Goal: Task Accomplishment & Management: Complete application form

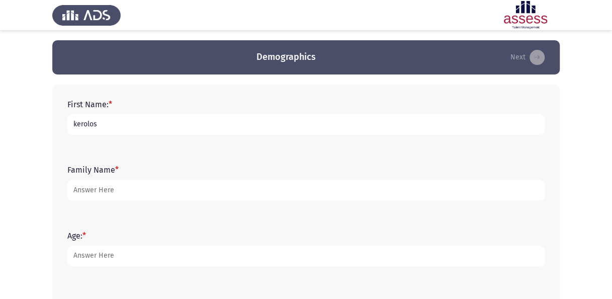
type input "kerolos"
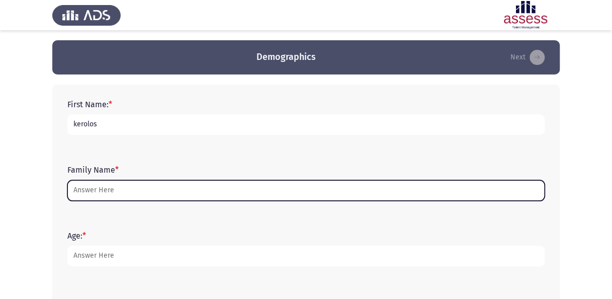
click at [286, 192] on input "Family Name *" at bounding box center [305, 190] width 477 height 21
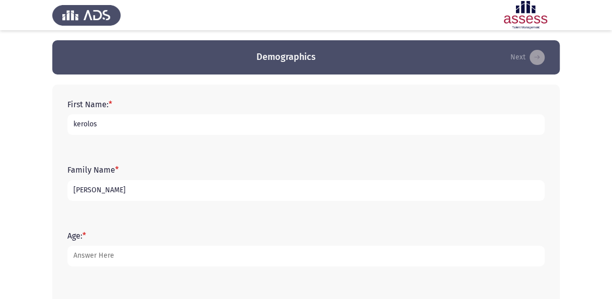
type input "[PERSON_NAME]"
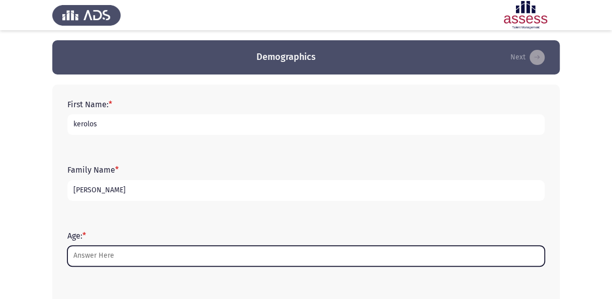
click at [110, 254] on input "Age: *" at bounding box center [305, 255] width 477 height 21
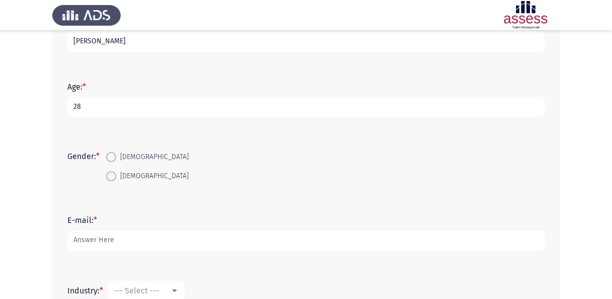
scroll to position [151, 0]
type input "28"
click at [124, 155] on span "[DEMOGRAPHIC_DATA]" at bounding box center [152, 155] width 72 height 12
click at [116, 155] on input "[DEMOGRAPHIC_DATA]" at bounding box center [111, 155] width 10 height 10
radio input "true"
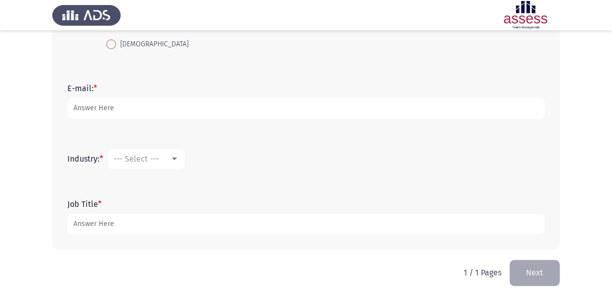
scroll to position [281, 0]
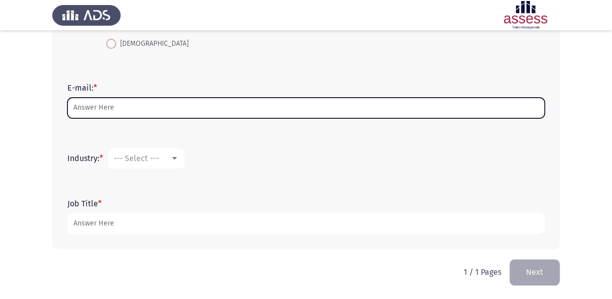
click at [146, 105] on input "E-mail: *" at bounding box center [305, 108] width 477 height 21
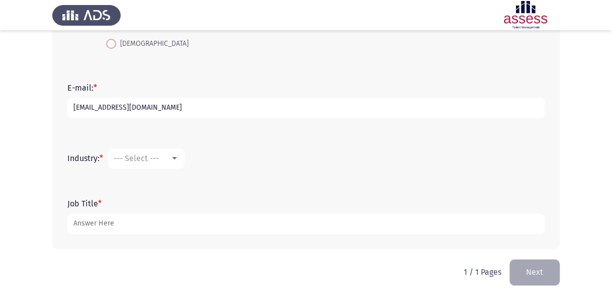
type input "[EMAIL_ADDRESS][DOMAIN_NAME]"
click at [174, 156] on div at bounding box center [174, 158] width 9 height 8
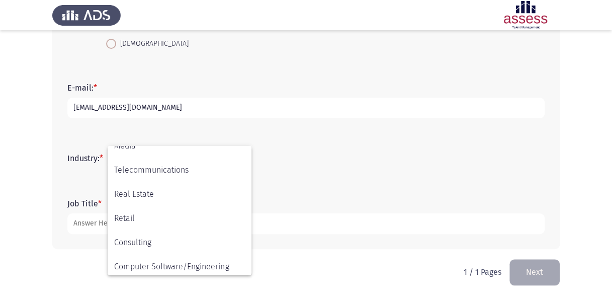
scroll to position [330, 0]
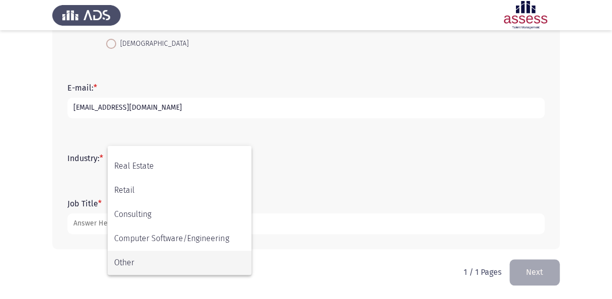
click at [131, 257] on span "Other" at bounding box center [179, 262] width 131 height 24
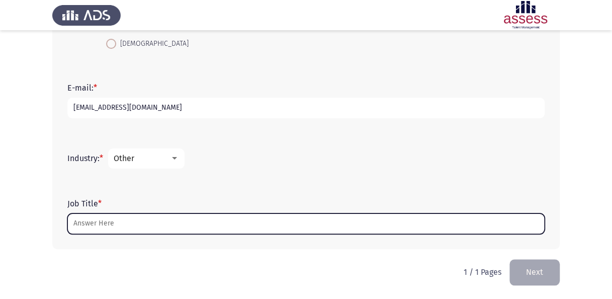
click at [108, 220] on input "Job Title *" at bounding box center [305, 223] width 477 height 21
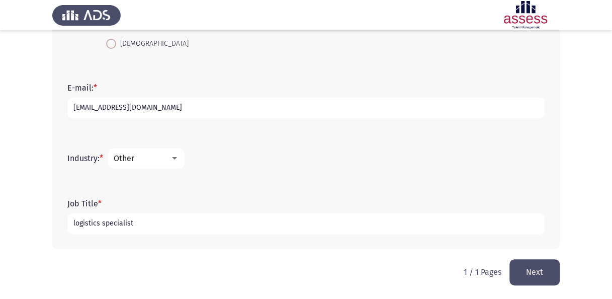
type input "logistics specialist"
click at [537, 267] on button "Next" at bounding box center [534, 272] width 50 height 26
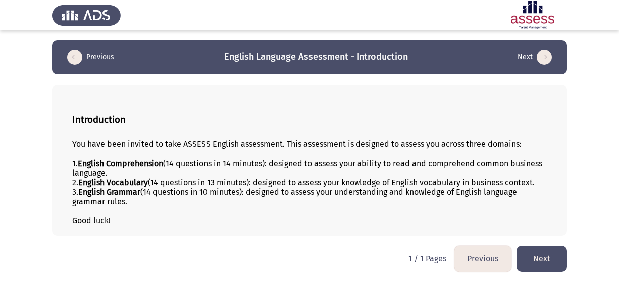
click at [550, 254] on button "Next" at bounding box center [542, 258] width 50 height 26
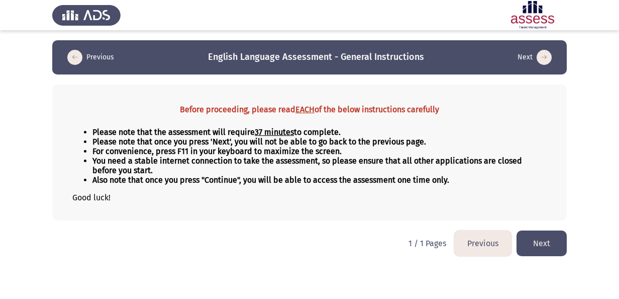
click at [551, 235] on button "Next" at bounding box center [542, 243] width 50 height 26
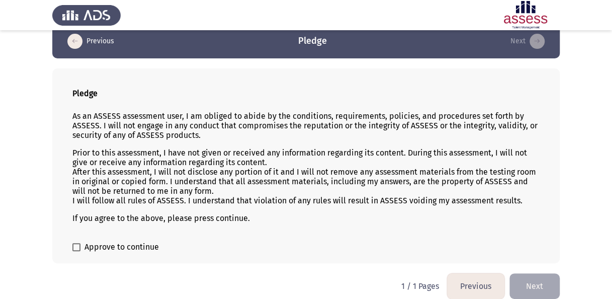
scroll to position [24, 0]
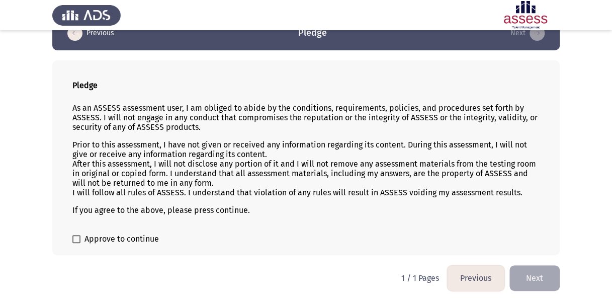
click at [132, 230] on div "Pledge As an ASSESS assessment user, I am obliged to abide by the conditions, r…" at bounding box center [305, 157] width 507 height 195
click at [143, 239] on span "Approve to continue" at bounding box center [121, 239] width 74 height 12
click at [76, 243] on input "Approve to continue" at bounding box center [76, 243] width 1 height 1
checkbox input "true"
click at [528, 276] on button "Next" at bounding box center [534, 278] width 50 height 26
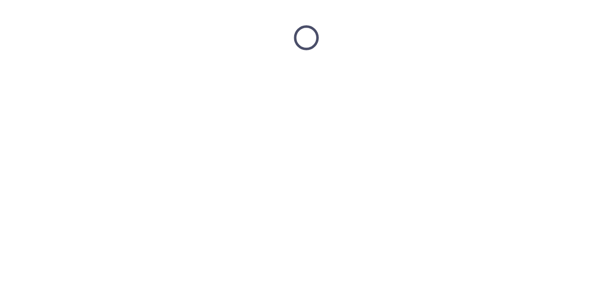
scroll to position [0, 0]
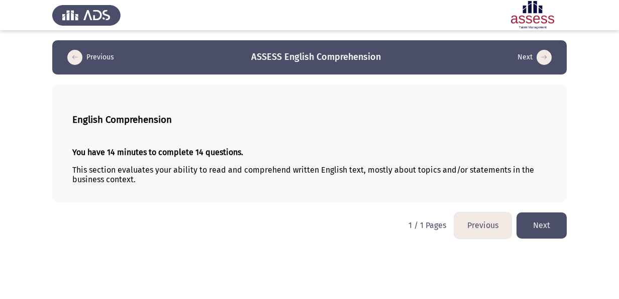
click at [530, 215] on button "Next" at bounding box center [542, 225] width 50 height 26
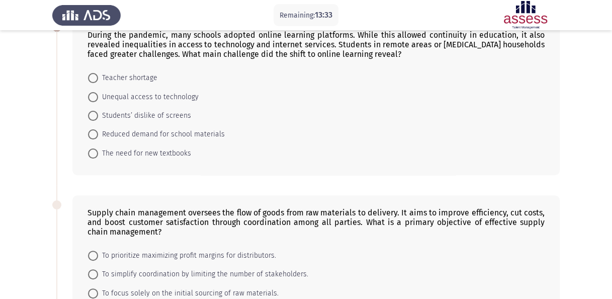
scroll to position [66, 0]
click at [142, 94] on span "Unequal access to technology" at bounding box center [148, 98] width 101 height 12
click at [98, 94] on input "Unequal access to technology" at bounding box center [93, 98] width 10 height 10
radio input "true"
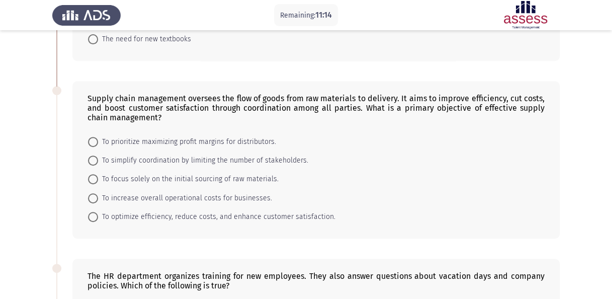
scroll to position [166, 0]
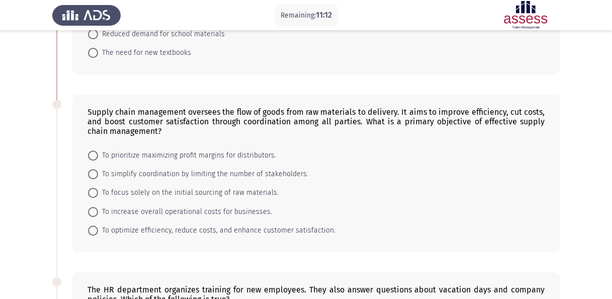
click at [137, 225] on span "To optimize efficiency, reduce costs, and enhance customer satisfaction." at bounding box center [216, 230] width 237 height 12
click at [98, 225] on input "To optimize efficiency, reduce costs, and enhance customer satisfaction." at bounding box center [93, 230] width 10 height 10
radio input "true"
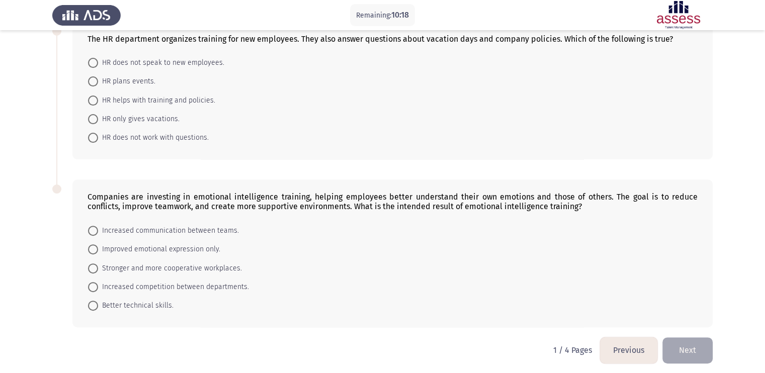
scroll to position [344, 0]
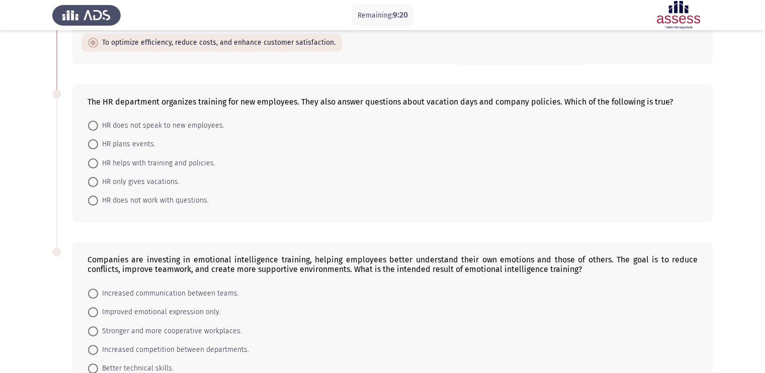
click at [192, 157] on span "HR helps with training and policies." at bounding box center [156, 163] width 117 height 12
click at [98, 158] on input "HR helps with training and policies." at bounding box center [93, 163] width 10 height 10
radio input "true"
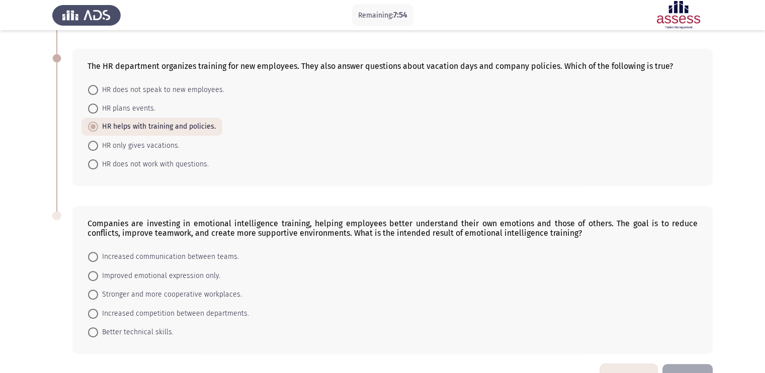
scroll to position [405, 0]
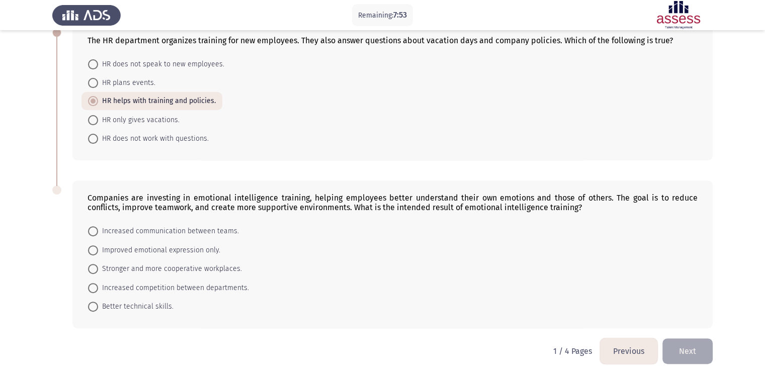
click at [166, 263] on span "Stronger and more cooperative workplaces." at bounding box center [170, 269] width 144 height 12
click at [98, 264] on input "Stronger and more cooperative workplaces." at bounding box center [93, 269] width 10 height 10
radio input "true"
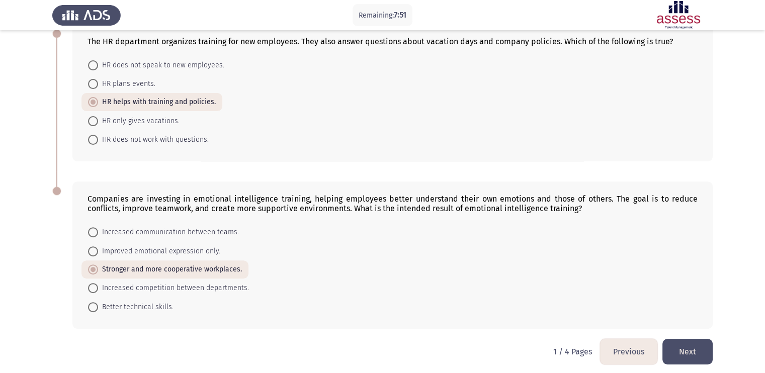
click at [611, 298] on button "Next" at bounding box center [687, 352] width 50 height 26
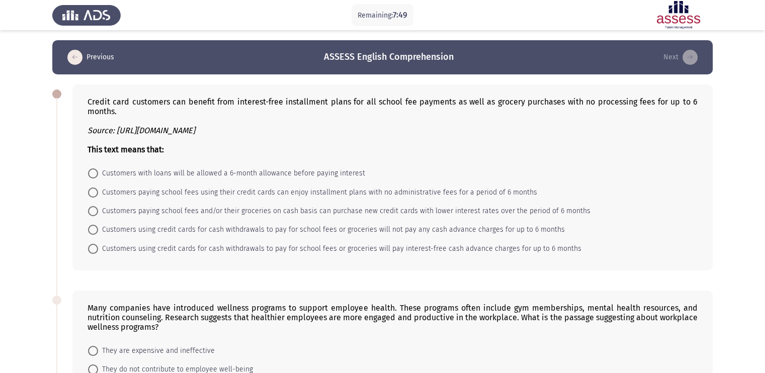
scroll to position [62, 0]
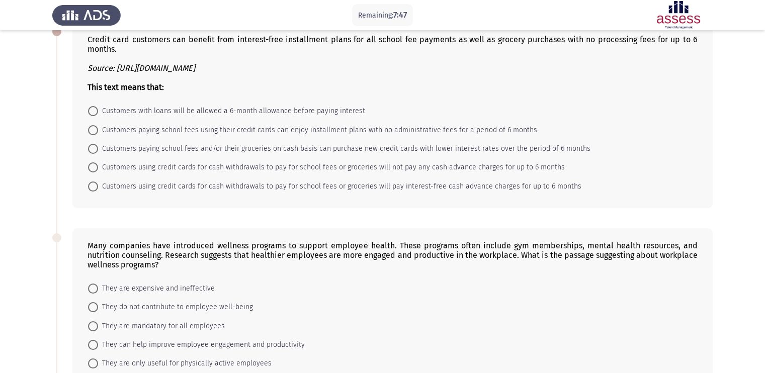
drag, startPoint x: 410, startPoint y: 176, endPoint x: 521, endPoint y: 187, distance: 112.1
click at [508, 102] on mat-radio-group "Customers with loans will be allowed a 6-month allowance before paying interest…" at bounding box center [389, 102] width 616 height 0
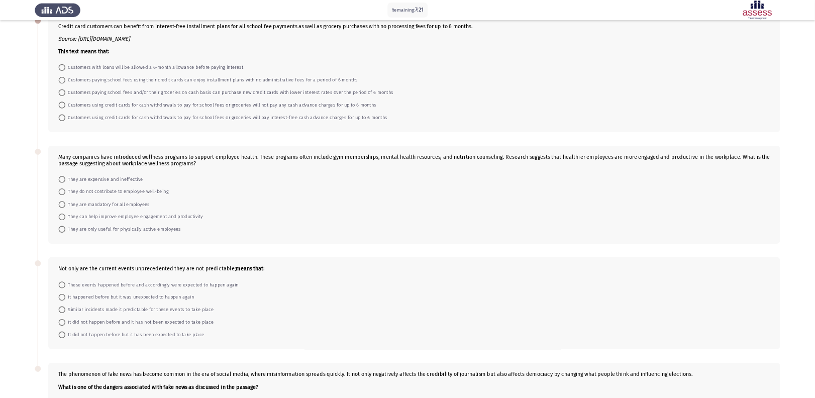
scroll to position [0, 0]
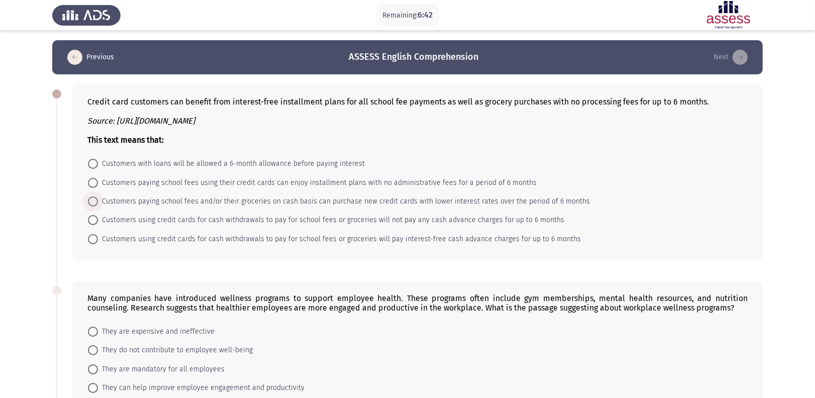
click at [140, 203] on span "Customers paying school fees and/or their groceries on cash basis can purchase …" at bounding box center [344, 202] width 492 height 12
click at [98, 203] on input "Customers paying school fees and/or their groceries on cash basis can purchase …" at bounding box center [93, 202] width 10 height 10
radio input "true"
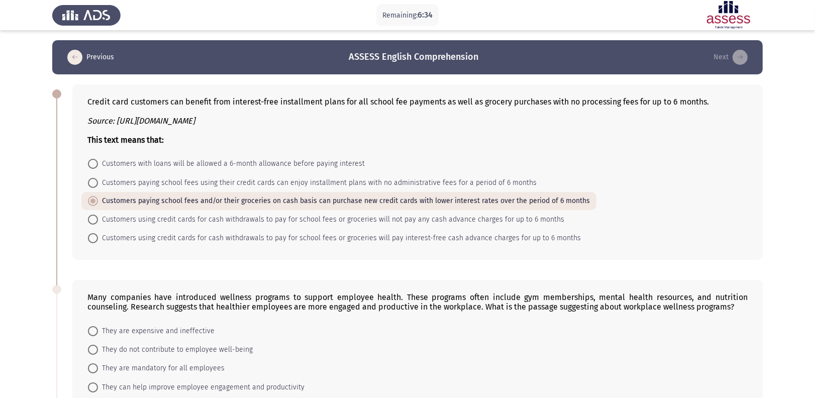
click at [237, 182] on span "Customers paying school fees using their credit cards can enjoy installment pla…" at bounding box center [317, 183] width 439 height 12
click at [98, 182] on input "Customers paying school fees using their credit cards can enjoy installment pla…" at bounding box center [93, 183] width 10 height 10
radio input "true"
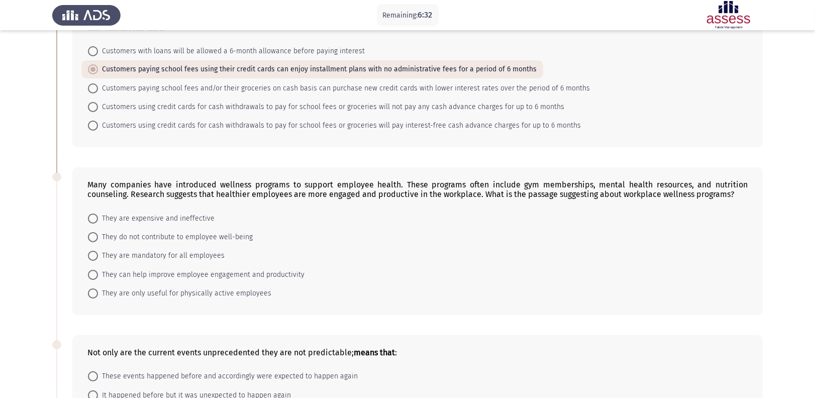
scroll to position [134, 0]
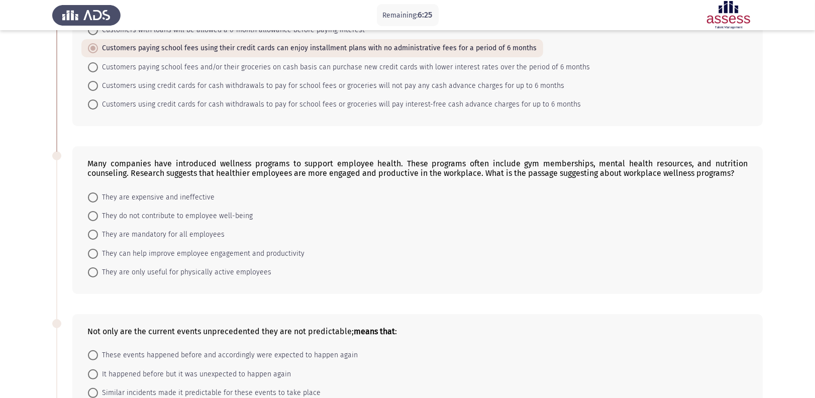
click at [146, 254] on span "They can help improve employee engagement and productivity" at bounding box center [201, 254] width 207 height 12
click at [98, 254] on input "They can help improve employee engagement and productivity" at bounding box center [93, 254] width 10 height 10
radio input "true"
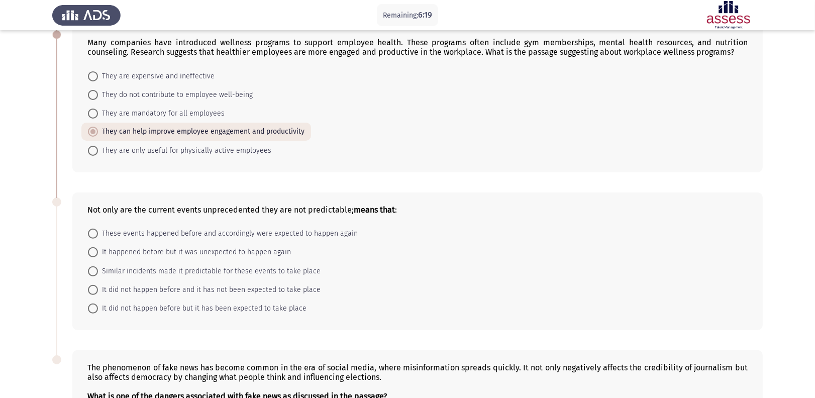
scroll to position [268, 0]
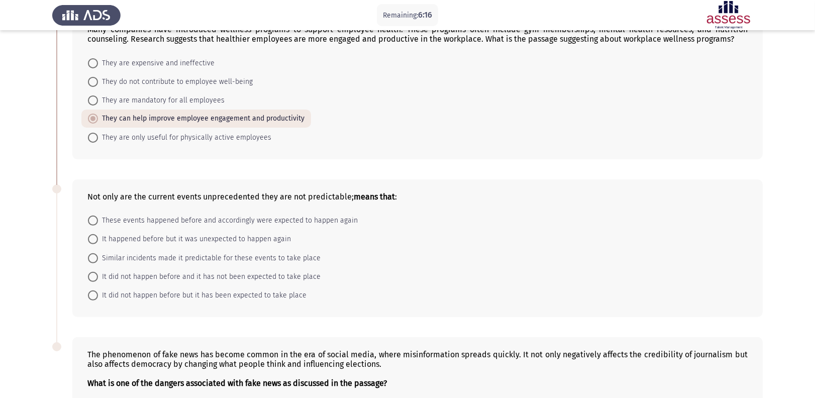
click at [165, 277] on span "It did not happen before and it has not been expected to take place" at bounding box center [209, 277] width 223 height 12
click at [98, 277] on input "It did not happen before and it has not been expected to take place" at bounding box center [93, 277] width 10 height 10
radio input "true"
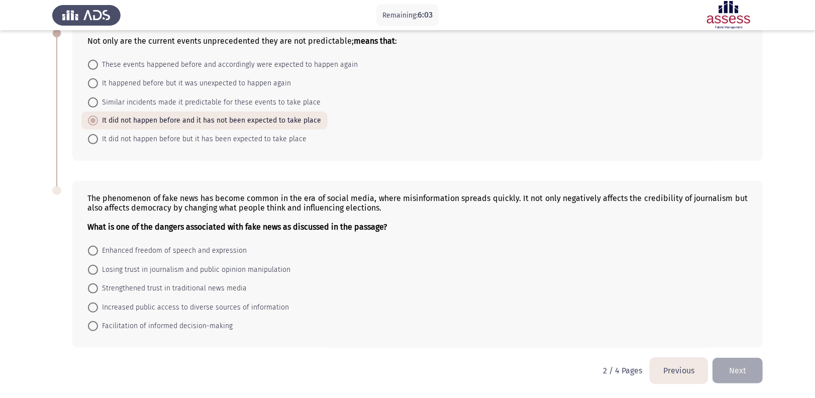
scroll to position [427, 0]
click at [155, 270] on span "Losing trust in journalism and public opinion manipulation" at bounding box center [194, 270] width 193 height 12
click at [98, 270] on input "Losing trust in journalism and public opinion manipulation" at bounding box center [93, 270] width 10 height 10
radio input "true"
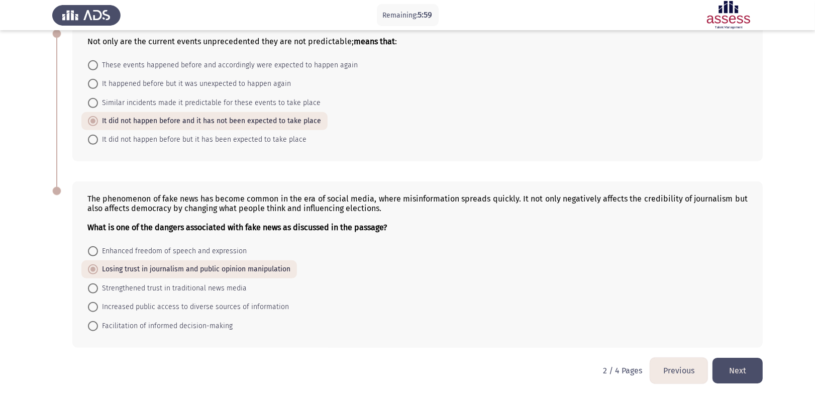
click at [611, 298] on button "Next" at bounding box center [738, 371] width 50 height 26
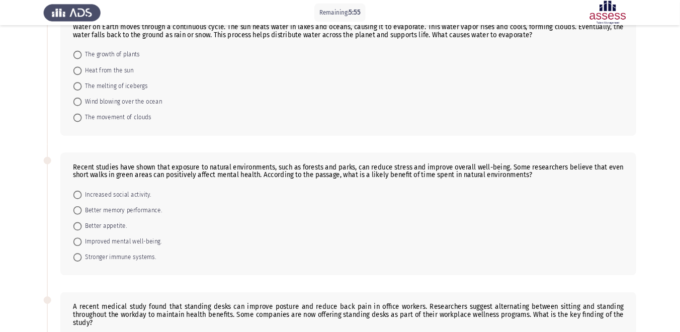
scroll to position [0, 0]
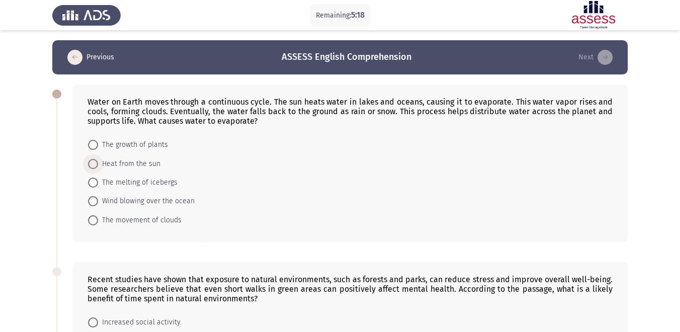
click at [154, 163] on span "Heat from the sun" at bounding box center [129, 164] width 62 height 12
click at [98, 163] on input "Heat from the sun" at bounding box center [93, 164] width 10 height 10
radio input "true"
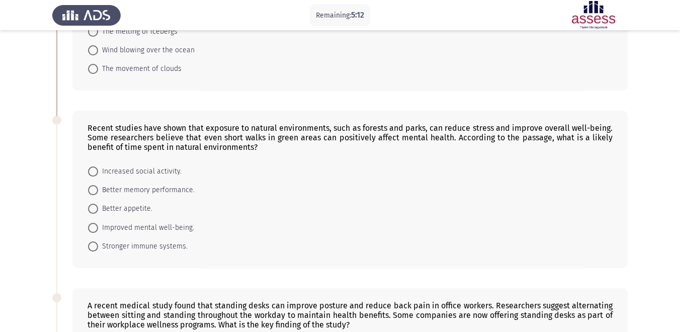
scroll to position [167, 0]
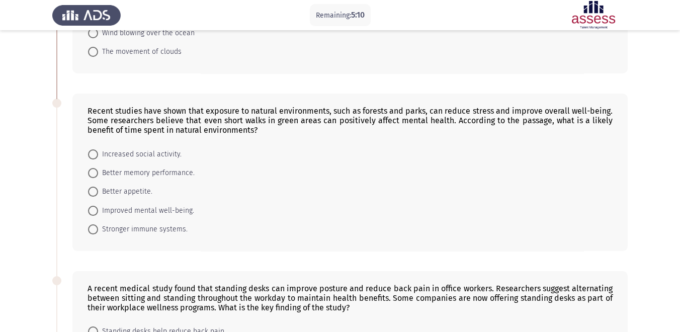
click at [168, 212] on span "Improved mental well-being." at bounding box center [146, 211] width 96 height 12
click at [98, 212] on input "Improved mental well-being." at bounding box center [93, 211] width 10 height 10
radio input "true"
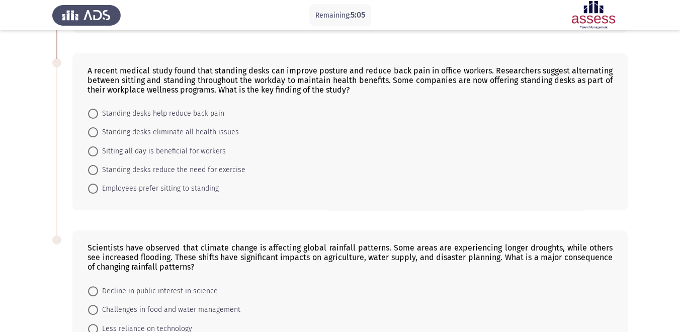
scroll to position [391, 0]
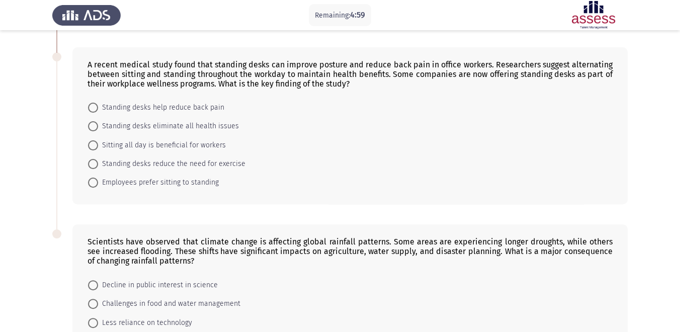
click at [165, 107] on span "Standing desks help reduce back pain" at bounding box center [161, 108] width 126 height 12
click at [98, 107] on input "Standing desks help reduce back pain" at bounding box center [93, 108] width 10 height 10
radio input "true"
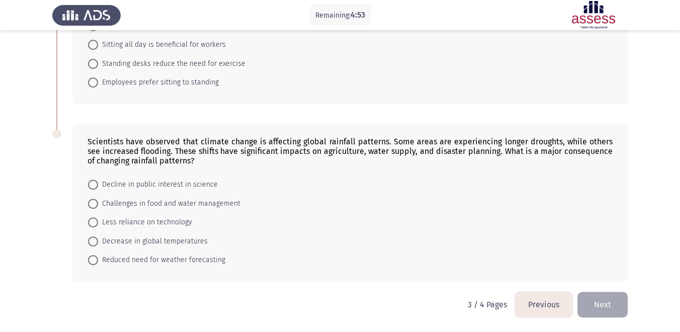
scroll to position [492, 0]
click at [155, 198] on span "Challenges in food and water management" at bounding box center [169, 204] width 142 height 12
click at [98, 199] on input "Challenges in food and water management" at bounding box center [93, 204] width 10 height 10
radio input "true"
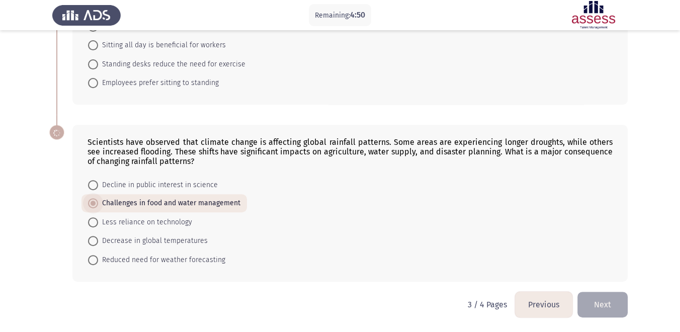
scroll to position [491, 0]
click at [608, 297] on button "Next" at bounding box center [602, 305] width 50 height 26
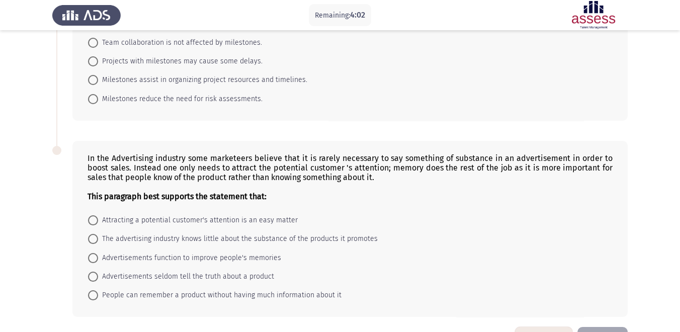
scroll to position [56, 0]
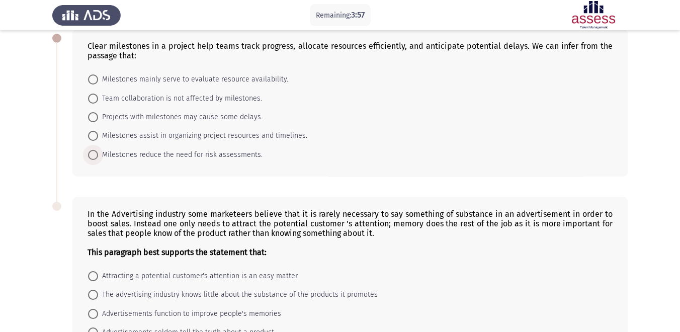
click at [151, 152] on span "Milestones reduce the need for risk assessments." at bounding box center [180, 155] width 164 height 12
click at [98, 152] on input "Milestones reduce the need for risk assessments." at bounding box center [93, 155] width 10 height 10
radio input "true"
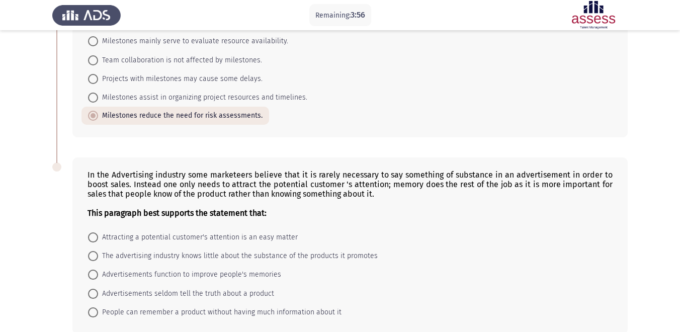
scroll to position [112, 0]
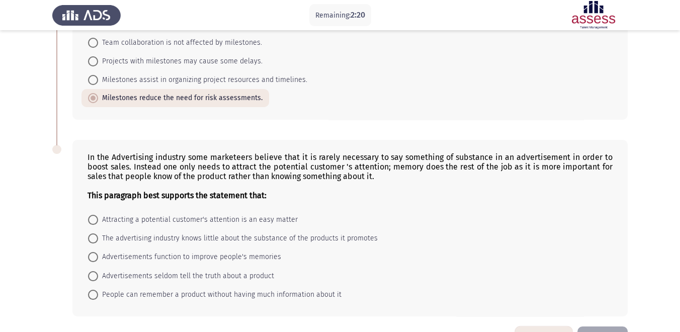
click at [241, 275] on span "Advertisements seldom tell the truth about a product" at bounding box center [186, 276] width 176 height 12
click at [98, 275] on input "Advertisements seldom tell the truth about a product" at bounding box center [93, 276] width 10 height 10
radio input "true"
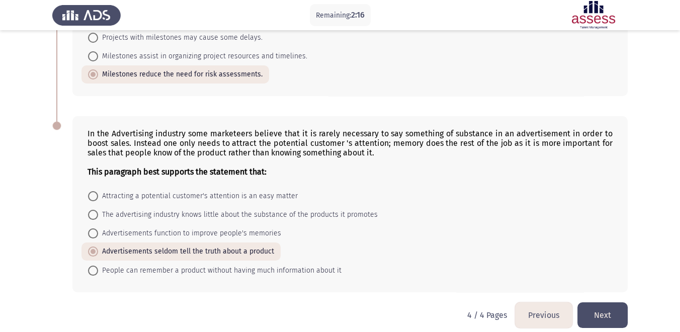
scroll to position [146, 0]
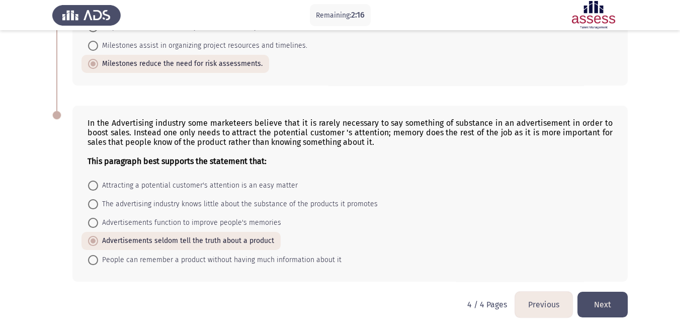
click at [600, 298] on button "Next" at bounding box center [602, 305] width 50 height 26
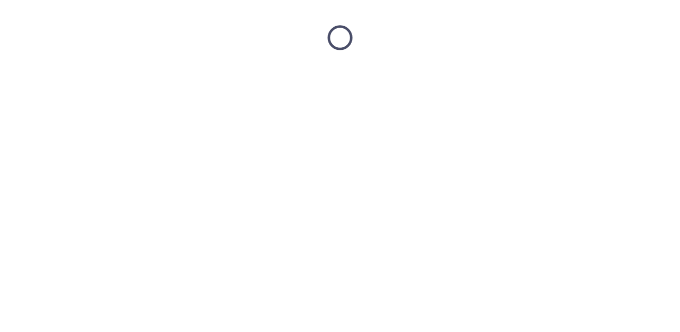
scroll to position [0, 0]
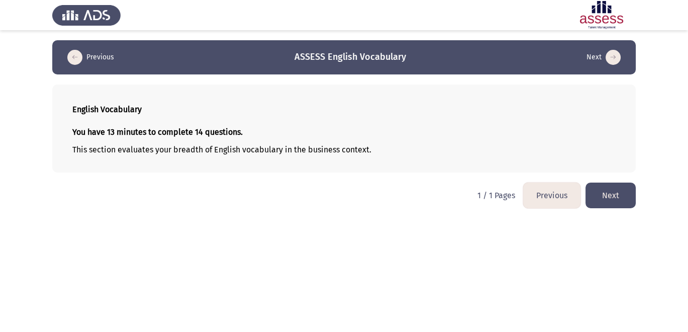
click at [611, 198] on button "Next" at bounding box center [611, 195] width 50 height 26
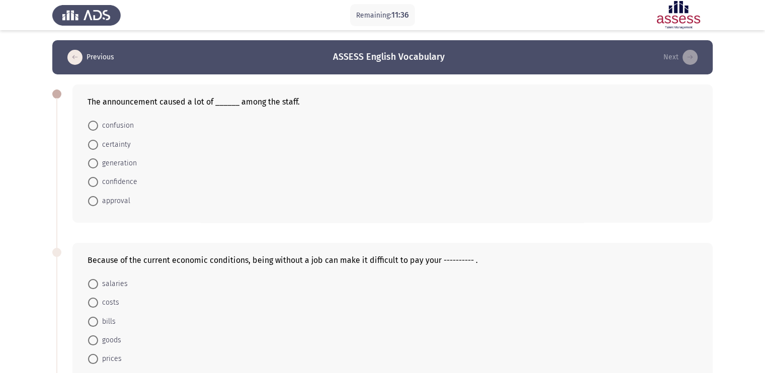
drag, startPoint x: 271, startPoint y: 287, endPoint x: 271, endPoint y: 211, distance: 75.9
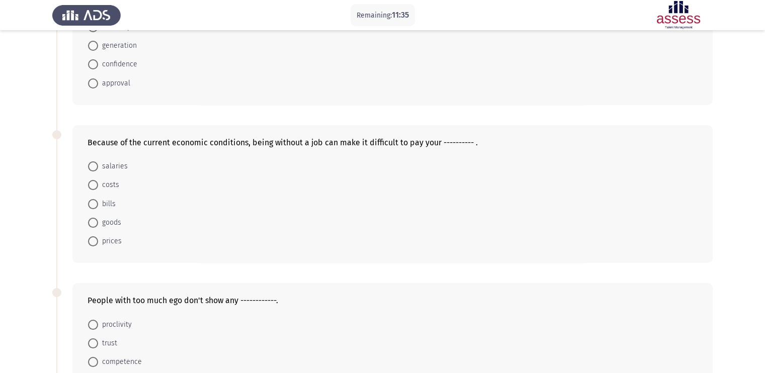
scroll to position [125, 0]
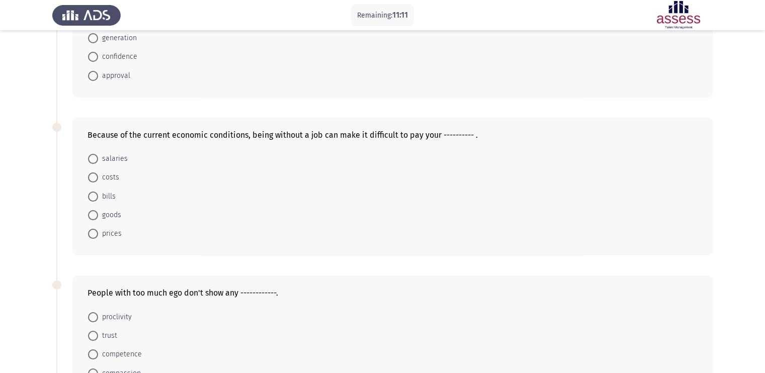
click at [113, 239] on span "prices" at bounding box center [110, 234] width 24 height 12
click at [98, 239] on input "prices" at bounding box center [93, 234] width 10 height 10
radio input "true"
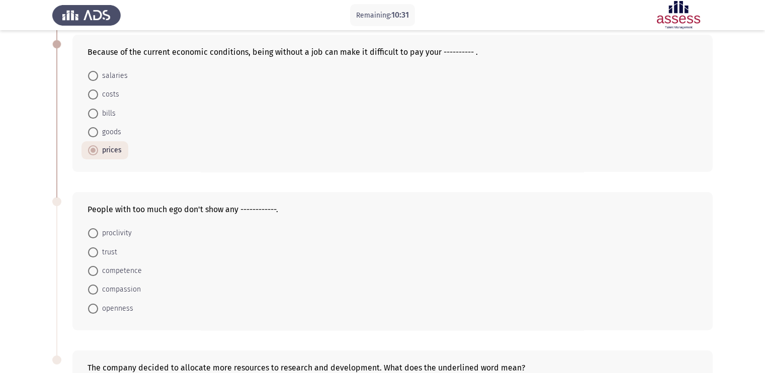
scroll to position [189, 0]
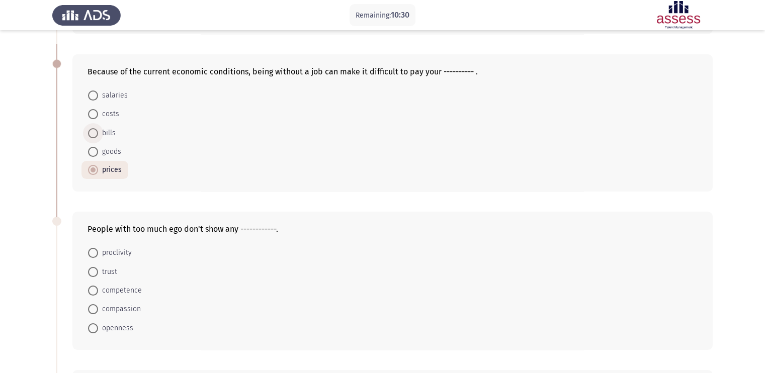
click at [109, 135] on span "bills" at bounding box center [107, 133] width 18 height 12
click at [98, 135] on input "bills" at bounding box center [93, 133] width 10 height 10
radio input "true"
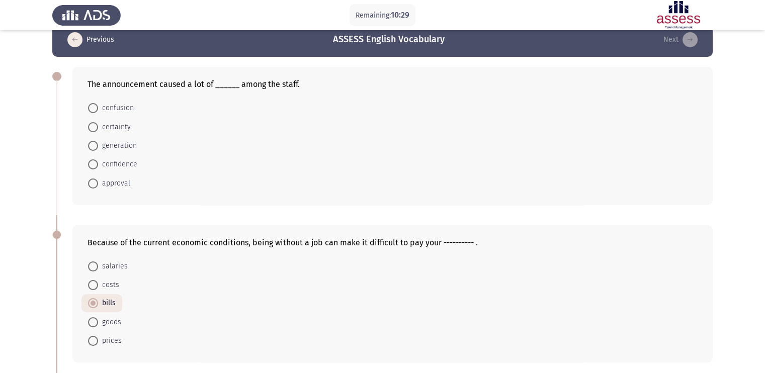
scroll to position [0, 0]
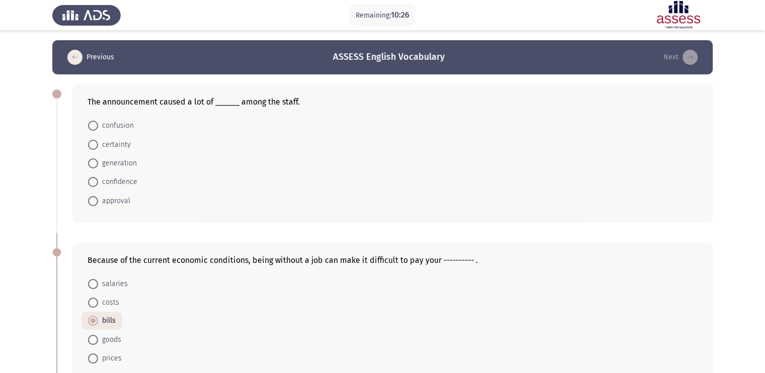
click at [121, 122] on span "confusion" at bounding box center [116, 126] width 36 height 12
click at [98, 122] on input "confusion" at bounding box center [93, 126] width 10 height 10
radio input "true"
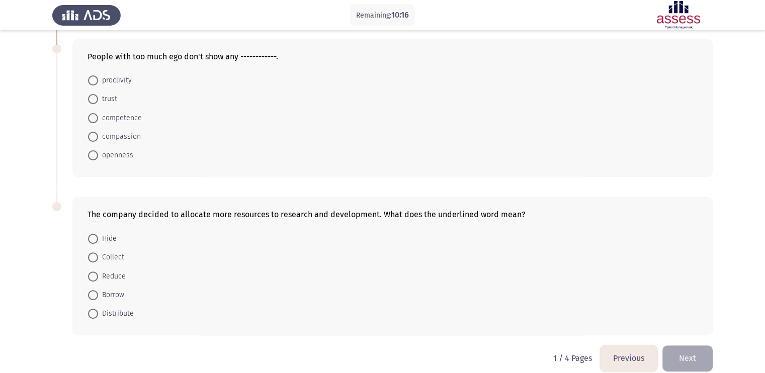
scroll to position [377, 0]
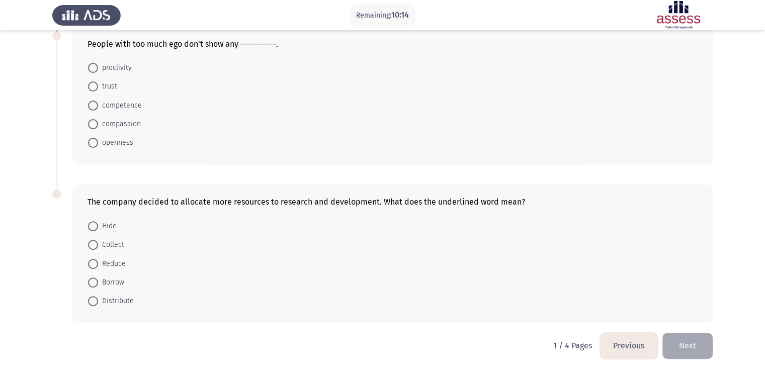
click at [138, 122] on span "compassion" at bounding box center [119, 124] width 43 height 12
click at [98, 122] on input "compassion" at bounding box center [93, 124] width 10 height 10
radio input "true"
click at [123, 298] on span "Distribute" at bounding box center [116, 301] width 36 height 12
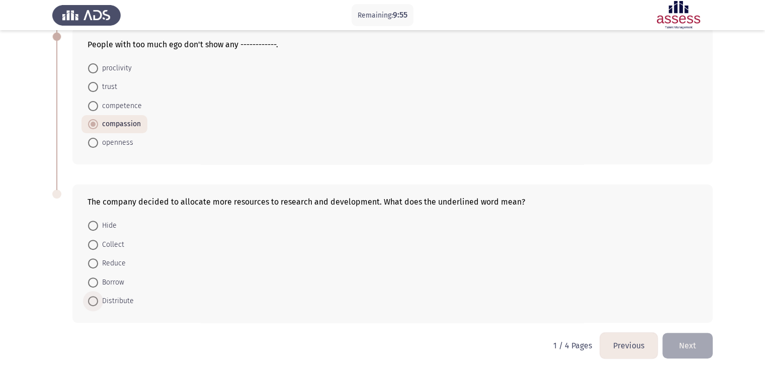
click at [98, 298] on input "Distribute" at bounding box center [93, 301] width 10 height 10
radio input "true"
click at [611, 298] on button "Next" at bounding box center [687, 346] width 50 height 26
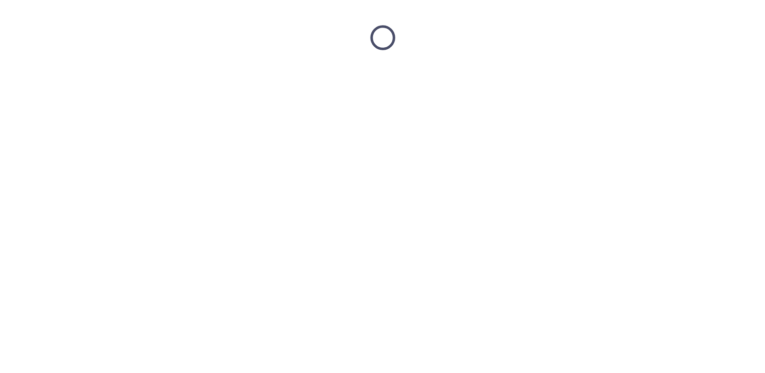
scroll to position [0, 0]
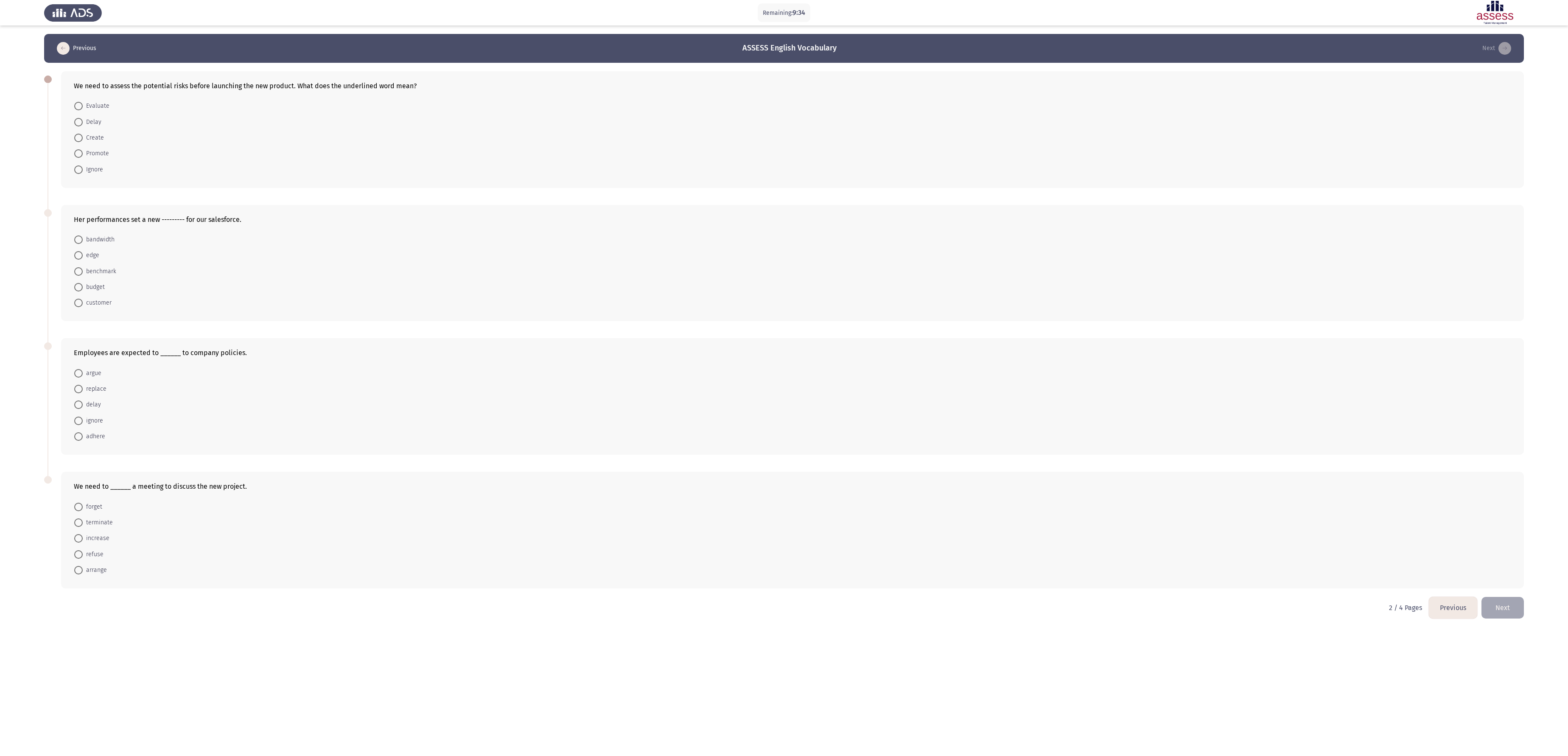
click at [516, 178] on div "We need to assess the potential risks before launching the new product. What do…" at bounding box center [792, 129] width 1463 height 116
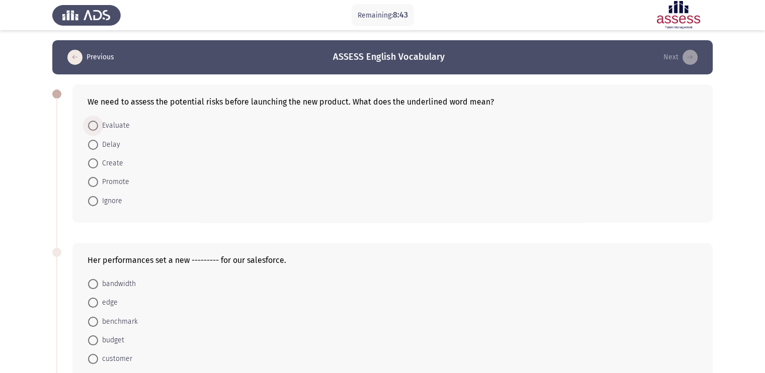
click at [112, 130] on span "Evaluate" at bounding box center [114, 126] width 32 height 12
click at [98, 130] on input "Evaluate" at bounding box center [93, 126] width 10 height 10
radio input "true"
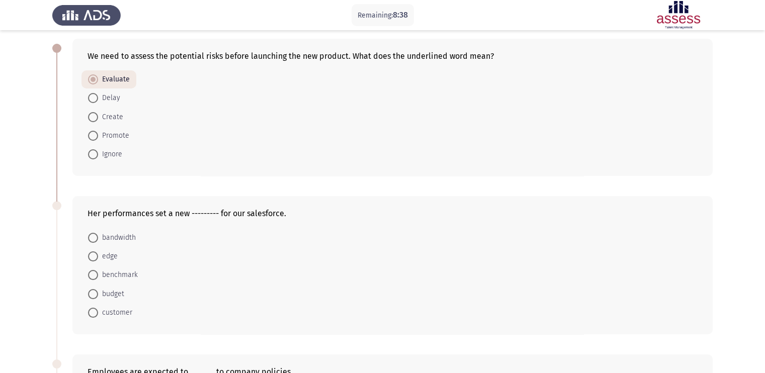
scroll to position [62, 0]
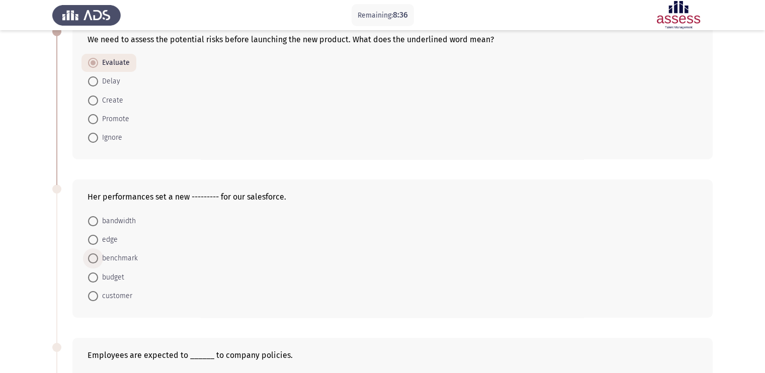
click at [133, 258] on span "benchmark" at bounding box center [118, 258] width 40 height 12
click at [98, 258] on input "benchmark" at bounding box center [93, 258] width 10 height 10
radio input "true"
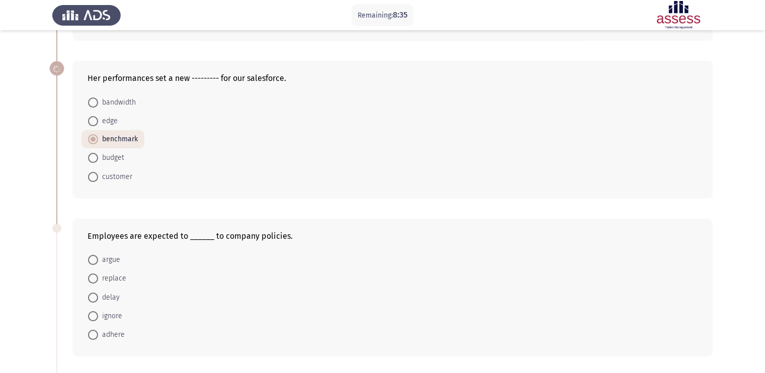
scroll to position [251, 0]
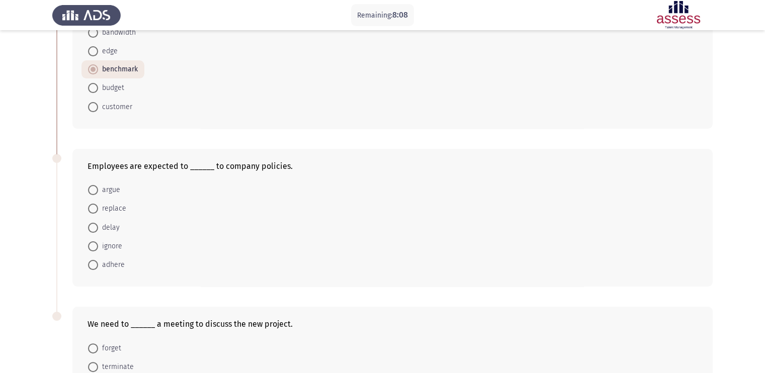
click at [119, 269] on span "adhere" at bounding box center [111, 265] width 27 height 12
click at [98, 269] on input "adhere" at bounding box center [93, 265] width 10 height 10
radio input "true"
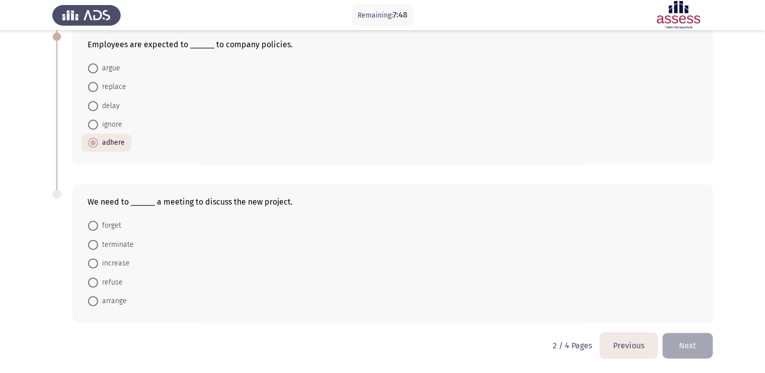
click at [105, 298] on span "arrange" at bounding box center [112, 301] width 29 height 12
click at [98, 298] on input "arrange" at bounding box center [93, 301] width 10 height 10
radio input "true"
click at [611, 298] on button "Next" at bounding box center [687, 346] width 50 height 26
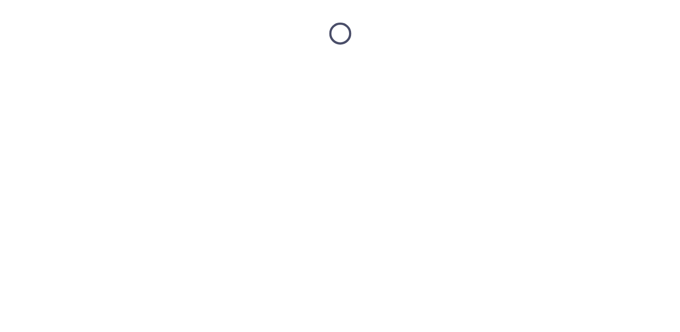
scroll to position [0, 0]
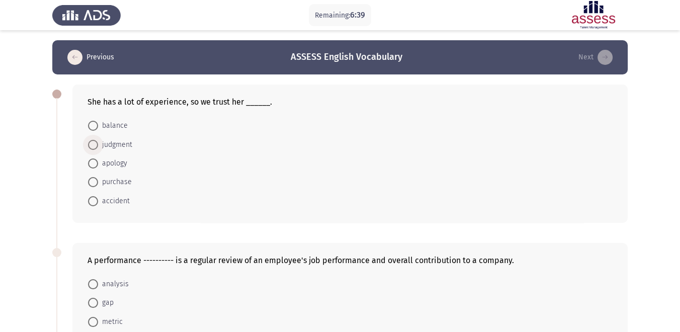
click at [123, 145] on span "judgment" at bounding box center [115, 145] width 34 height 12
click at [98, 145] on input "judgment" at bounding box center [93, 145] width 10 height 10
radio input "true"
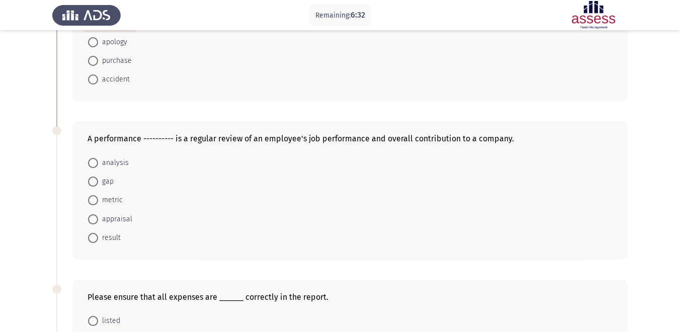
scroll to position [137, 0]
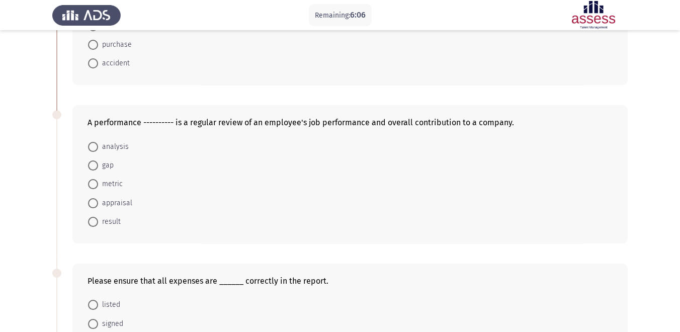
click at [126, 198] on span "appraisal" at bounding box center [115, 203] width 34 height 12
click at [98, 198] on input "appraisal" at bounding box center [93, 203] width 10 height 10
radio input "true"
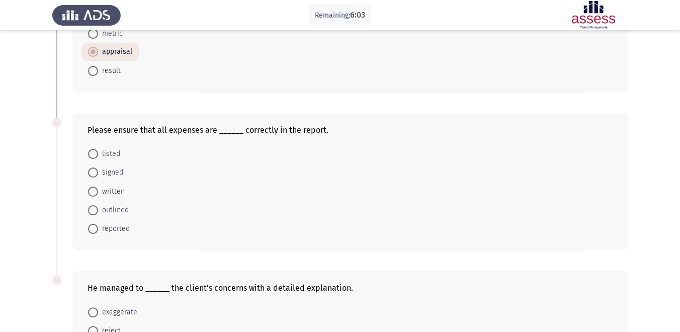
scroll to position [304, 0]
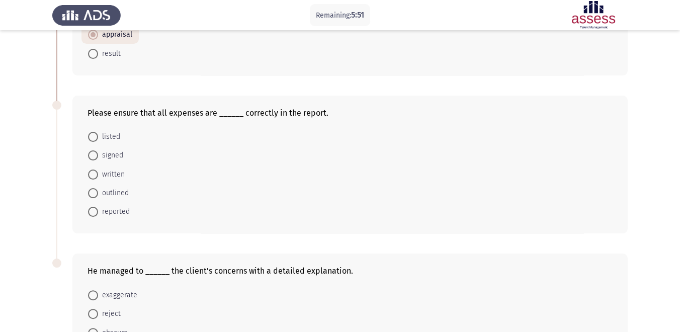
click at [111, 135] on span "listed" at bounding box center [109, 137] width 22 height 12
click at [98, 135] on input "listed" at bounding box center [93, 137] width 10 height 10
radio input "true"
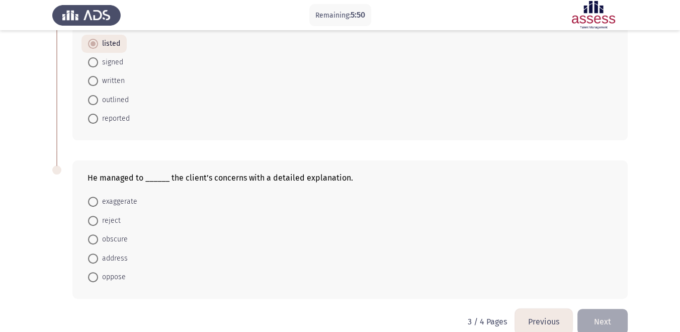
scroll to position [415, 0]
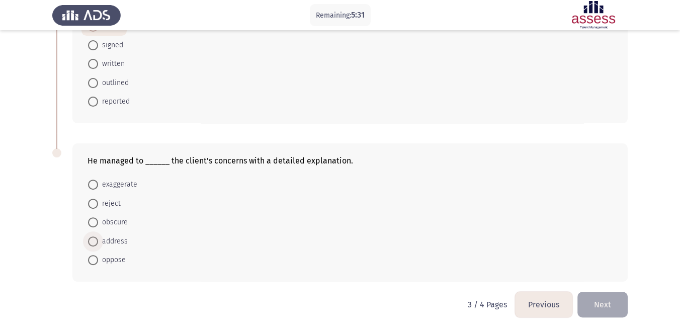
click at [119, 238] on span "address" at bounding box center [113, 241] width 30 height 12
click at [98, 238] on input "address" at bounding box center [93, 241] width 10 height 10
radio input "true"
click at [598, 298] on button "Next" at bounding box center [602, 305] width 50 height 26
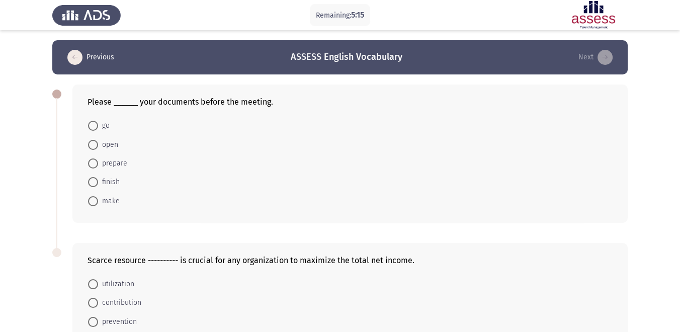
scroll to position [56, 0]
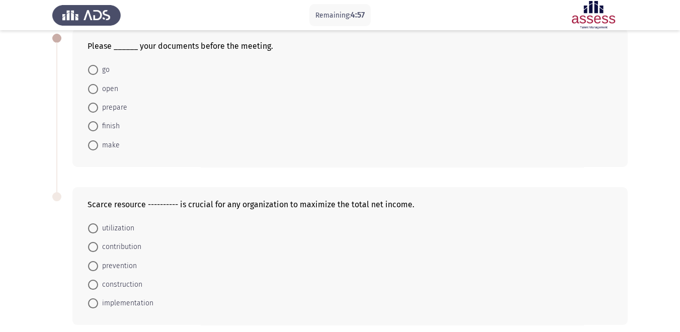
drag, startPoint x: 589, startPoint y: 71, endPoint x: 567, endPoint y: 45, distance: 34.3
click at [588, 69] on form "go open prepare finish make" at bounding box center [349, 107] width 525 height 94
click at [122, 107] on span "prepare" at bounding box center [112, 108] width 29 height 12
click at [98, 107] on input "prepare" at bounding box center [93, 108] width 10 height 10
radio input "true"
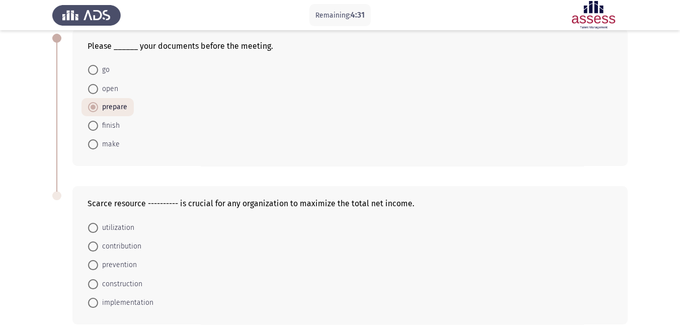
click at [128, 266] on span "prevention" at bounding box center [117, 265] width 39 height 12
click at [98, 266] on input "prevention" at bounding box center [93, 265] width 10 height 10
radio input "true"
click at [128, 226] on span "utilization" at bounding box center [116, 228] width 36 height 12
click at [98, 226] on input "utilization" at bounding box center [93, 228] width 10 height 10
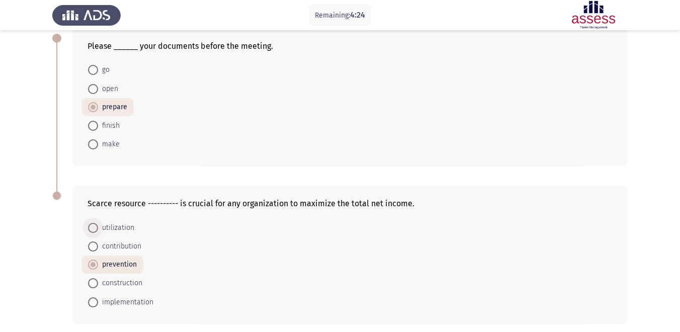
radio input "true"
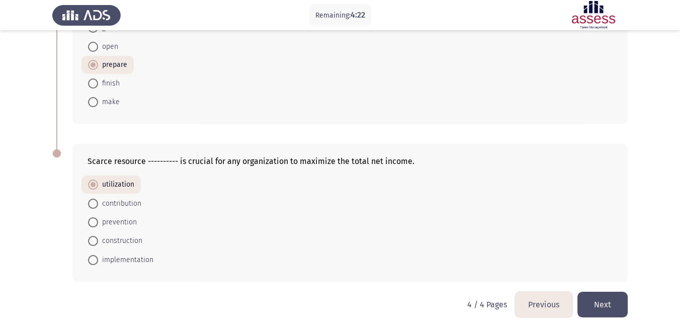
click at [611, 298] on button "Next" at bounding box center [602, 305] width 50 height 26
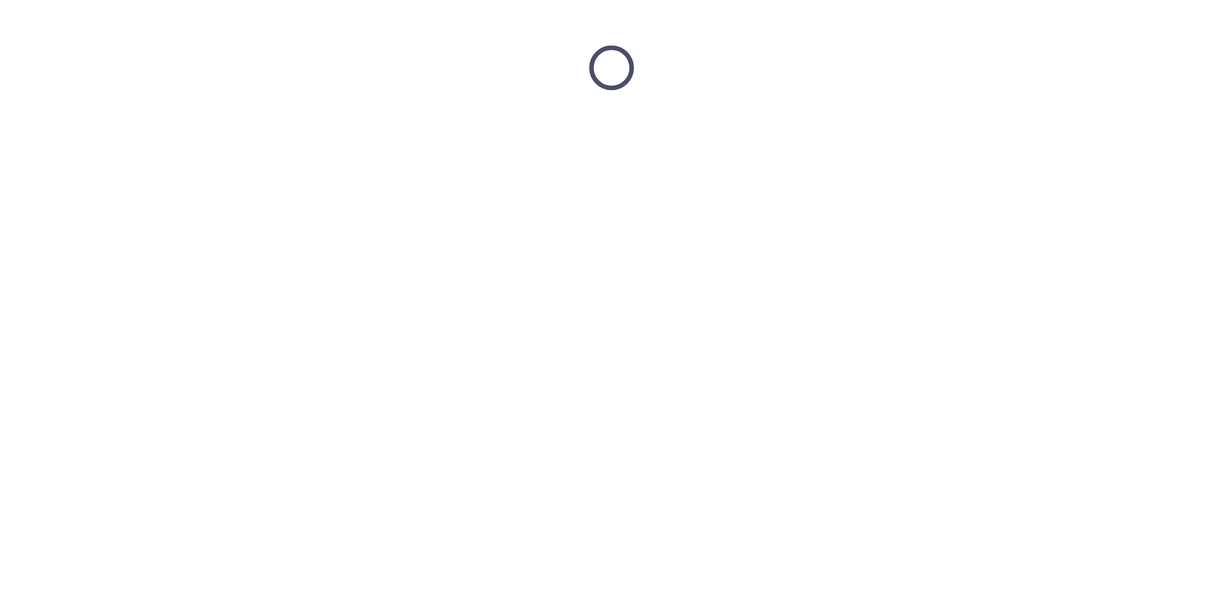
scroll to position [0, 0]
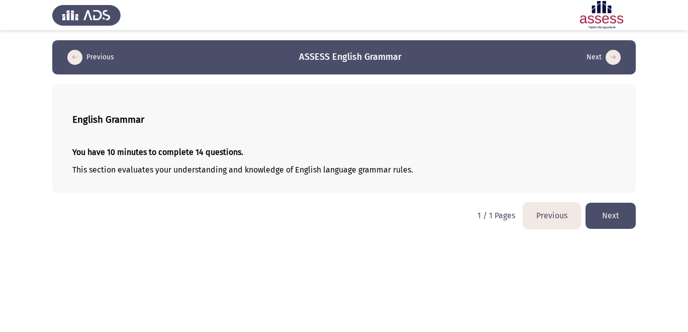
click at [611, 217] on button "Next" at bounding box center [611, 216] width 50 height 26
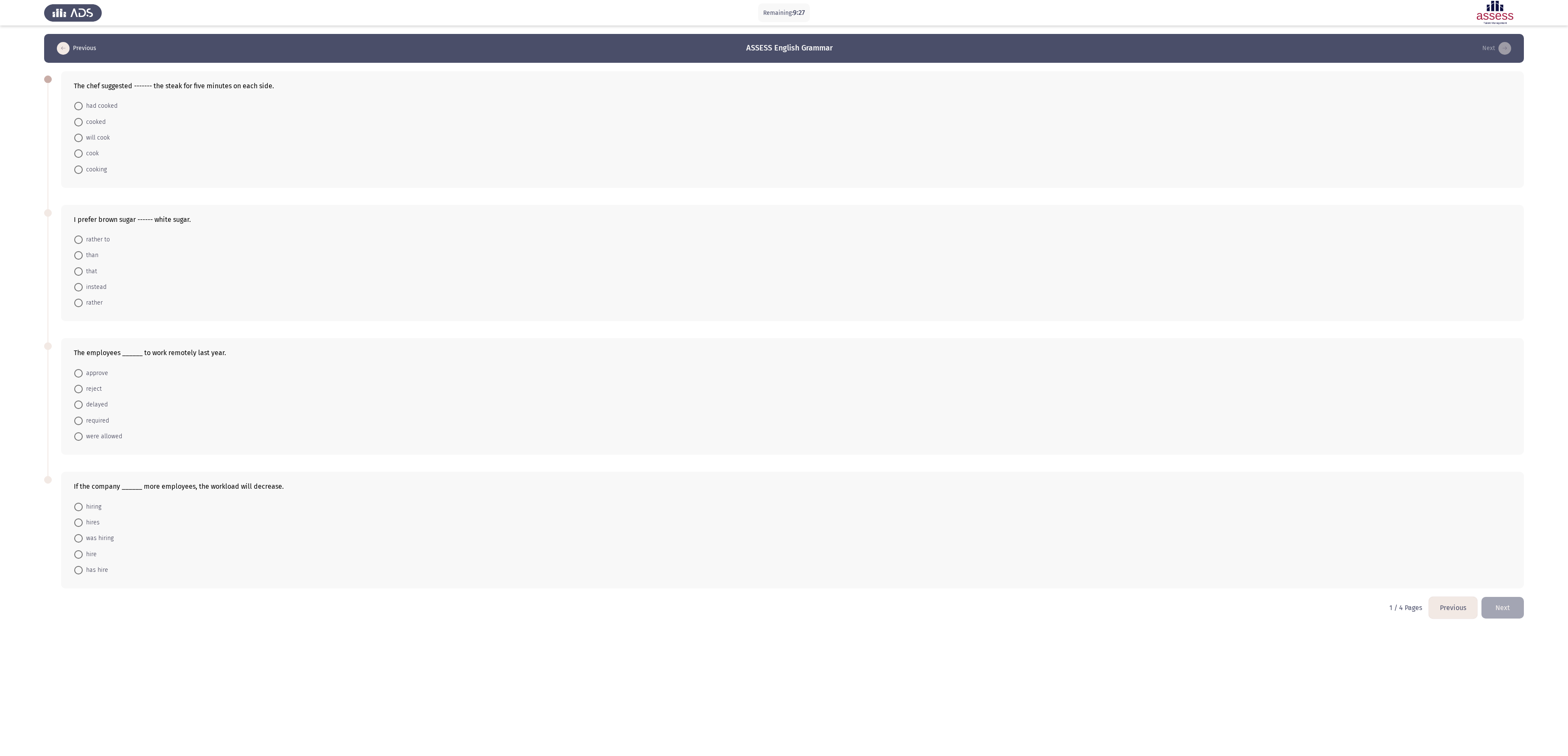
click at [516, 251] on form "rather to than that instead rather" at bounding box center [792, 271] width 1437 height 79
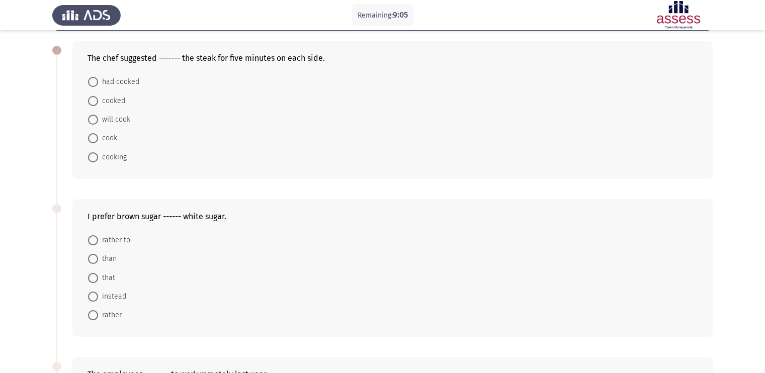
scroll to position [62, 0]
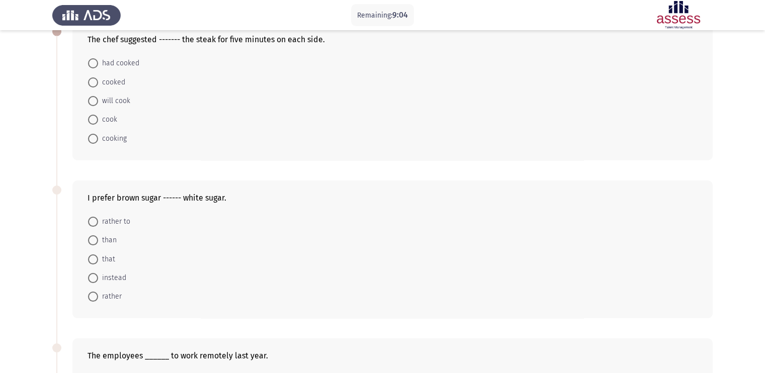
click at [121, 134] on span "cooking" at bounding box center [112, 139] width 29 height 12
click at [98, 134] on input "cooking" at bounding box center [93, 139] width 10 height 10
radio input "true"
click at [88, 241] on span at bounding box center [93, 240] width 10 height 10
click at [88, 241] on input "than" at bounding box center [93, 240] width 10 height 10
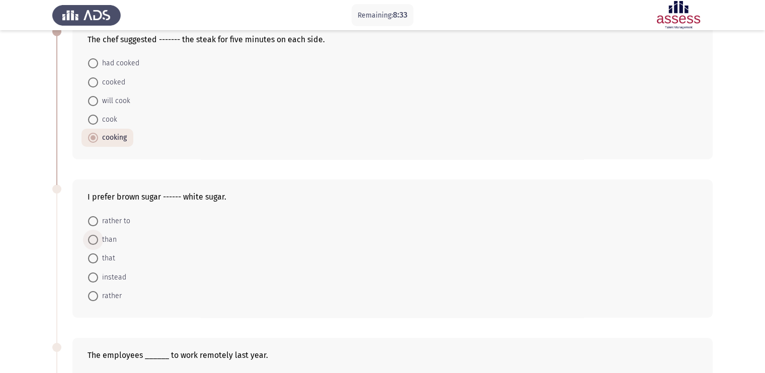
radio input "true"
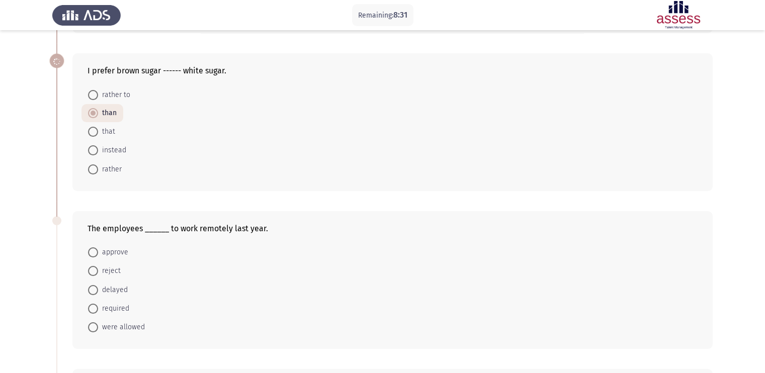
scroll to position [251, 0]
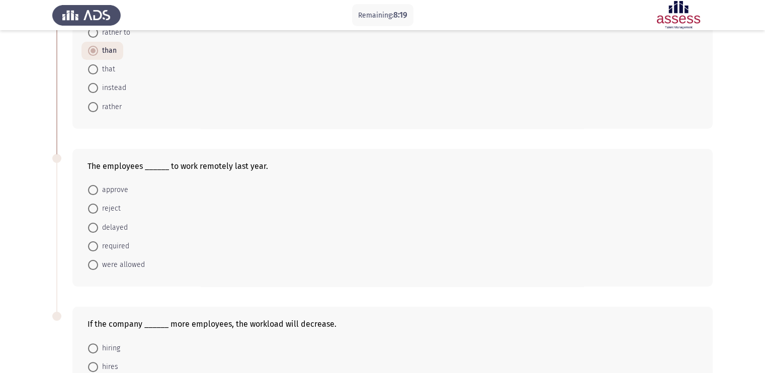
click at [137, 261] on span "were allowed" at bounding box center [121, 265] width 47 height 12
click at [98, 261] on input "were allowed" at bounding box center [93, 265] width 10 height 10
radio input "true"
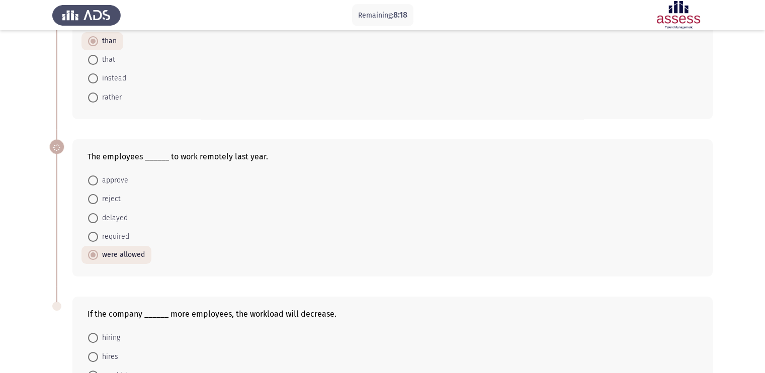
scroll to position [377, 0]
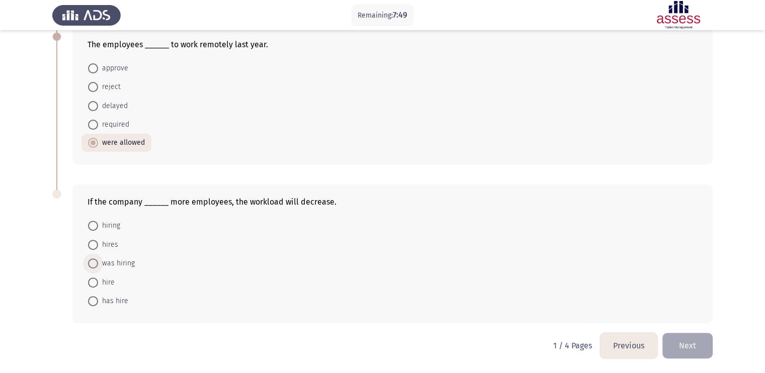
click at [129, 264] on span "was hiring" at bounding box center [116, 263] width 37 height 12
click at [98, 264] on input "was hiring" at bounding box center [93, 263] width 10 height 10
radio input "true"
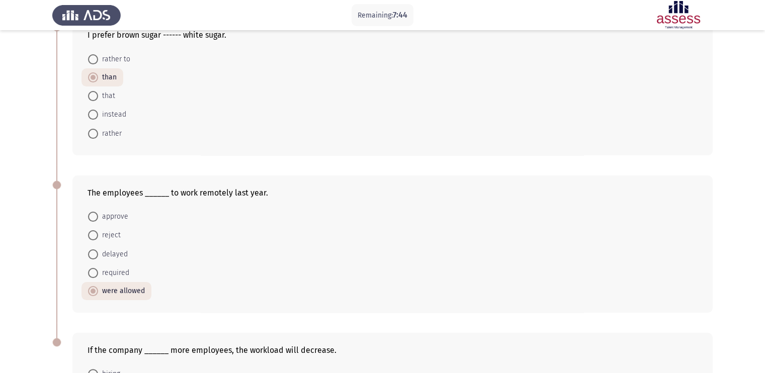
scroll to position [0, 0]
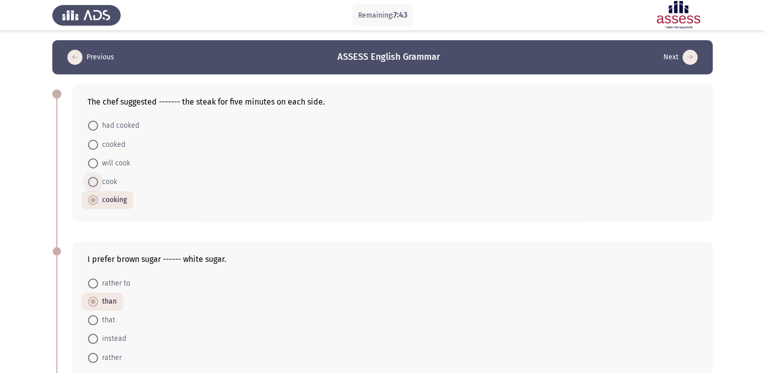
click at [111, 181] on span "cook" at bounding box center [107, 182] width 19 height 12
click at [98, 181] on input "cook" at bounding box center [93, 182] width 10 height 10
radio input "true"
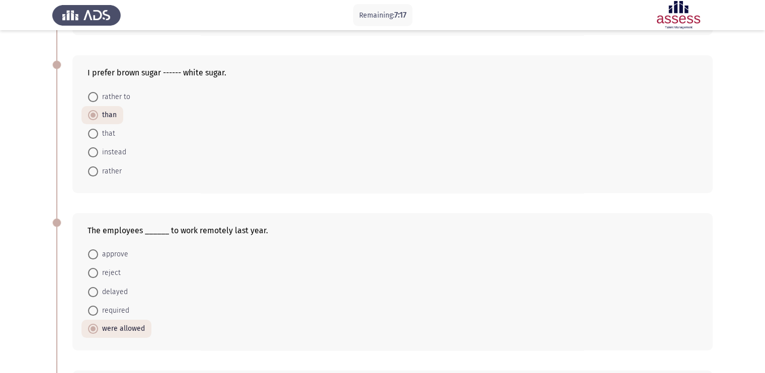
scroll to position [189, 0]
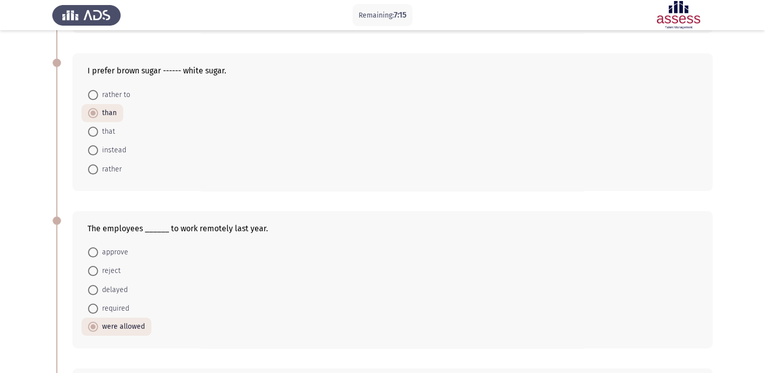
click at [128, 101] on span "rather to" at bounding box center [114, 95] width 32 height 12
click at [98, 100] on input "rather to" at bounding box center [93, 95] width 10 height 10
radio input "true"
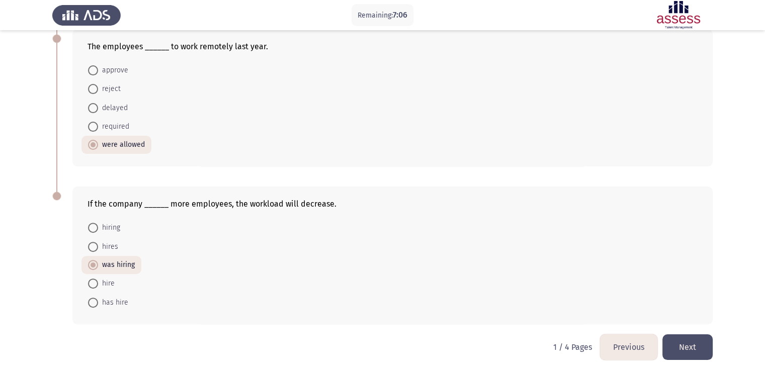
scroll to position [376, 0]
click at [115, 246] on span "hires" at bounding box center [108, 245] width 20 height 12
click at [98, 246] on input "hires" at bounding box center [93, 245] width 10 height 10
radio input "true"
click at [611, 298] on button "Next" at bounding box center [687, 346] width 50 height 26
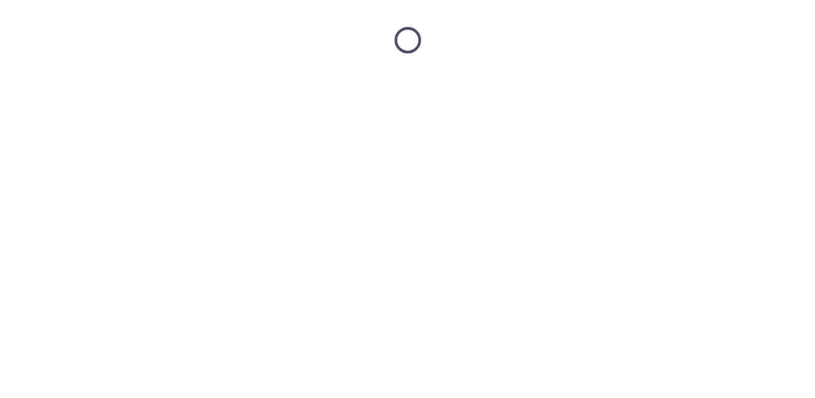
scroll to position [0, 0]
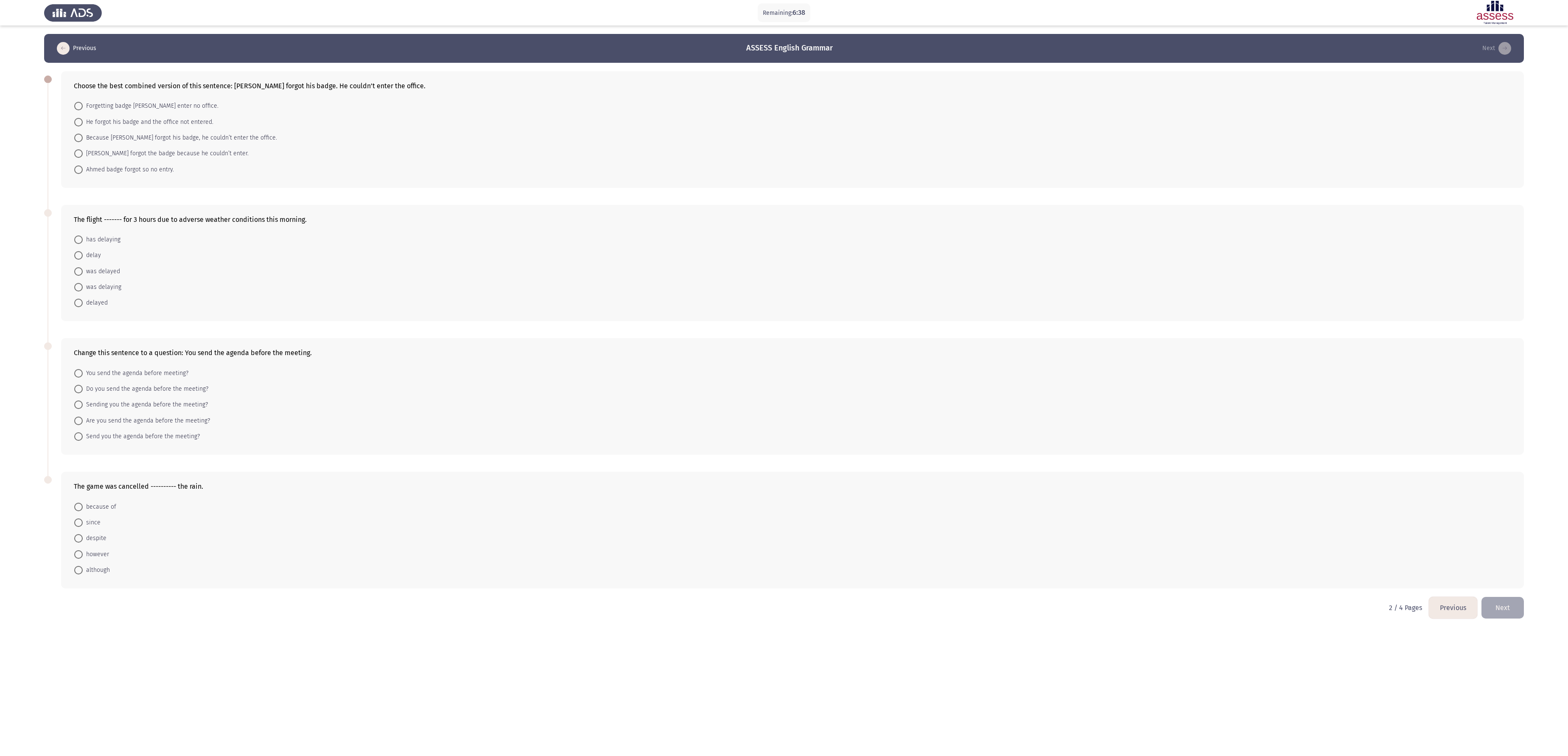
click at [516, 251] on form "has delaying delay was delayed was delaying delayed" at bounding box center [792, 271] width 1437 height 79
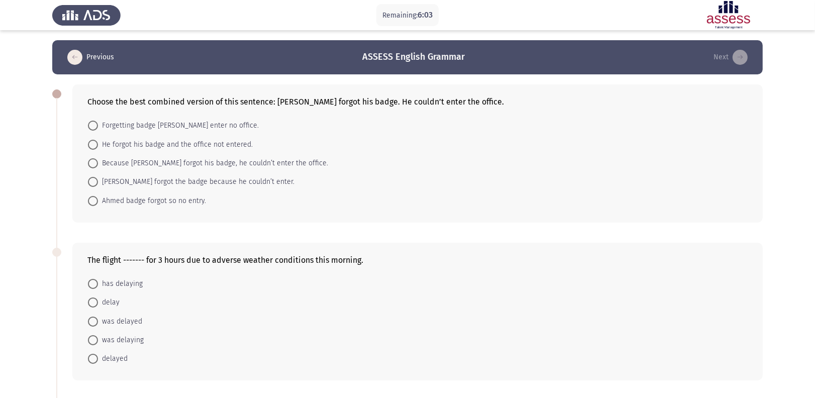
click at [273, 158] on span "Because Ahmed forgot his badge, he couldn’t enter the office." at bounding box center [213, 163] width 230 height 12
click at [98, 158] on input "Because Ahmed forgot his badge, he couldn’t enter the office." at bounding box center [93, 163] width 10 height 10
radio input "true"
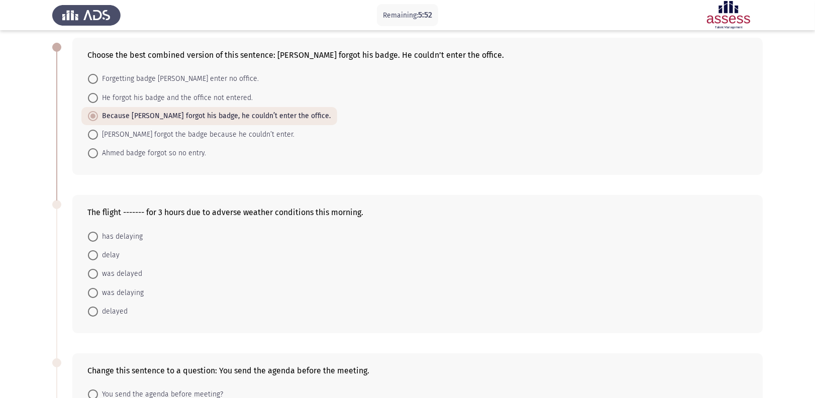
scroll to position [67, 0]
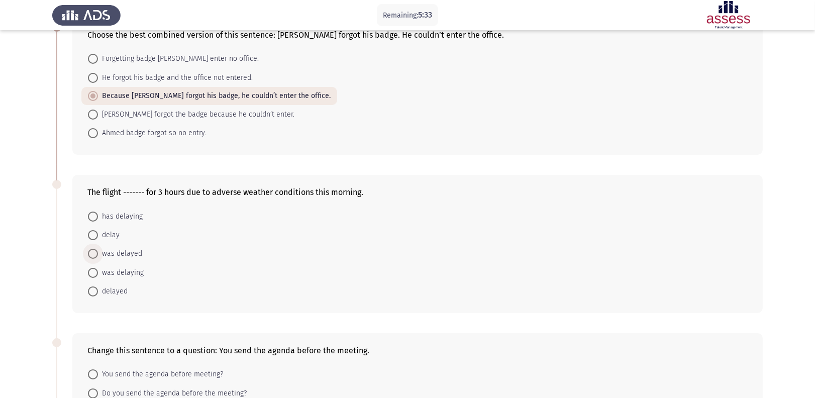
click at [134, 254] on span "was delayed" at bounding box center [120, 254] width 44 height 12
click at [98, 254] on input "was delayed" at bounding box center [93, 254] width 10 height 10
radio input "true"
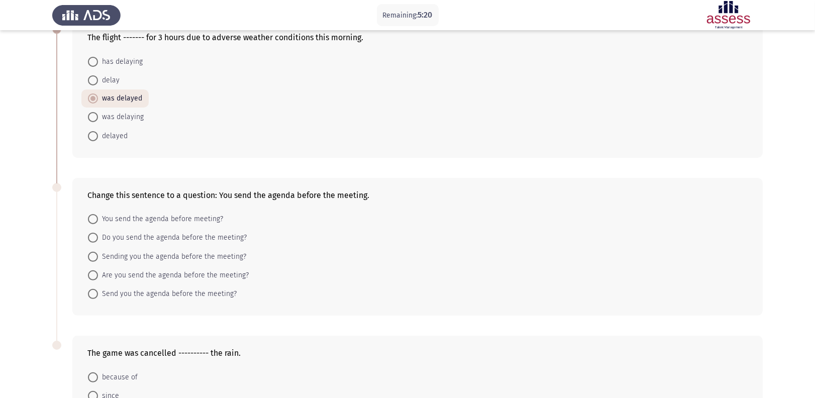
scroll to position [201, 0]
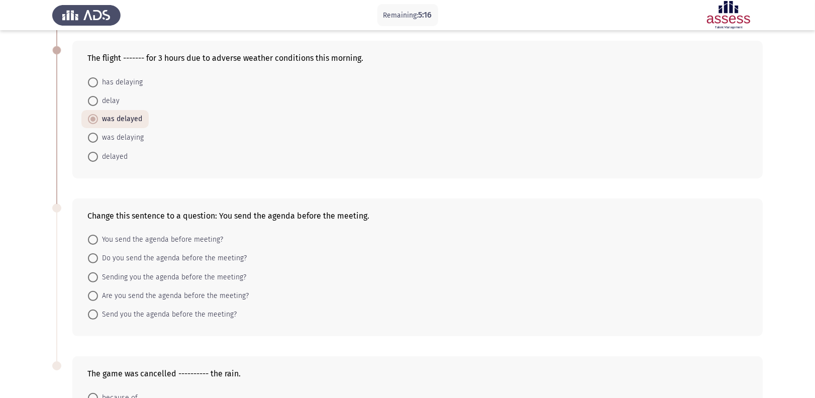
click at [133, 139] on span "was delaying" at bounding box center [121, 138] width 46 height 12
click at [98, 139] on input "was delaying" at bounding box center [93, 138] width 10 height 10
radio input "true"
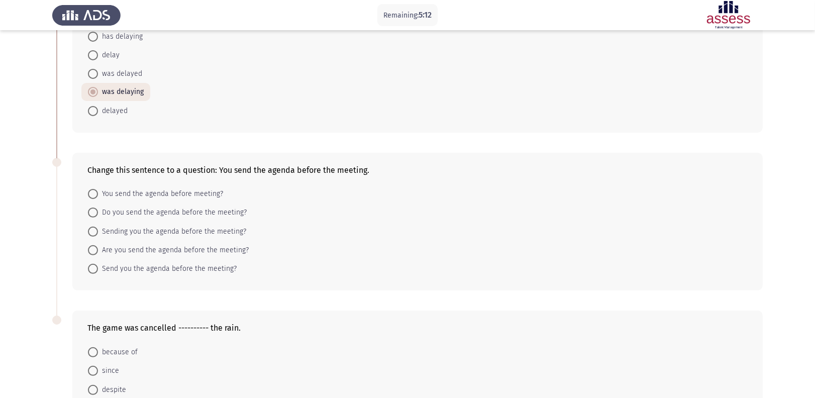
scroll to position [268, 0]
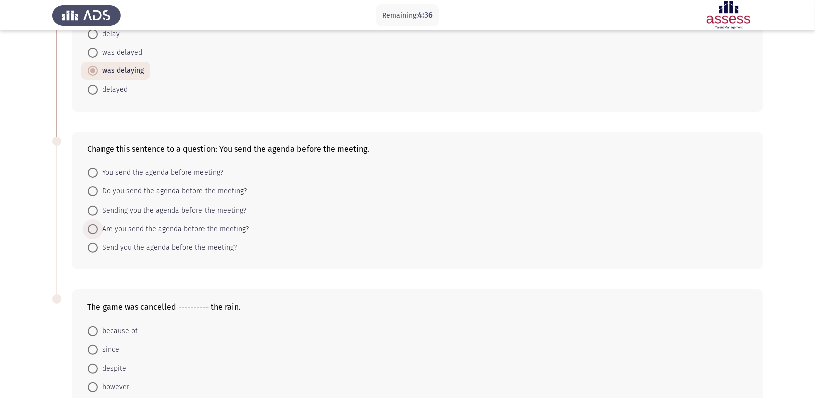
click at [142, 224] on span "Are you send the agenda before the meeting?" at bounding box center [173, 229] width 151 height 12
click at [98, 224] on input "Are you send the agenda before the meeting?" at bounding box center [93, 229] width 10 height 10
radio input "true"
click at [94, 191] on span at bounding box center [93, 192] width 10 height 10
click at [94, 191] on input "Do you send the agenda before the meeting?" at bounding box center [93, 192] width 10 height 10
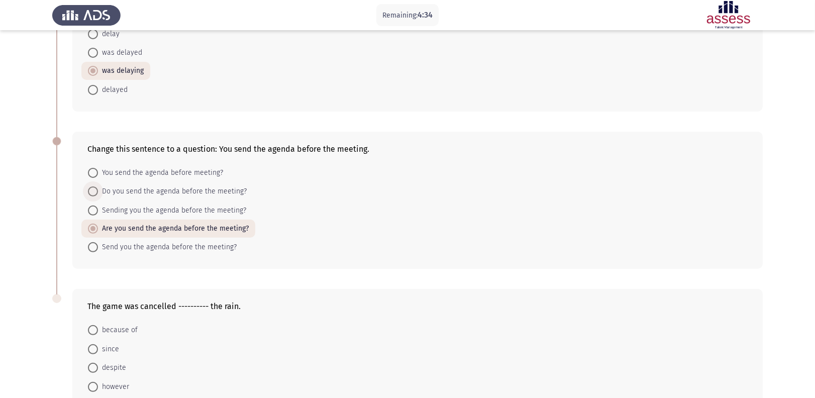
radio input "true"
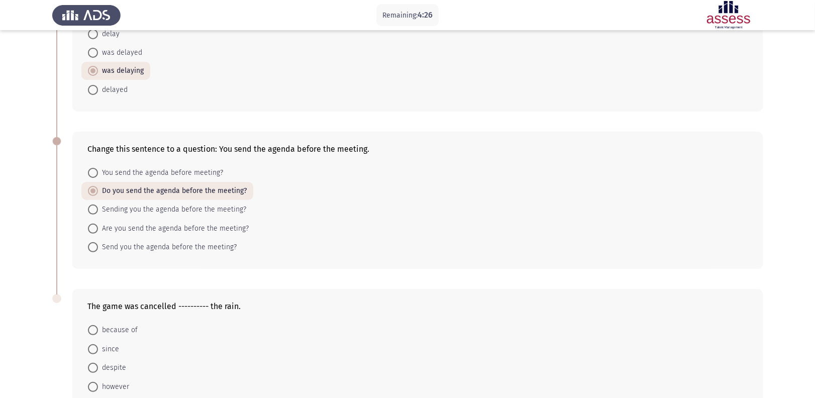
scroll to position [348, 0]
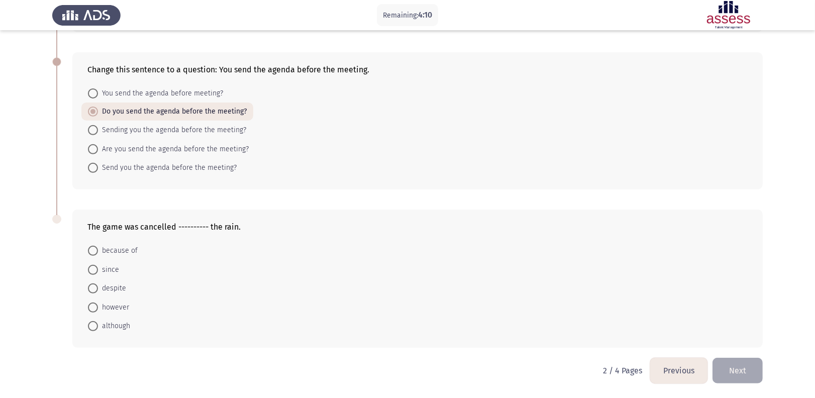
click at [133, 250] on span "because of" at bounding box center [118, 251] width 40 height 12
click at [98, 250] on input "because of" at bounding box center [93, 251] width 10 height 10
radio input "true"
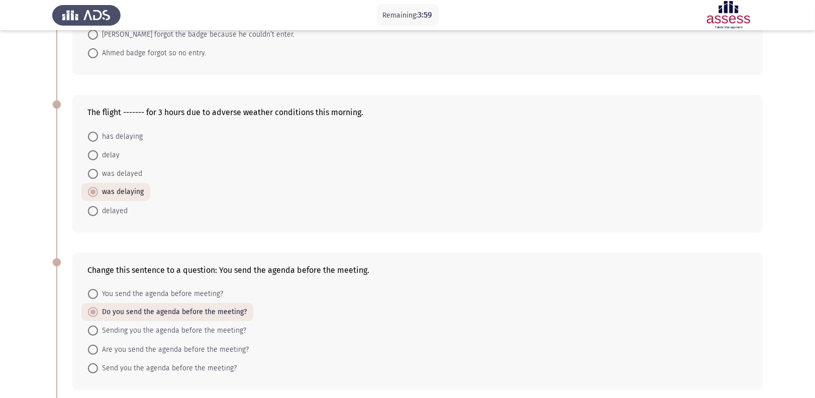
scroll to position [80, 0]
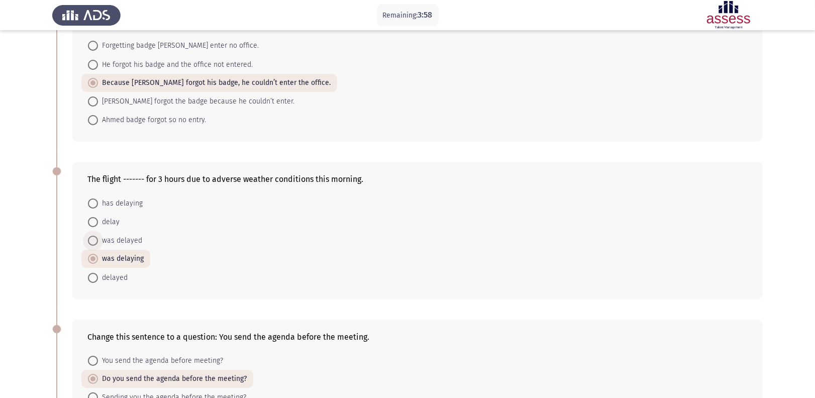
click at [132, 239] on span "was delayed" at bounding box center [120, 241] width 44 height 12
click at [98, 239] on input "was delayed" at bounding box center [93, 241] width 10 height 10
radio input "true"
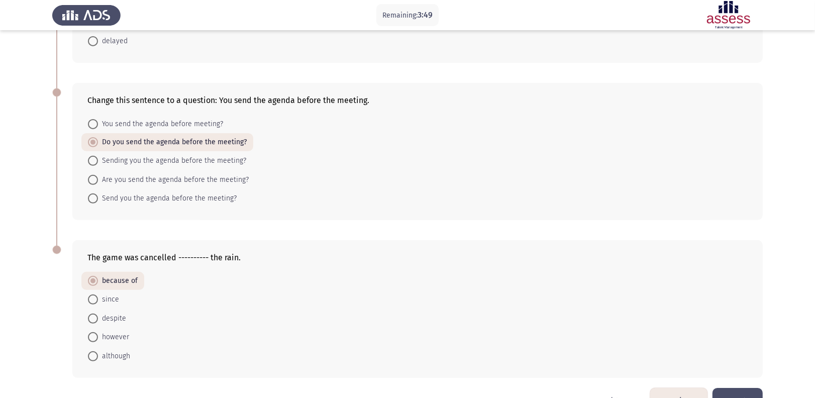
scroll to position [348, 0]
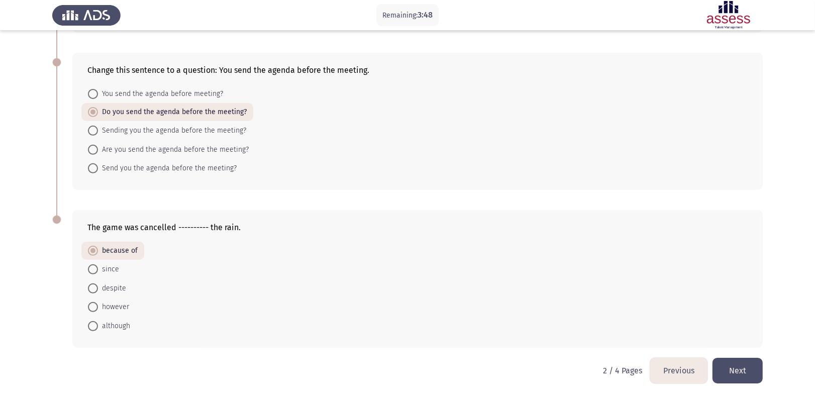
click at [611, 298] on button "Next" at bounding box center [738, 371] width 50 height 26
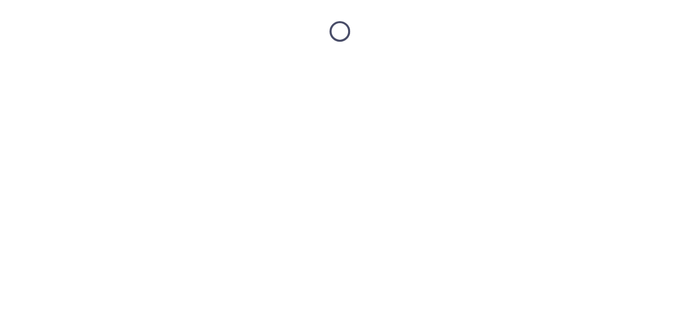
scroll to position [0, 0]
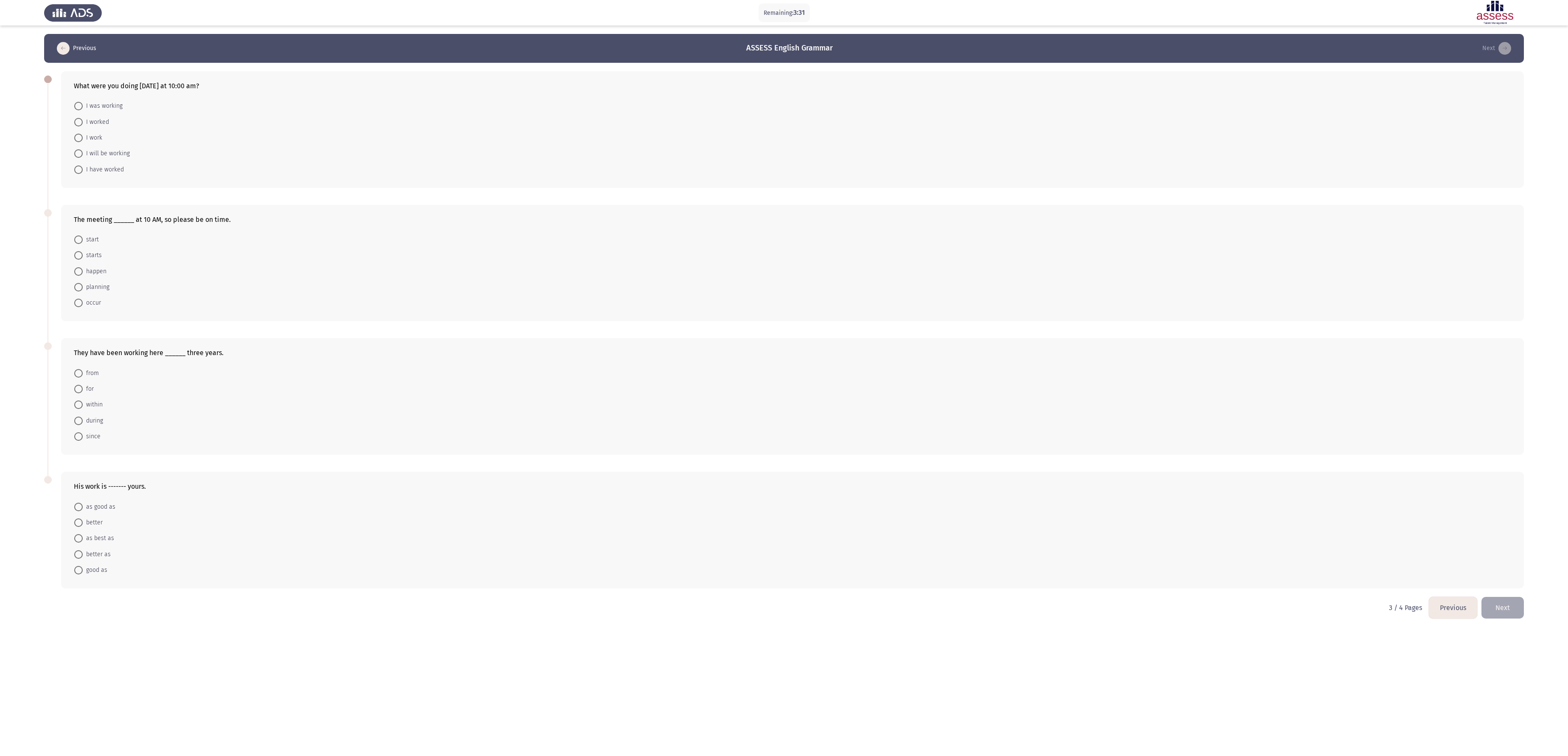
drag, startPoint x: 1419, startPoint y: 390, endPoint x: 1389, endPoint y: 385, distance: 30.4
click at [516, 251] on form "from for within during since" at bounding box center [792, 404] width 1437 height 79
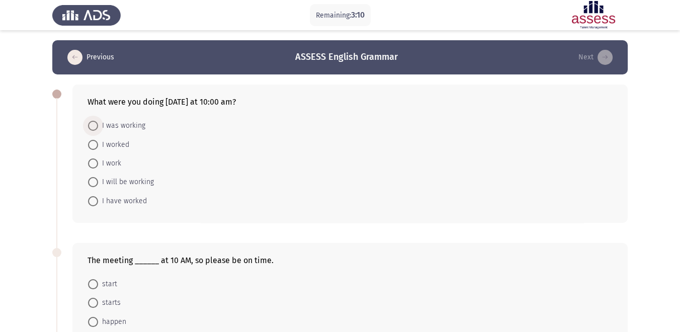
click at [133, 129] on span "I was working" at bounding box center [121, 126] width 47 height 12
click at [98, 129] on input "I was working" at bounding box center [93, 126] width 10 height 10
radio input "true"
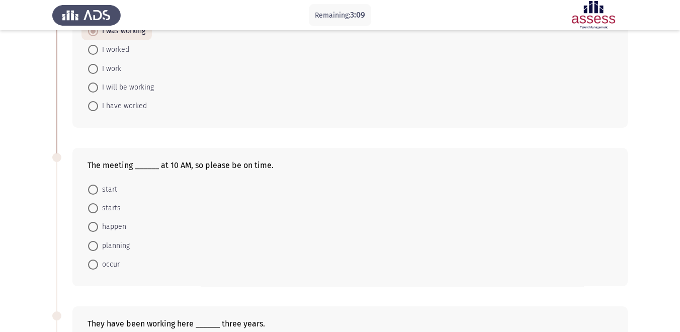
scroll to position [112, 0]
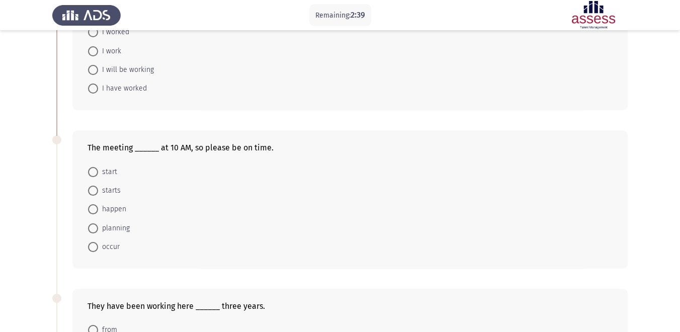
click at [105, 171] on span "start" at bounding box center [107, 172] width 19 height 12
click at [98, 171] on input "start" at bounding box center [93, 172] width 10 height 10
radio input "true"
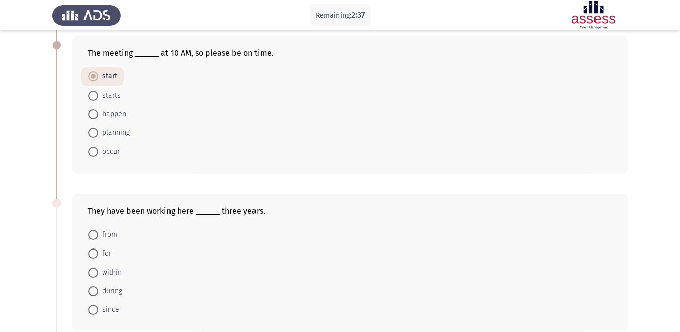
scroll to position [223, 0]
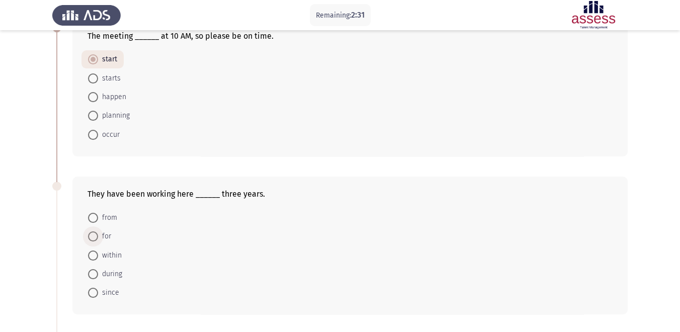
click at [104, 238] on span "for" at bounding box center [104, 236] width 13 height 12
click at [98, 238] on input "for" at bounding box center [93, 236] width 10 height 10
radio input "true"
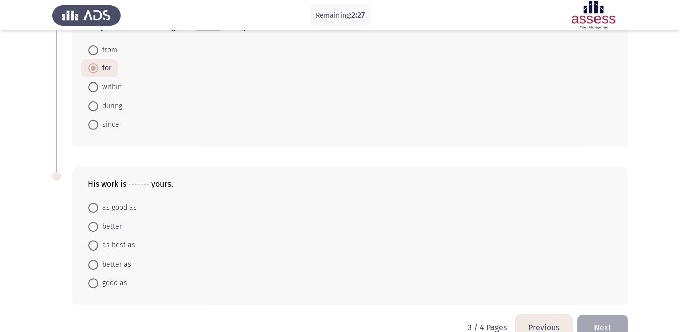
scroll to position [415, 0]
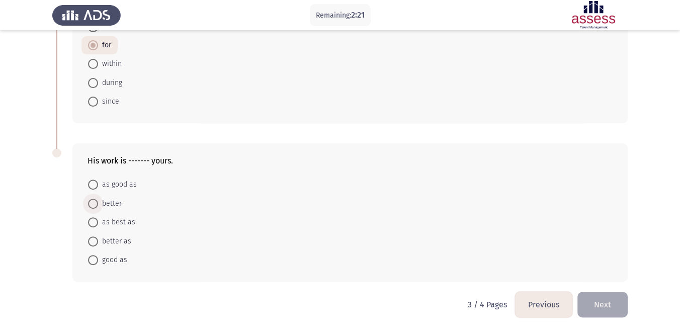
drag, startPoint x: 119, startPoint y: 202, endPoint x: 126, endPoint y: 201, distance: 7.1
click at [118, 202] on span "better" at bounding box center [110, 204] width 24 height 12
click at [98, 202] on input "better" at bounding box center [93, 204] width 10 height 10
radio input "true"
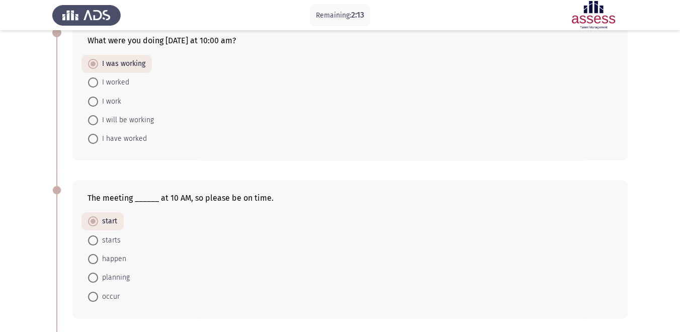
scroll to position [79, 0]
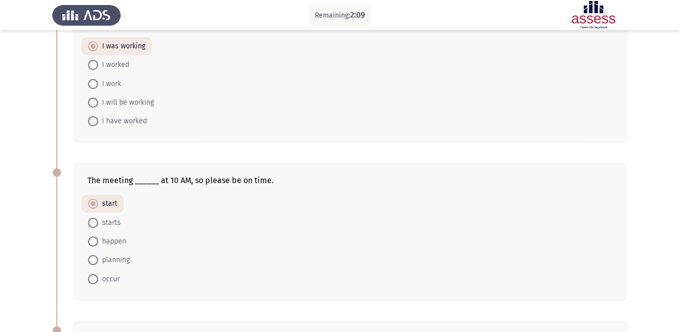
click at [116, 220] on span "starts" at bounding box center [109, 223] width 23 height 12
click at [98, 220] on input "starts" at bounding box center [93, 223] width 10 height 10
radio input "true"
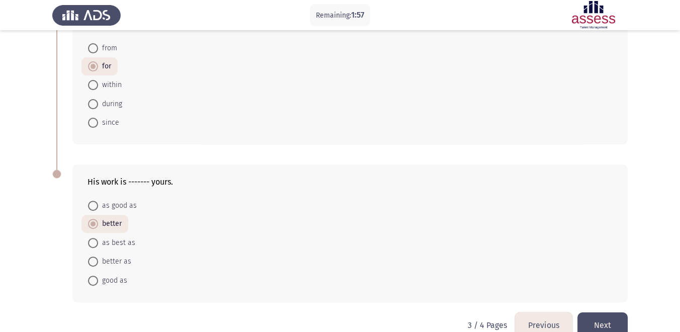
scroll to position [414, 0]
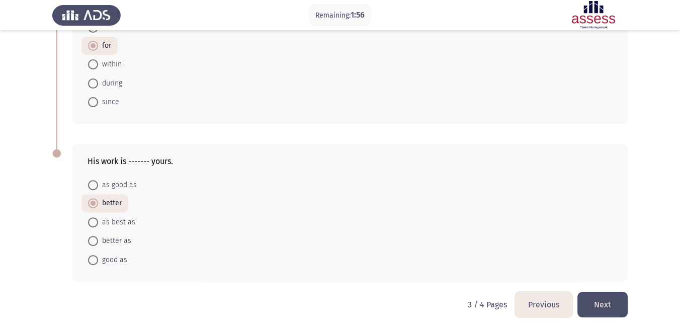
click at [117, 189] on span "as good as" at bounding box center [117, 185] width 39 height 12
click at [98, 189] on input "as good as" at bounding box center [93, 185] width 10 height 10
radio input "true"
click at [596, 298] on button "Next" at bounding box center [602, 305] width 50 height 26
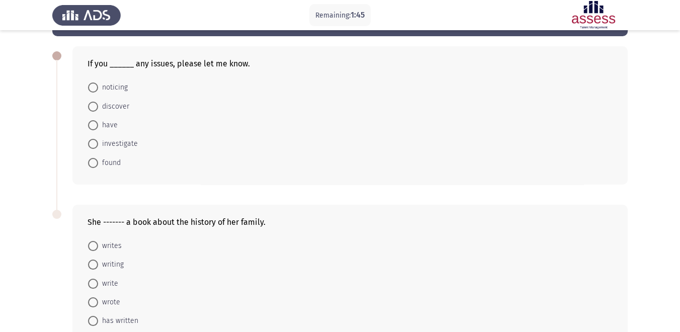
scroll to position [56, 0]
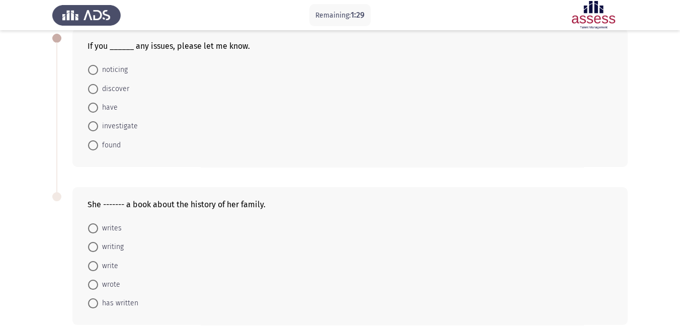
click at [607, 122] on form "noticing discover have investigate found" at bounding box center [349, 107] width 525 height 94
click at [123, 69] on span "noticing" at bounding box center [113, 70] width 30 height 12
click at [98, 69] on input "noticing" at bounding box center [93, 70] width 10 height 10
radio input "true"
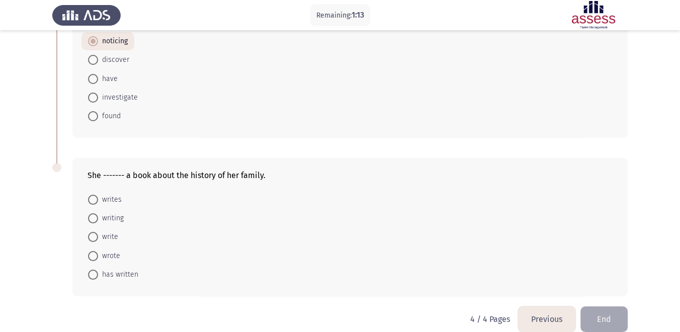
scroll to position [99, 0]
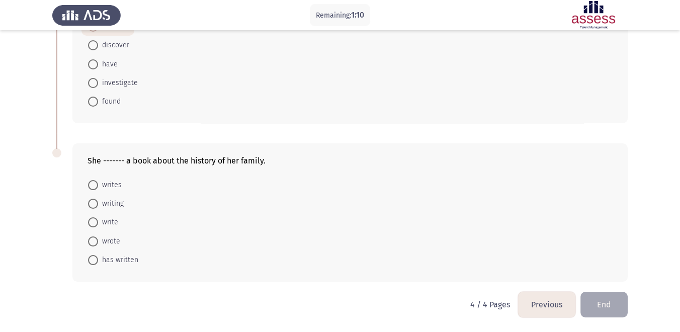
click at [113, 180] on span "writes" at bounding box center [110, 185] width 24 height 12
click at [98, 180] on input "writes" at bounding box center [93, 185] width 10 height 10
radio input "true"
click at [113, 240] on span "wrote" at bounding box center [109, 241] width 22 height 12
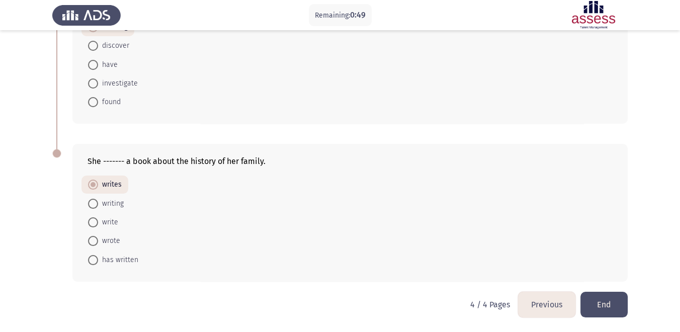
click at [98, 240] on input "wrote" at bounding box center [93, 241] width 10 height 10
radio input "true"
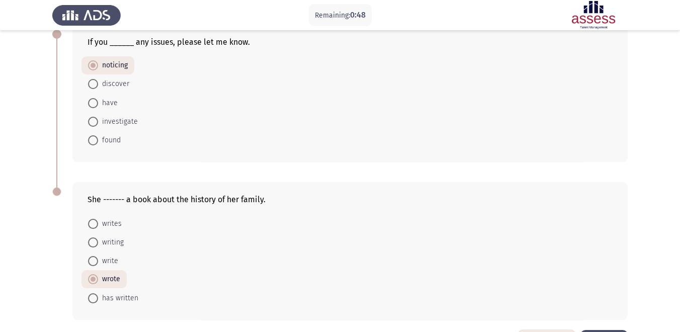
scroll to position [42, 0]
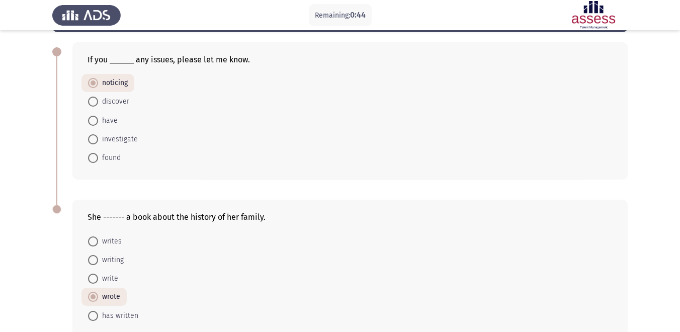
click at [107, 120] on span "have" at bounding box center [108, 121] width 20 height 12
click at [98, 120] on input "have" at bounding box center [93, 121] width 10 height 10
radio input "true"
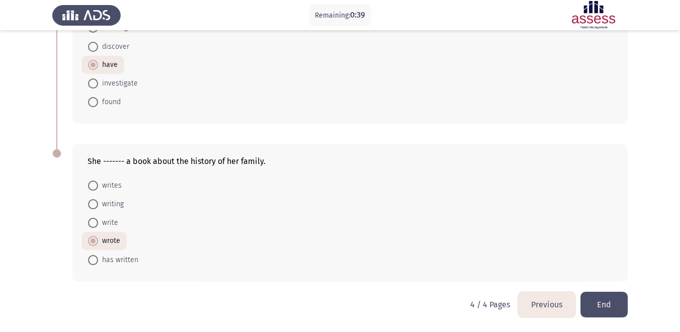
click at [608, 298] on button "End" at bounding box center [603, 305] width 47 height 26
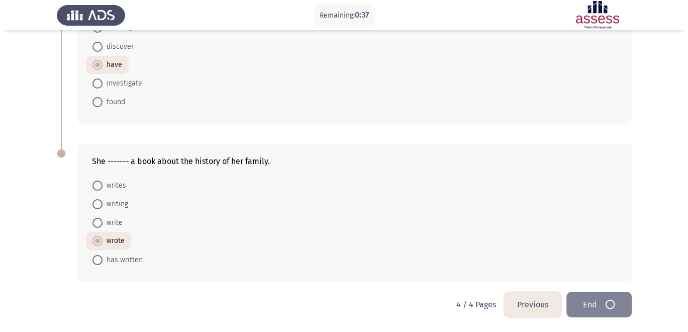
scroll to position [0, 0]
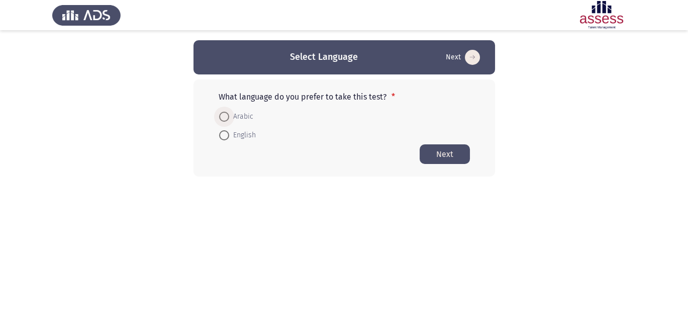
click at [236, 120] on span "Arabic" at bounding box center [241, 117] width 24 height 12
click at [229, 120] on input "Arabic" at bounding box center [224, 117] width 10 height 10
radio input "true"
click at [452, 149] on button "Next" at bounding box center [445, 154] width 50 height 20
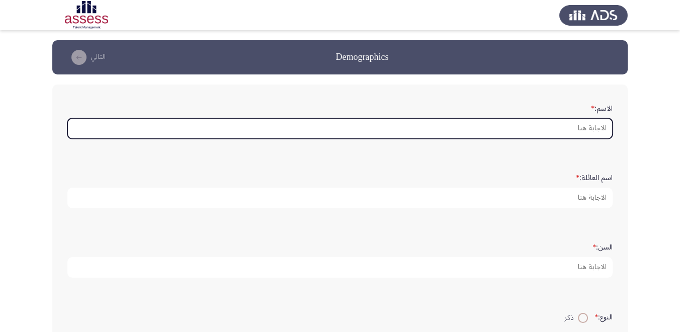
click at [576, 129] on input "الاسم: *" at bounding box center [339, 128] width 545 height 21
type input "l"
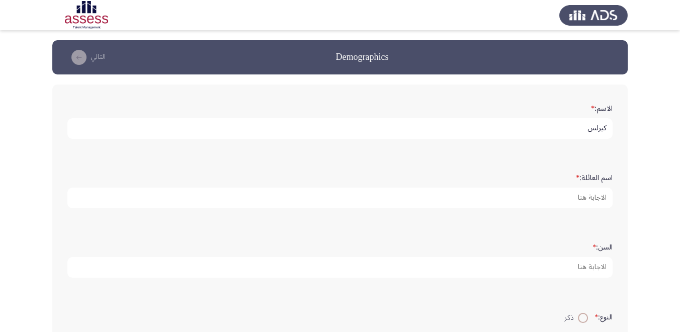
type input "كيرلس"
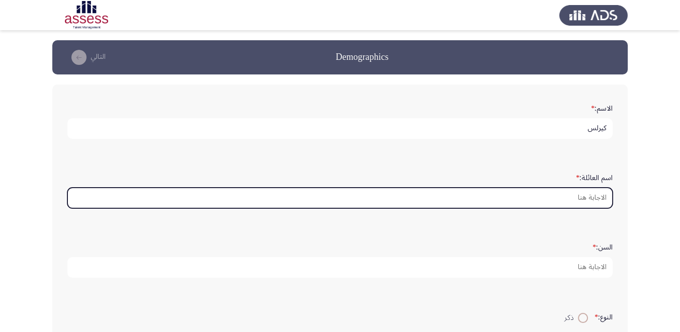
click at [586, 198] on input "اسم العائلة: *" at bounding box center [339, 198] width 545 height 21
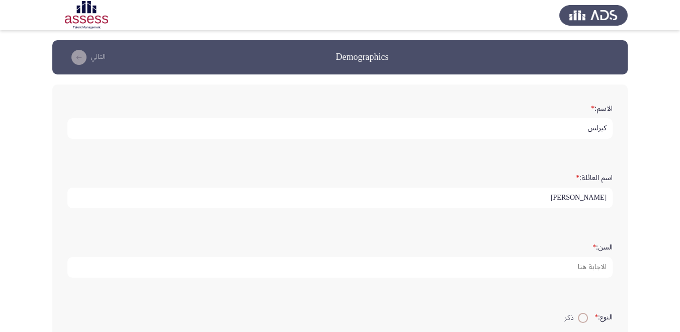
type input "[PERSON_NAME]"
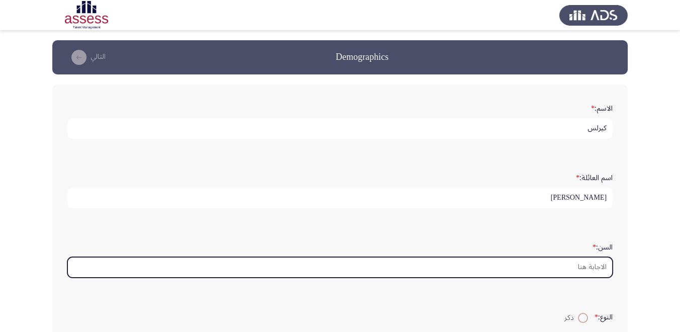
click at [587, 264] on input "السن: *" at bounding box center [339, 267] width 545 height 21
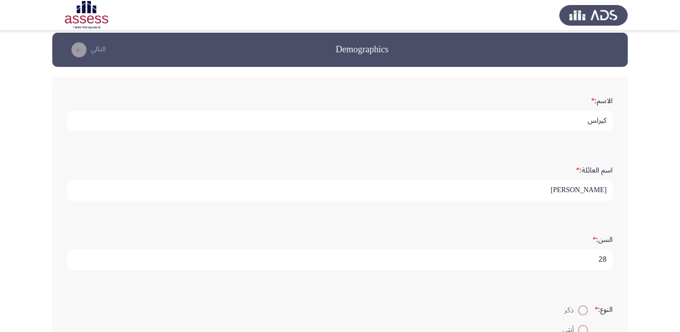
scroll to position [56, 0]
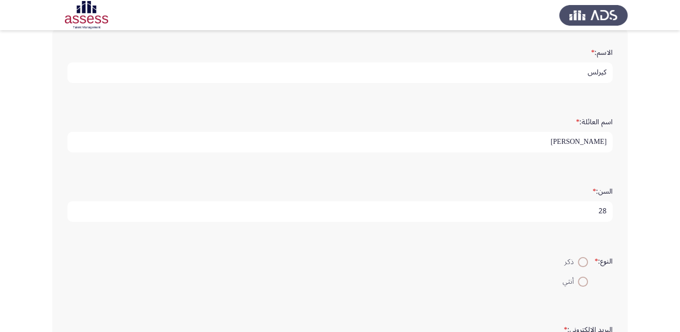
type input "28"
click at [571, 263] on span "ذكر" at bounding box center [571, 262] width 14 height 12
click at [578, 263] on input "ذكر" at bounding box center [583, 262] width 10 height 10
radio input "true"
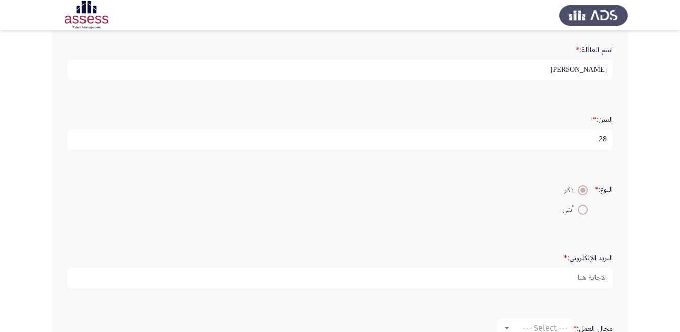
scroll to position [167, 0]
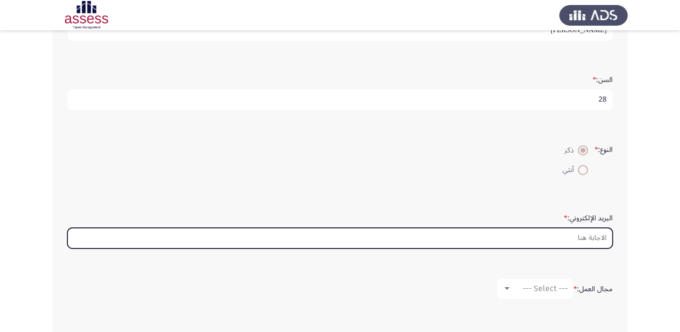
click at [602, 236] on input "البريد الإلكتروني: *" at bounding box center [339, 238] width 545 height 21
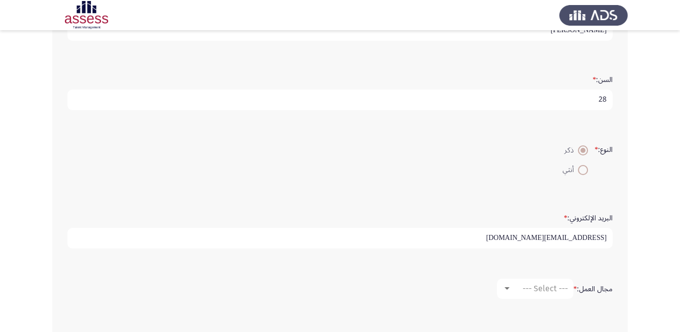
type input "[EMAIL_ADDRESS][DOMAIN_NAME]"
click at [504, 288] on div at bounding box center [506, 289] width 9 height 8
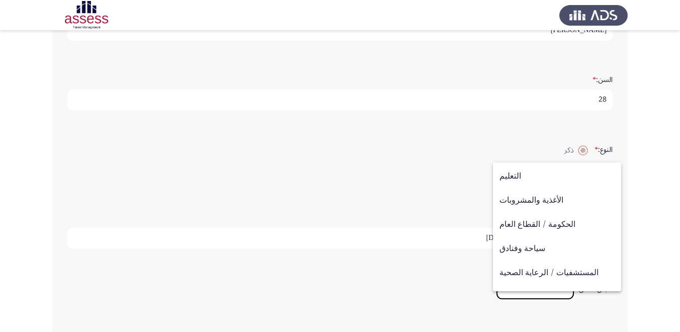
scroll to position [329, 0]
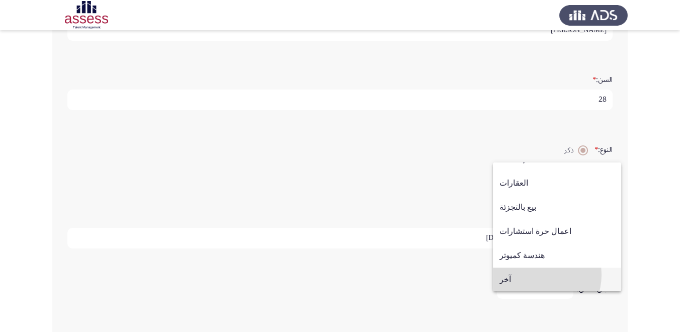
click at [533, 274] on span "آخر" at bounding box center [556, 279] width 115 height 24
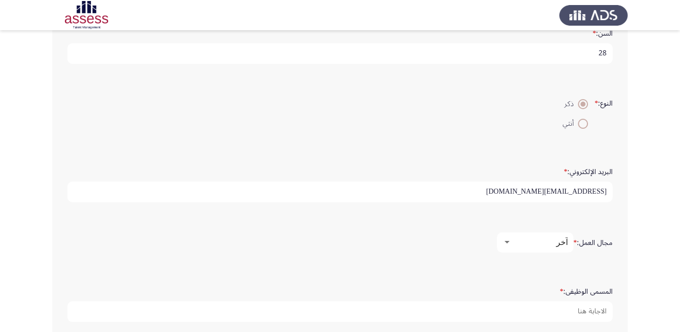
scroll to position [266, 0]
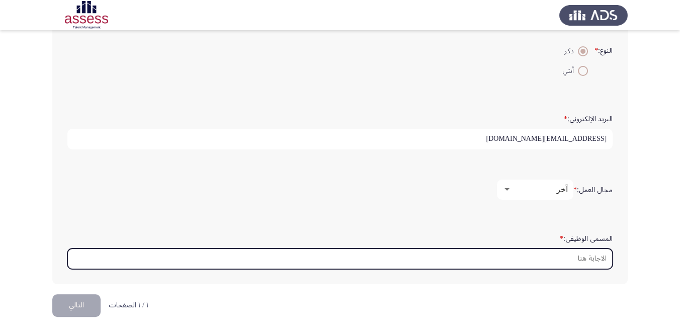
click at [560, 256] on input "المسمى الوظيفى: *" at bounding box center [339, 258] width 545 height 21
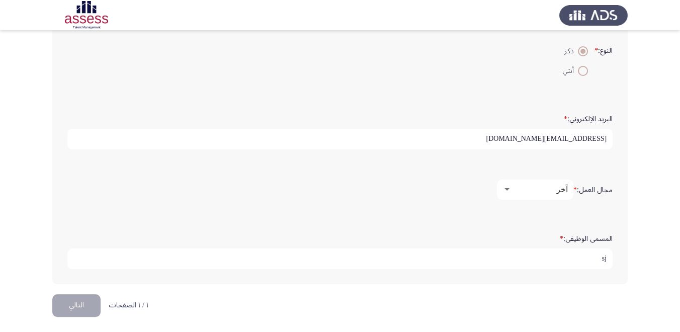
type input "s"
type input "logistics specialist"
click at [87, 303] on button "التالي" at bounding box center [76, 305] width 48 height 23
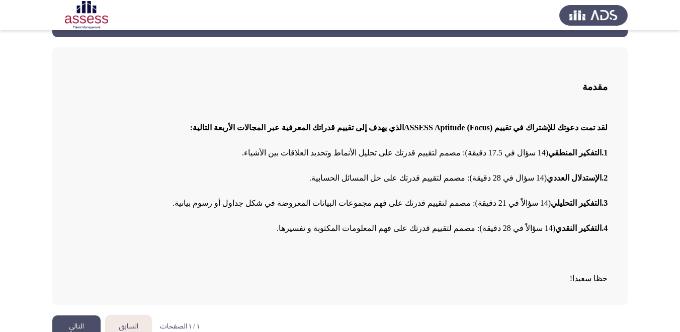
scroll to position [53, 0]
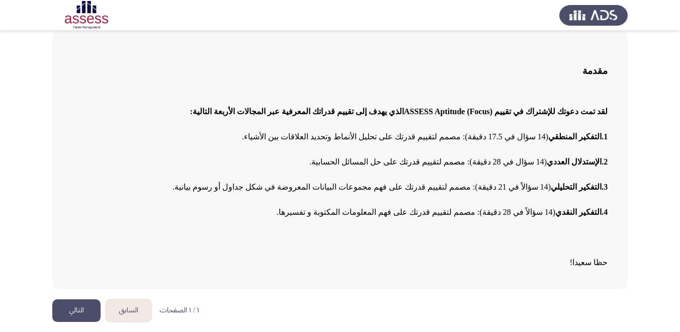
click at [83, 302] on button "التالي" at bounding box center [76, 310] width 48 height 23
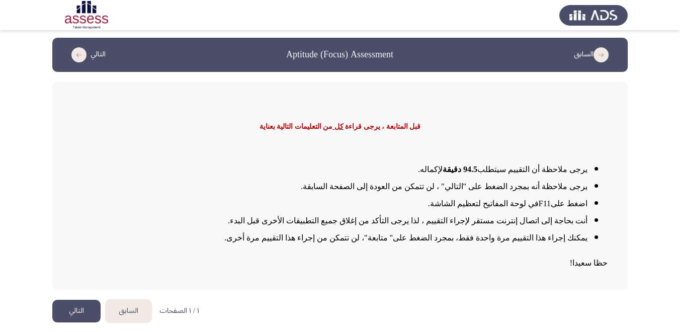
scroll to position [3, 0]
click at [90, 309] on button "التالي" at bounding box center [76, 311] width 48 height 23
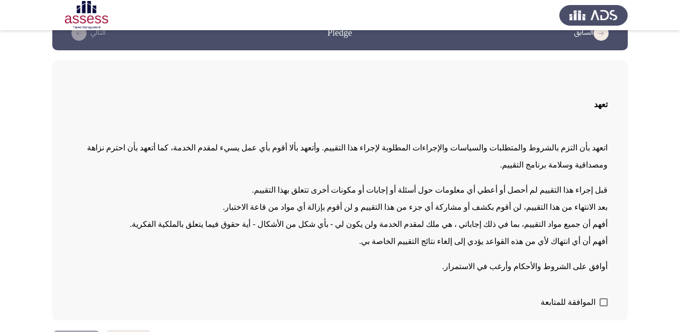
scroll to position [38, 0]
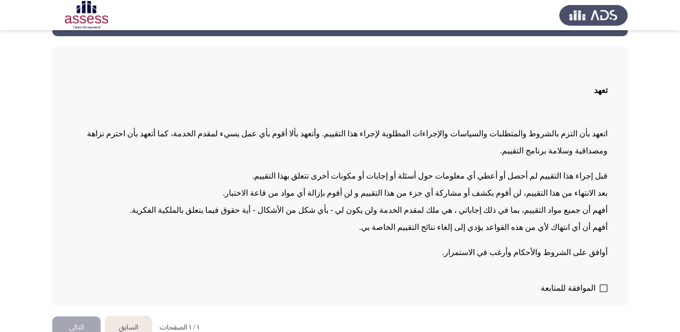
click at [592, 282] on span "الموافقة للمتابعة" at bounding box center [567, 288] width 55 height 12
click at [603, 292] on input "الموافقة للمتابعة" at bounding box center [603, 292] width 1 height 1
checkbox input "true"
click at [83, 316] on button "التالي" at bounding box center [76, 327] width 48 height 23
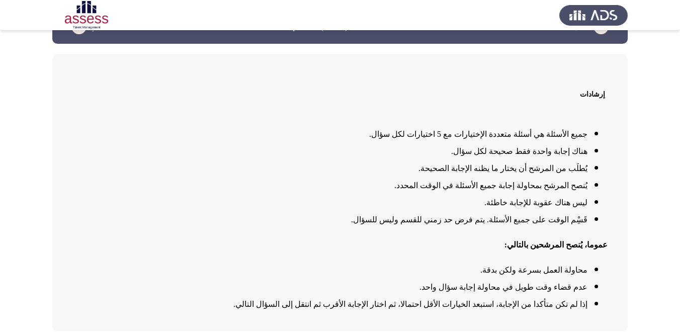
scroll to position [73, 0]
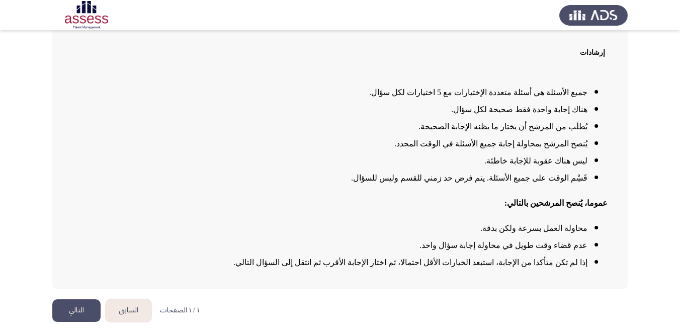
click at [83, 312] on button "التالي" at bounding box center [76, 310] width 48 height 23
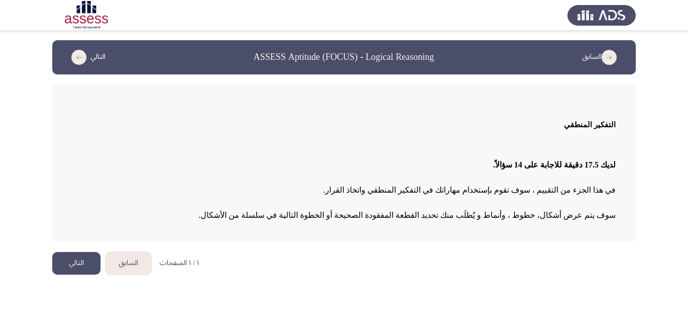
click at [81, 264] on button "التالي" at bounding box center [76, 263] width 48 height 23
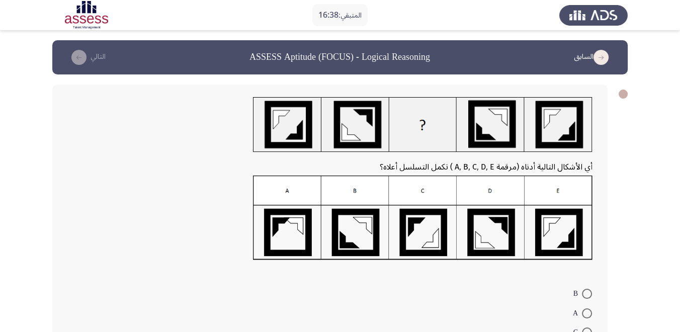
click at [302, 231] on img at bounding box center [422, 217] width 339 height 85
click at [438, 123] on img at bounding box center [422, 124] width 339 height 55
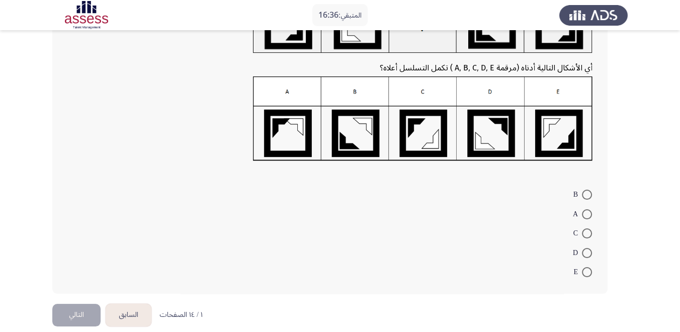
scroll to position [109, 0]
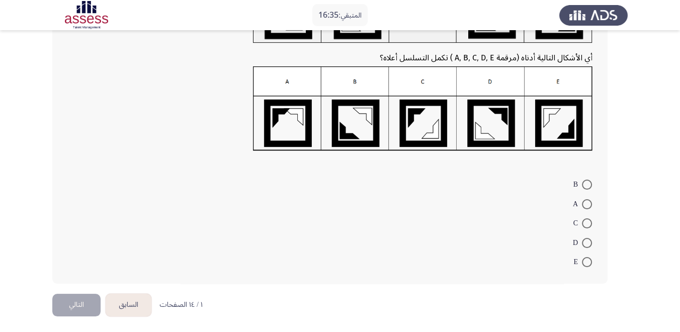
click at [582, 203] on span at bounding box center [587, 204] width 10 height 10
click at [582, 203] on input "A" at bounding box center [587, 204] width 10 height 10
radio input "true"
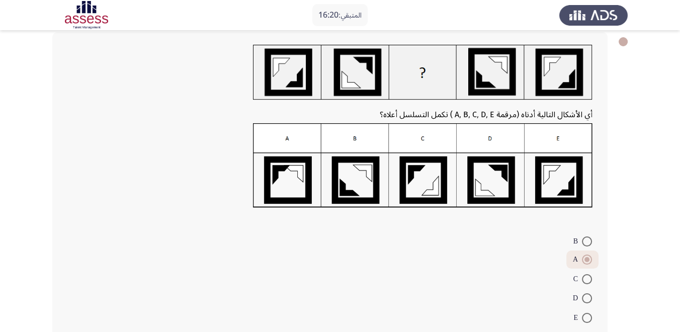
scroll to position [108, 0]
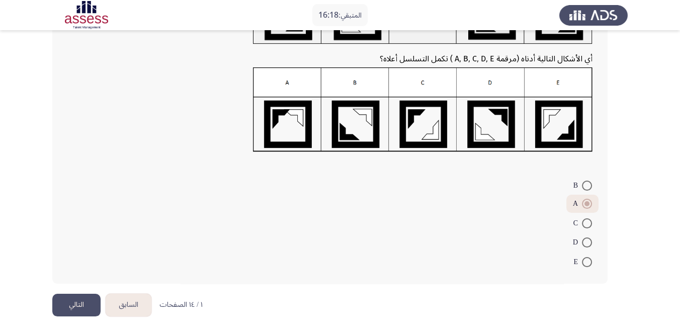
click at [85, 299] on button "التالي" at bounding box center [76, 305] width 48 height 23
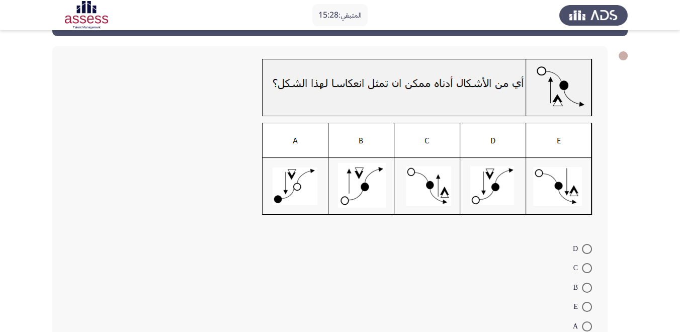
scroll to position [56, 0]
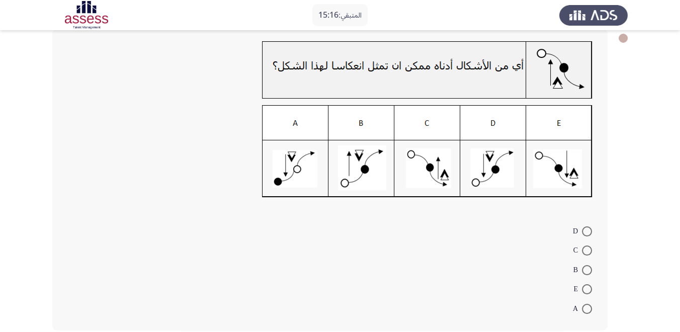
click at [30, 116] on app-assessment-container "المتبقي: 15:16 السابق ASSESS Aptitude (FOCUS) - Logical Reasoning التالي D C B …" at bounding box center [340, 162] width 680 height 356
click at [589, 230] on span at bounding box center [587, 231] width 10 height 10
click at [589, 230] on input "D" at bounding box center [587, 231] width 10 height 10
radio input "true"
click at [587, 248] on span at bounding box center [587, 249] width 10 height 10
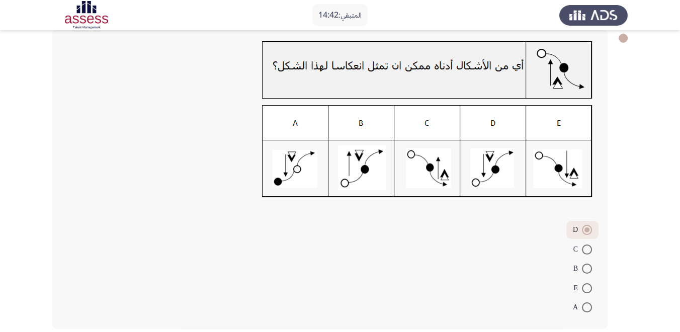
click at [587, 248] on input "C" at bounding box center [587, 249] width 10 height 10
radio input "true"
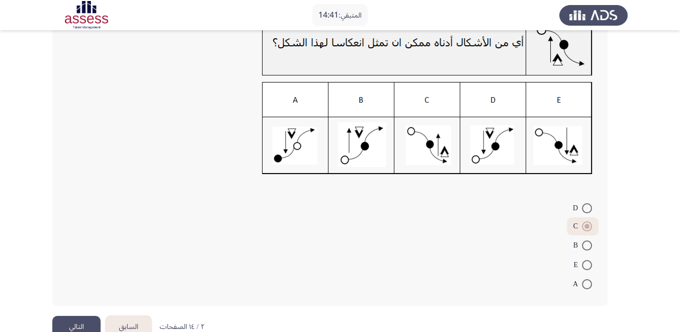
scroll to position [102, 0]
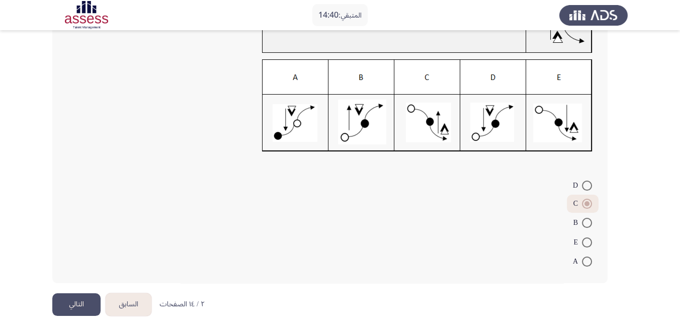
click at [85, 307] on button "التالي" at bounding box center [76, 304] width 48 height 23
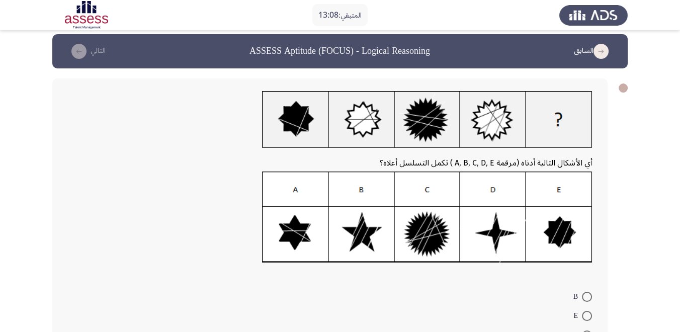
scroll to position [118, 0]
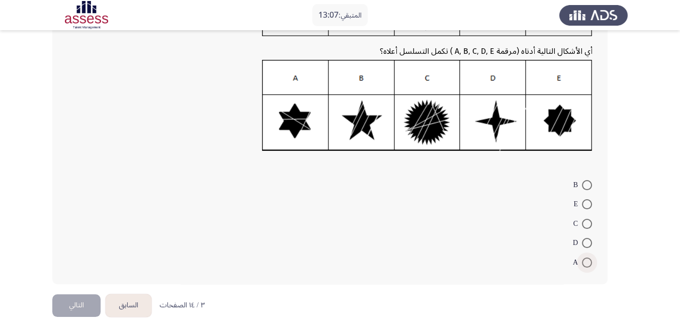
click at [587, 257] on span at bounding box center [587, 262] width 10 height 10
click at [587, 257] on input "A" at bounding box center [587, 262] width 10 height 10
radio input "true"
click at [74, 298] on button "التالي" at bounding box center [76, 304] width 48 height 23
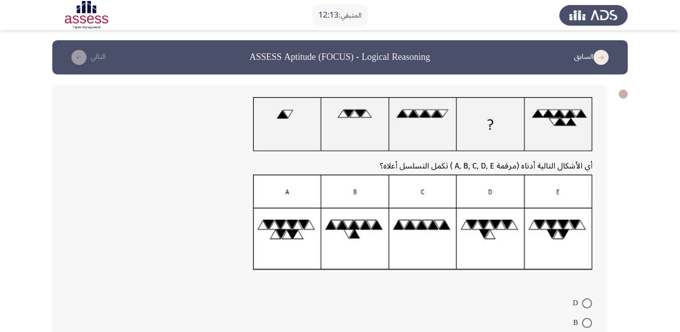
scroll to position [56, 0]
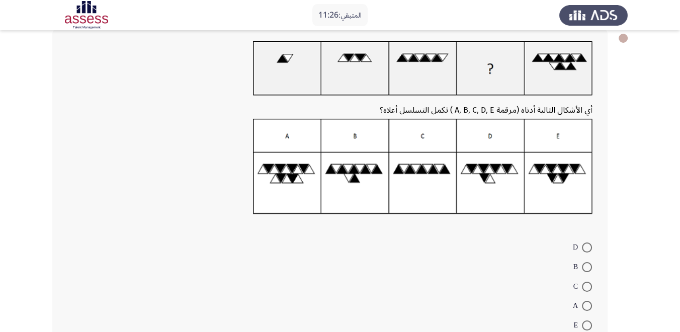
click at [586, 263] on span at bounding box center [587, 267] width 10 height 10
click at [586, 263] on input "B" at bounding box center [587, 267] width 10 height 10
radio input "true"
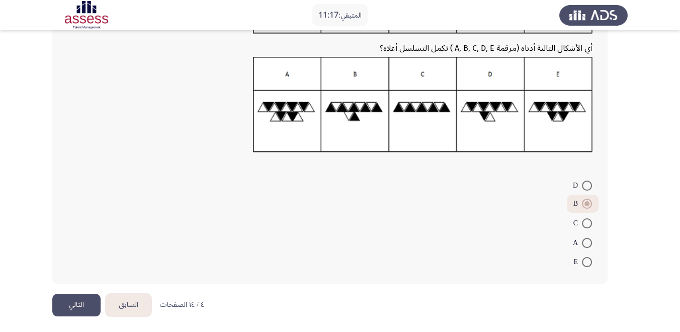
scroll to position [118, 0]
click at [79, 297] on button "التالي" at bounding box center [76, 305] width 48 height 23
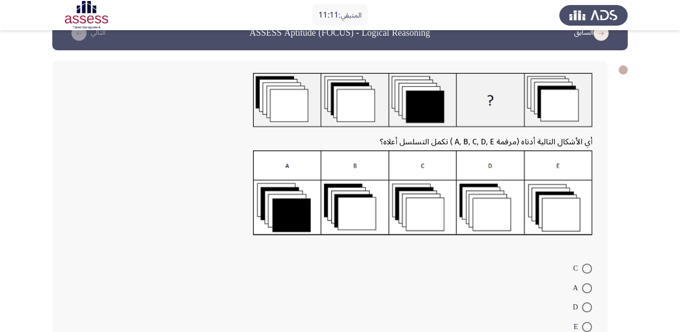
scroll to position [0, 0]
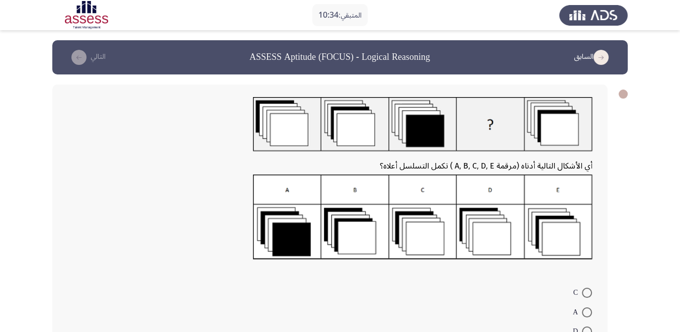
click at [409, 214] on img at bounding box center [422, 216] width 339 height 85
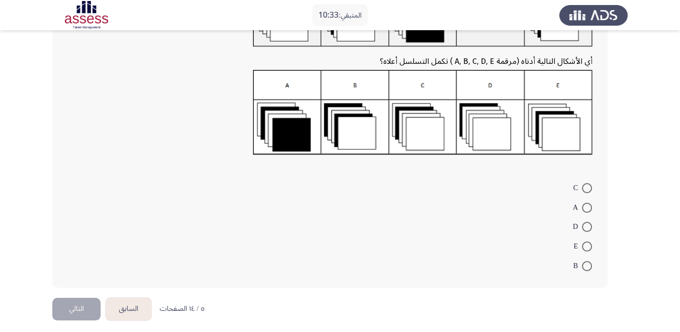
scroll to position [108, 0]
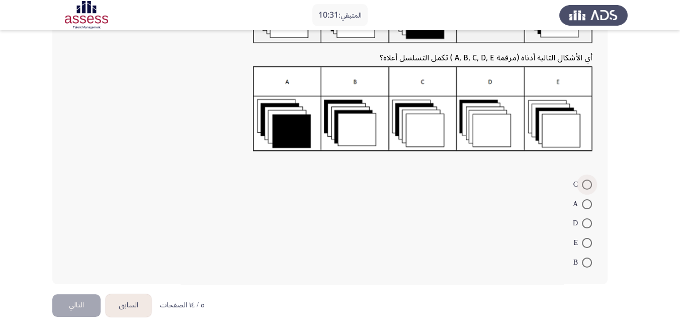
click at [588, 183] on span at bounding box center [587, 184] width 10 height 10
click at [588, 183] on input "C" at bounding box center [587, 184] width 10 height 10
radio input "true"
click at [69, 302] on button "التالي" at bounding box center [76, 304] width 48 height 23
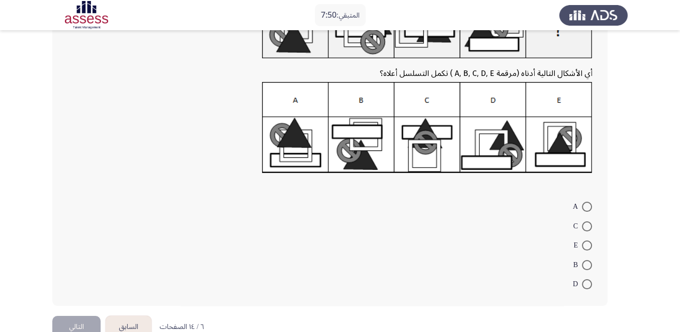
scroll to position [112, 0]
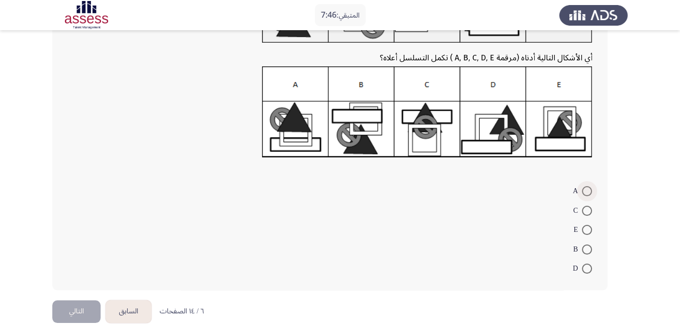
click at [585, 191] on span at bounding box center [587, 191] width 10 height 10
click at [585, 191] on input "A" at bounding box center [587, 191] width 10 height 10
radio input "true"
click at [79, 303] on button "التالي" at bounding box center [76, 310] width 48 height 23
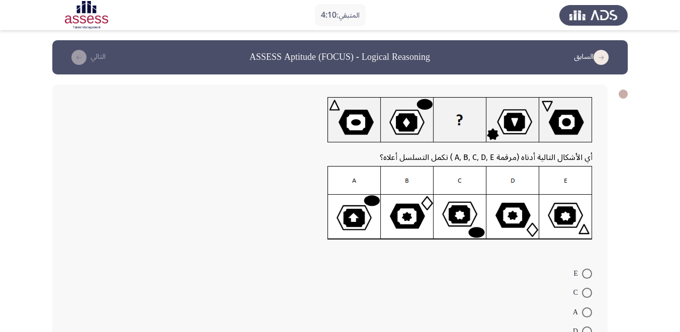
click at [516, 230] on img at bounding box center [459, 203] width 265 height 74
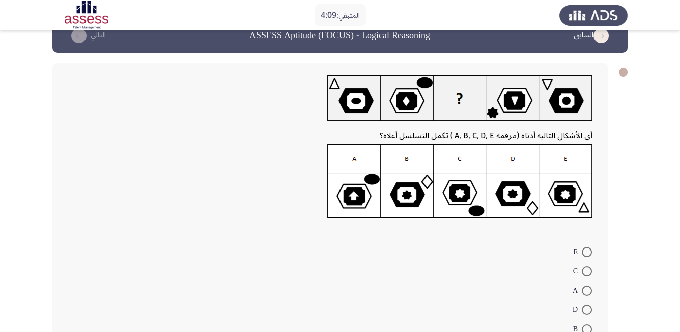
scroll to position [56, 0]
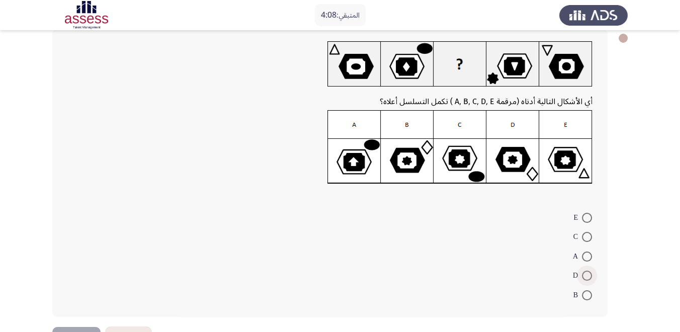
click at [587, 273] on span at bounding box center [587, 275] width 10 height 10
click at [587, 273] on input "D" at bounding box center [587, 275] width 10 height 10
radio input "true"
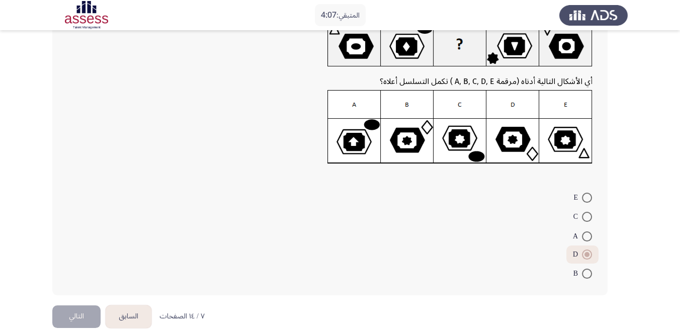
scroll to position [87, 0]
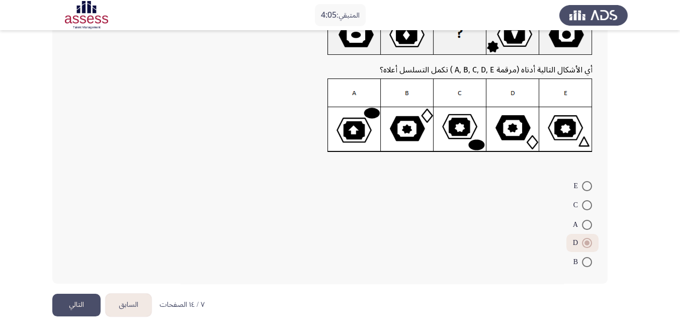
click at [76, 296] on button "التالي" at bounding box center [76, 305] width 48 height 23
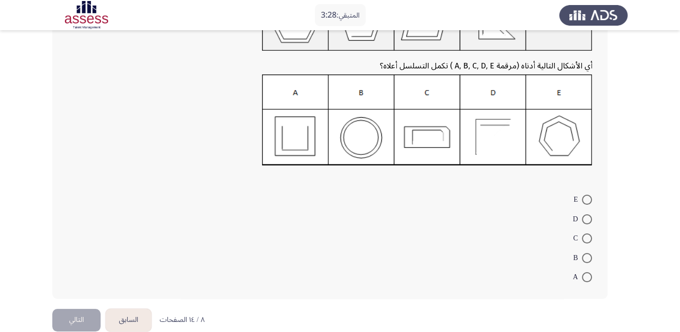
scroll to position [118, 0]
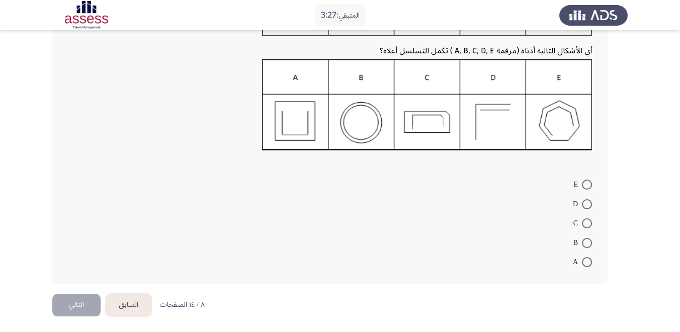
click at [590, 203] on span at bounding box center [587, 204] width 10 height 10
click at [590, 203] on input "D" at bounding box center [587, 204] width 10 height 10
radio input "true"
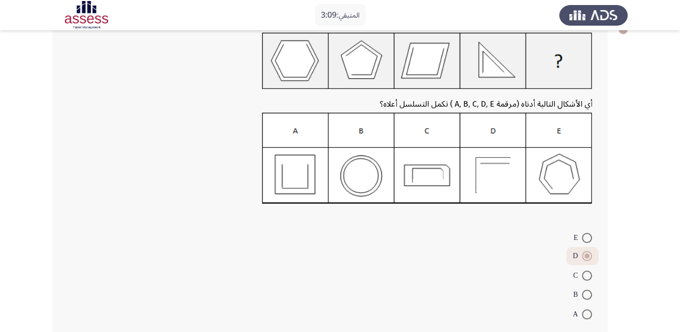
scroll to position [117, 0]
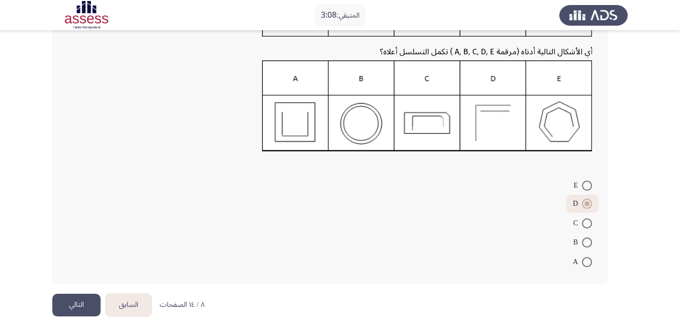
click at [85, 299] on button "التالي" at bounding box center [76, 305] width 48 height 23
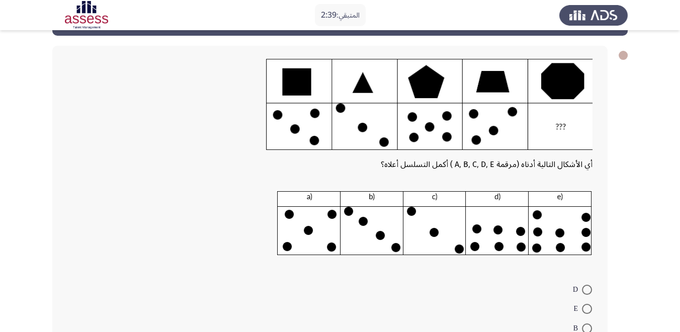
scroll to position [56, 0]
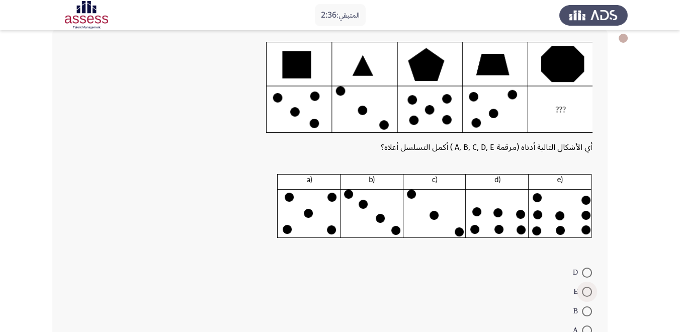
click at [587, 289] on span at bounding box center [587, 292] width 10 height 10
click at [587, 289] on input "E" at bounding box center [587, 292] width 10 height 10
radio input "true"
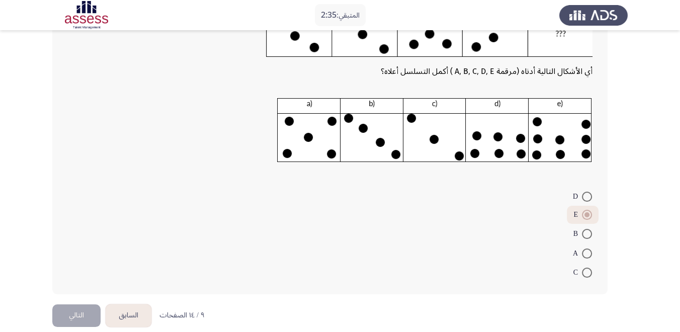
scroll to position [143, 0]
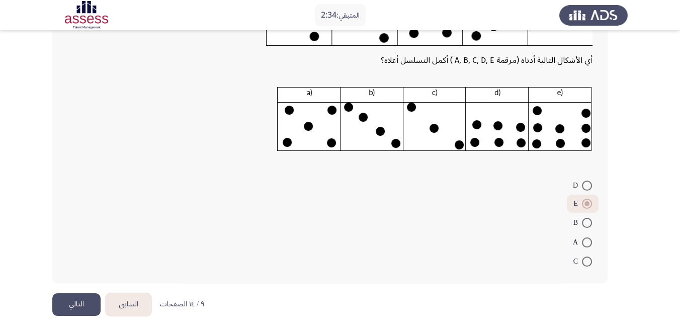
click at [81, 303] on button "التالي" at bounding box center [76, 304] width 48 height 23
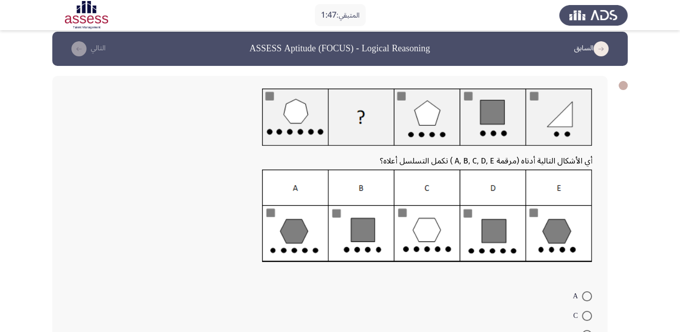
scroll to position [112, 0]
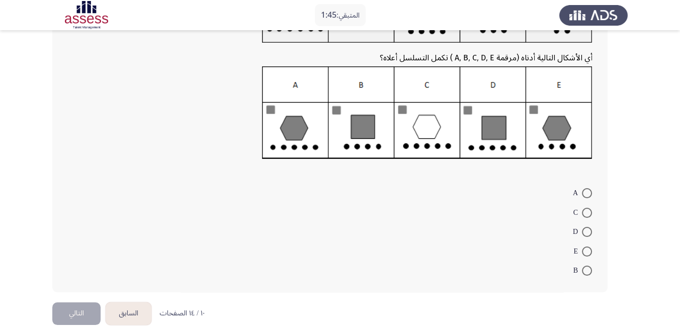
click at [586, 211] on span at bounding box center [587, 213] width 10 height 10
click at [586, 211] on input "C" at bounding box center [587, 213] width 10 height 10
radio input "true"
click at [81, 308] on button "التالي" at bounding box center [76, 312] width 48 height 23
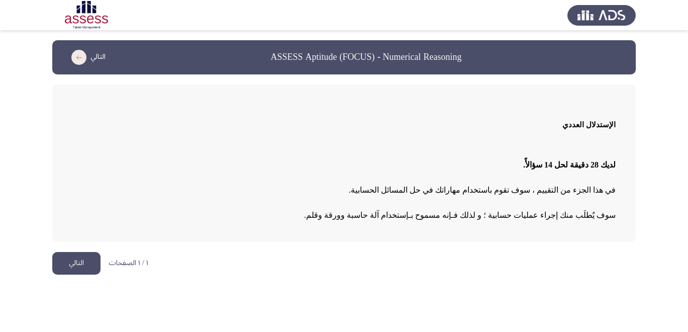
click at [82, 261] on button "التالي" at bounding box center [76, 263] width 48 height 23
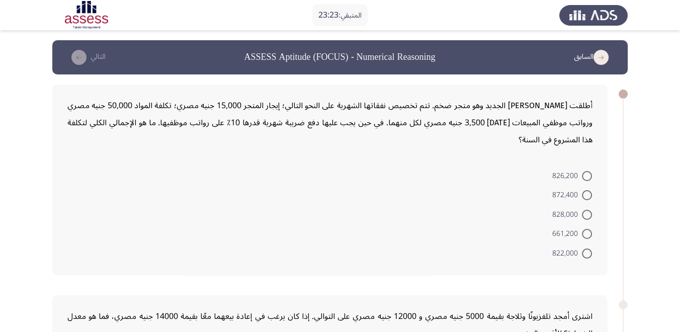
scroll to position [167, 0]
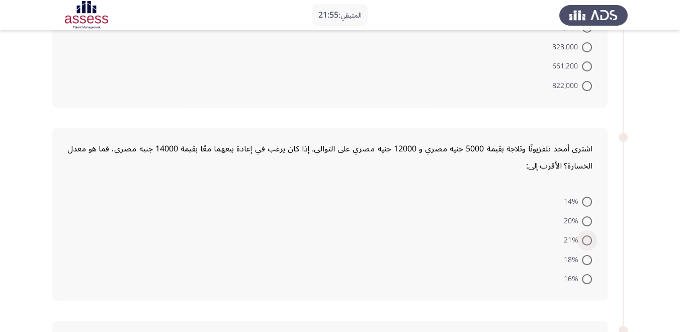
click at [586, 236] on span at bounding box center [587, 240] width 10 height 10
click at [586, 236] on input "21%" at bounding box center [587, 240] width 10 height 10
radio input "true"
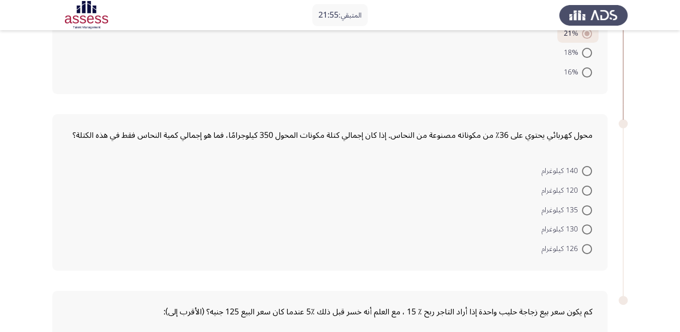
scroll to position [391, 0]
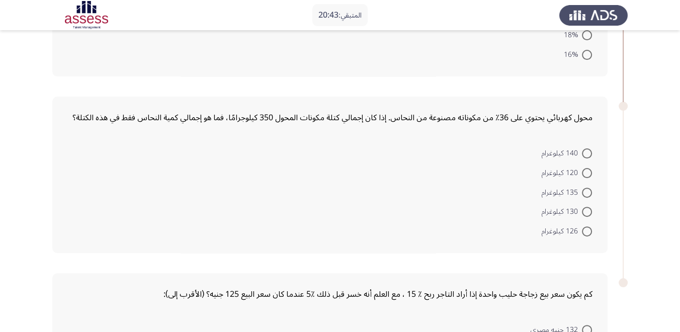
click at [583, 226] on span at bounding box center [587, 231] width 10 height 10
click at [583, 226] on input "126 كيلوغرام" at bounding box center [587, 231] width 10 height 10
radio input "true"
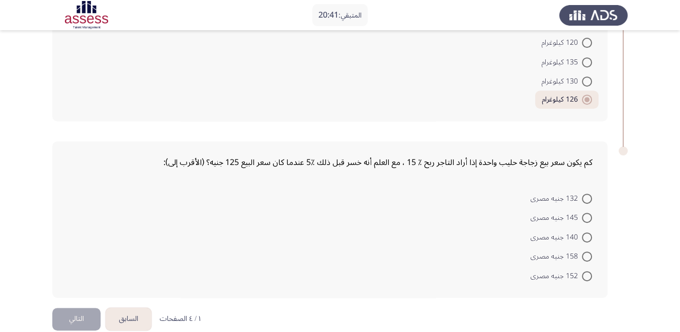
scroll to position [530, 0]
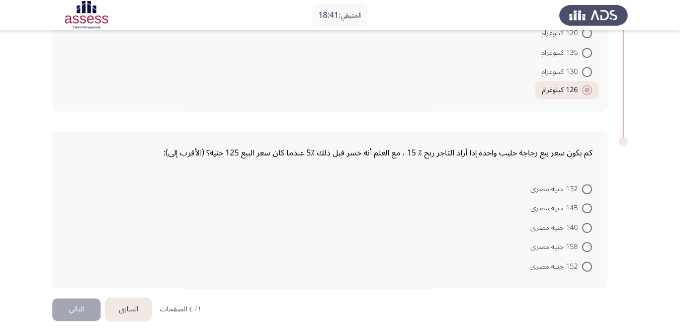
click at [588, 261] on span at bounding box center [587, 266] width 10 height 10
click at [588, 261] on input "152 جنيه مصرى" at bounding box center [587, 266] width 10 height 10
radio input "true"
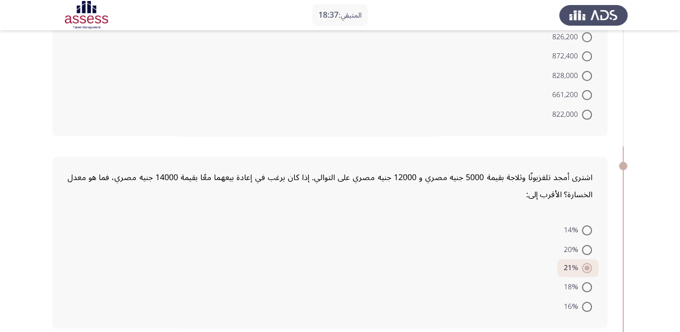
scroll to position [0, 0]
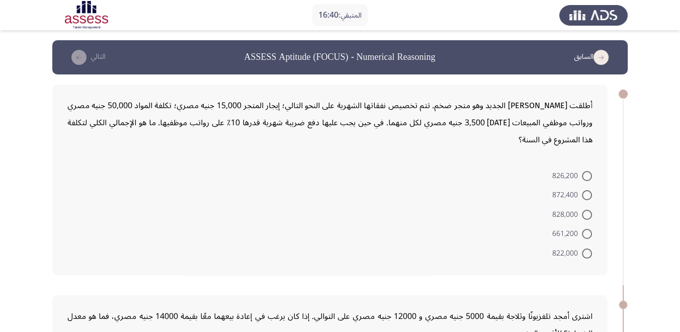
click at [589, 199] on span at bounding box center [587, 195] width 10 height 10
click at [589, 199] on input "872,400" at bounding box center [587, 195] width 10 height 10
radio input "true"
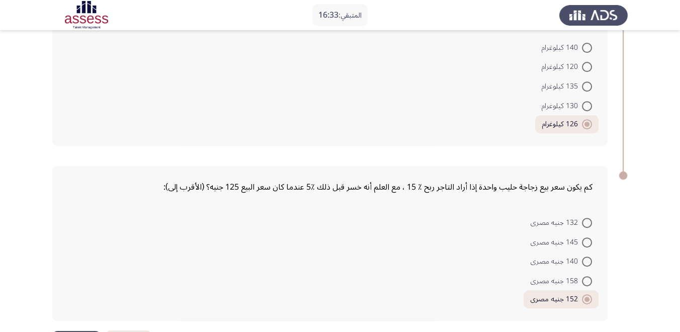
scroll to position [528, 0]
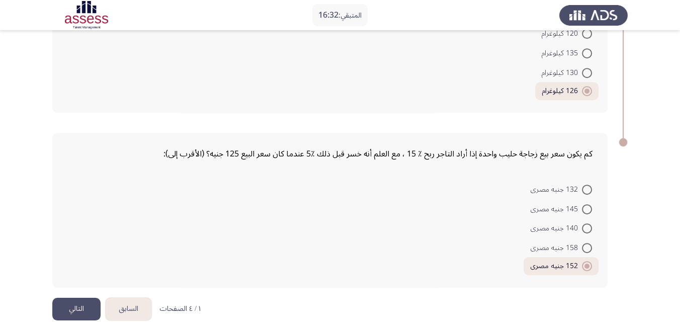
click at [85, 301] on button "التالي" at bounding box center [76, 309] width 48 height 23
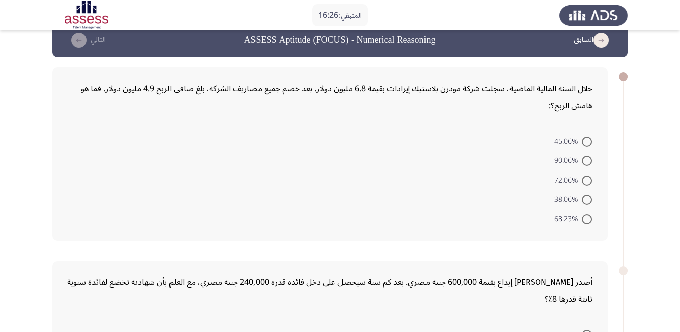
scroll to position [0, 0]
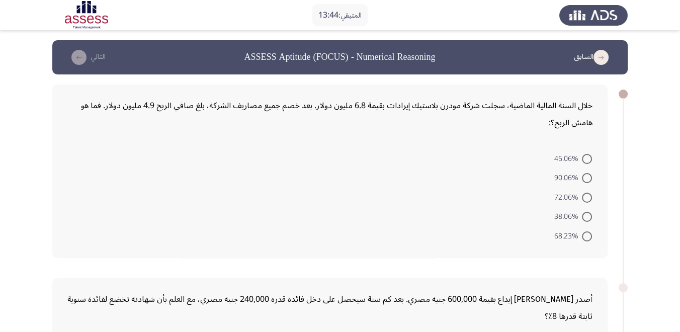
click at [583, 215] on span at bounding box center [587, 217] width 10 height 10
click at [583, 215] on input "38.06%" at bounding box center [587, 217] width 10 height 10
radio input "true"
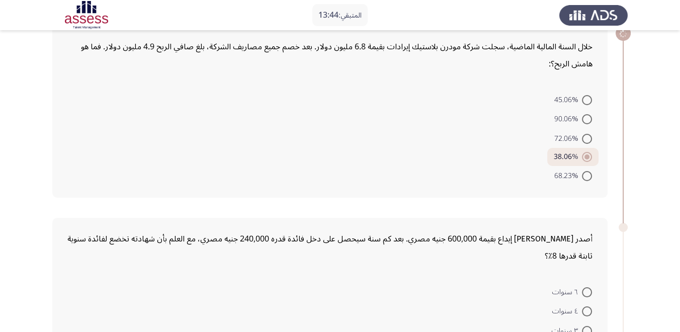
scroll to position [167, 0]
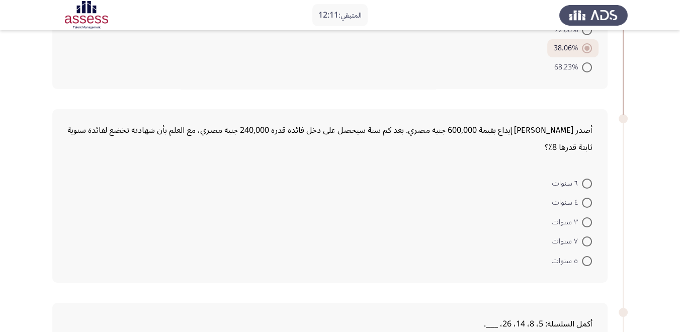
click at [585, 256] on span at bounding box center [587, 261] width 10 height 10
click at [585, 256] on input "٥ سنوات" at bounding box center [587, 261] width 10 height 10
radio input "true"
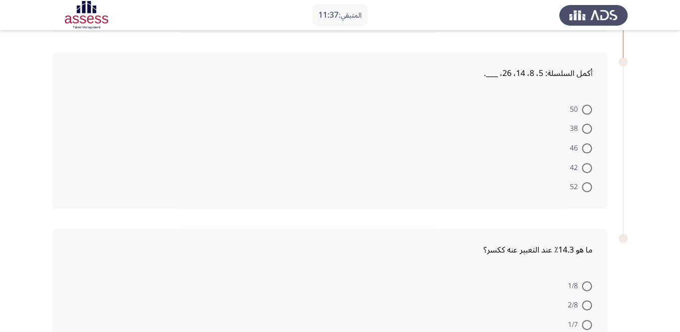
scroll to position [402, 0]
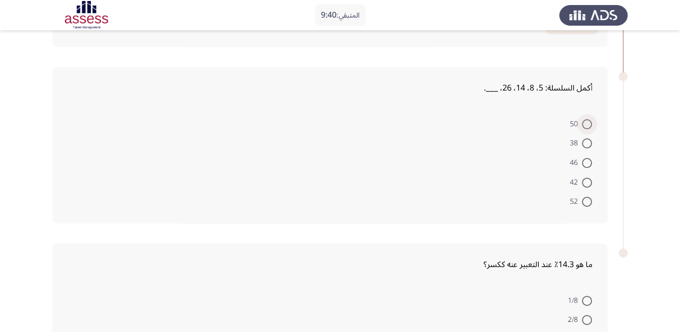
click at [589, 121] on span at bounding box center [587, 124] width 10 height 10
click at [589, 121] on input "50" at bounding box center [587, 124] width 10 height 10
radio input "true"
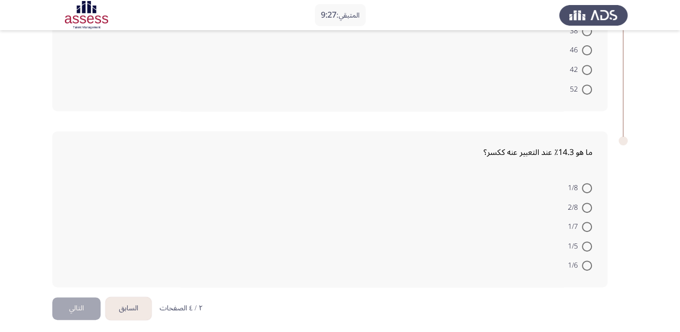
drag, startPoint x: 0, startPoint y: 123, endPoint x: 0, endPoint y: 117, distance: 5.5
click at [587, 222] on span at bounding box center [587, 227] width 10 height 10
click at [587, 222] on input "1/7" at bounding box center [587, 227] width 10 height 10
radio input "true"
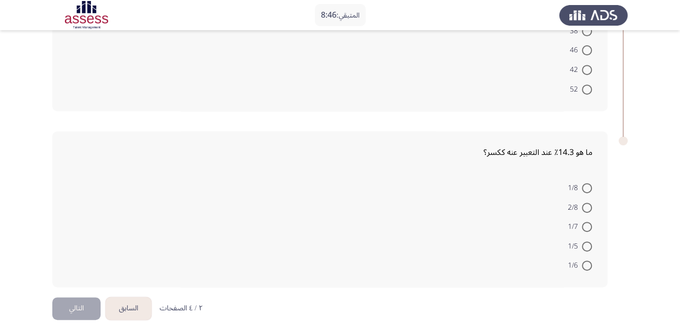
scroll to position [511, 0]
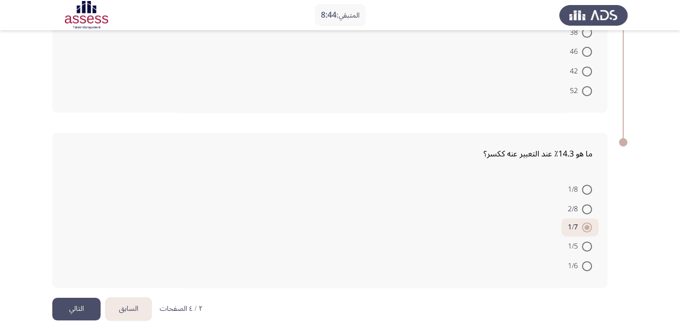
click at [88, 304] on button "التالي" at bounding box center [76, 309] width 48 height 23
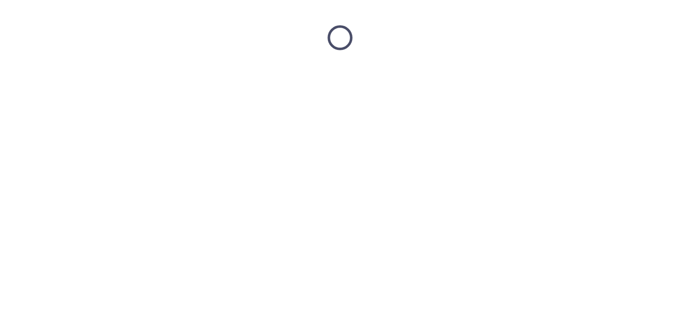
scroll to position [0, 0]
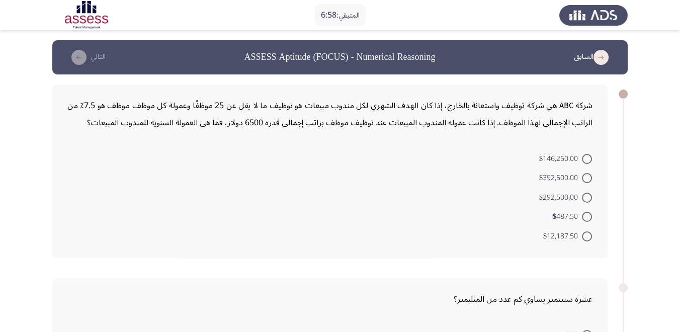
click at [587, 236] on span at bounding box center [587, 236] width 10 height 10
click at [587, 236] on input "$12,187.50" at bounding box center [587, 236] width 10 height 10
radio input "true"
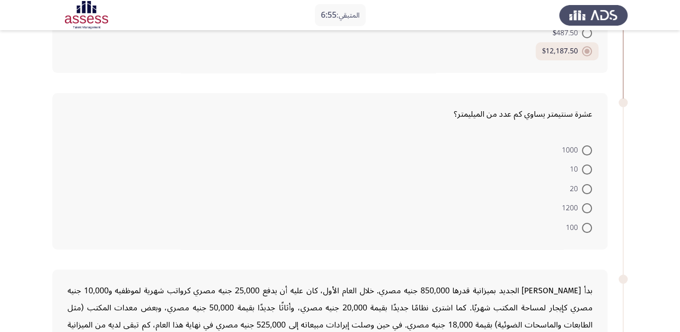
scroll to position [167, 0]
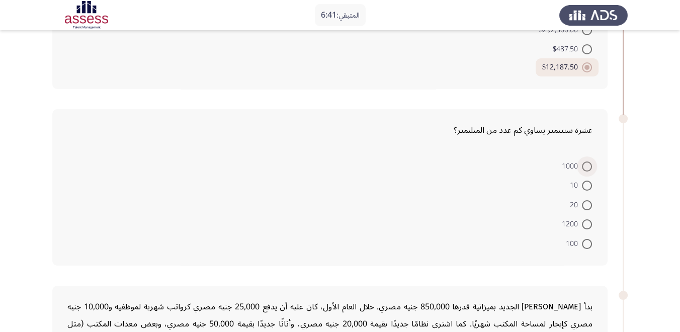
click at [588, 161] on span at bounding box center [587, 166] width 10 height 10
click at [588, 161] on input "1000" at bounding box center [587, 166] width 10 height 10
radio input "true"
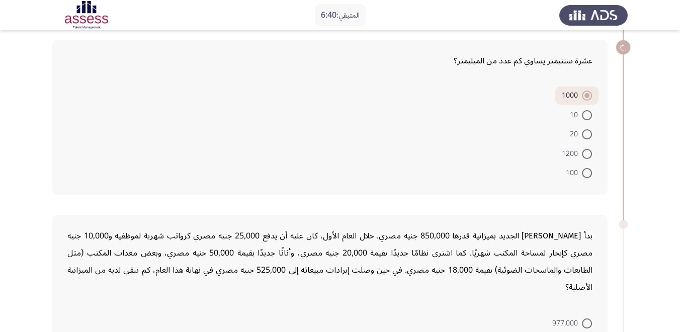
scroll to position [335, 0]
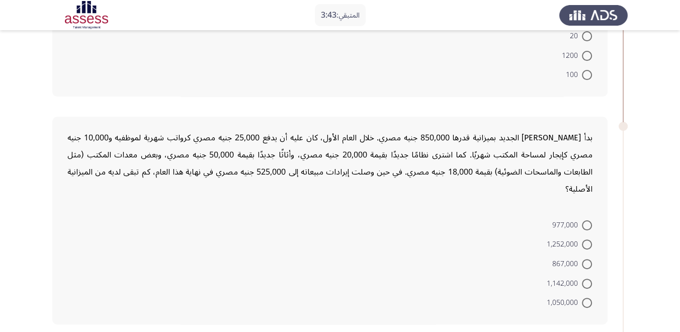
click at [586, 239] on span at bounding box center [587, 244] width 10 height 10
click at [586, 239] on input "1,252,000" at bounding box center [587, 244] width 10 height 10
radio input "true"
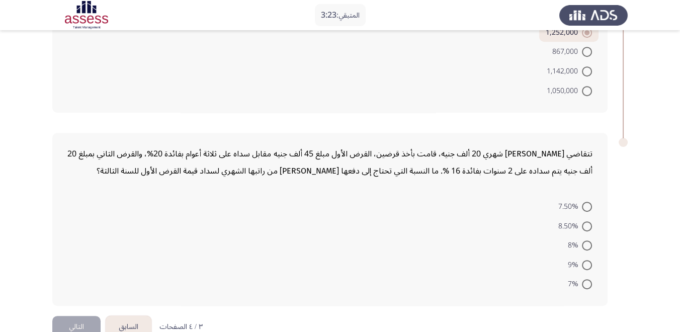
scroll to position [547, 0]
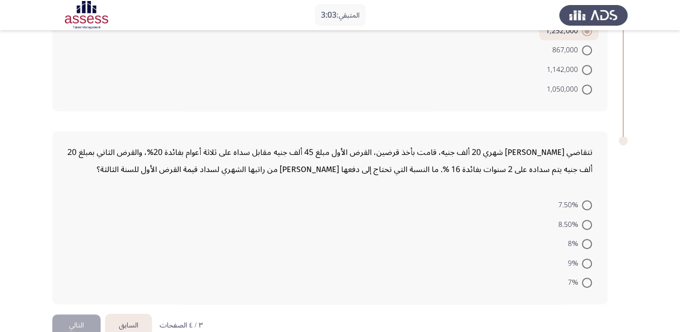
drag, startPoint x: 596, startPoint y: 125, endPoint x: 474, endPoint y: 223, distance: 156.9
click at [474, 223] on div "تتقاضي [PERSON_NAME] شهري 20 ألف جنيه، قامت بأخذ قرضين، القرض الأول مبلغ 45 ألف…" at bounding box center [329, 217] width 555 height 173
drag, startPoint x: 17, startPoint y: 64, endPoint x: 49, endPoint y: 20, distance: 54.7
click at [583, 239] on span at bounding box center [587, 244] width 10 height 10
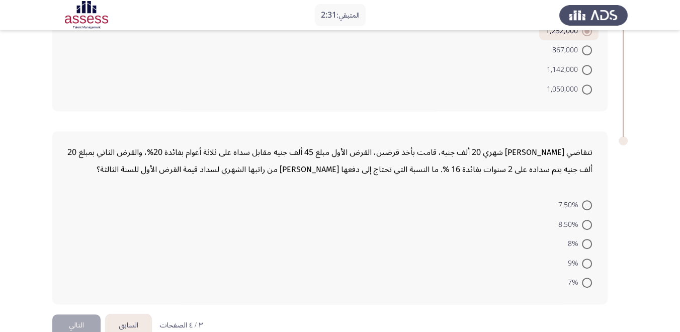
click at [583, 239] on input "8%" at bounding box center [587, 244] width 10 height 10
radio input "true"
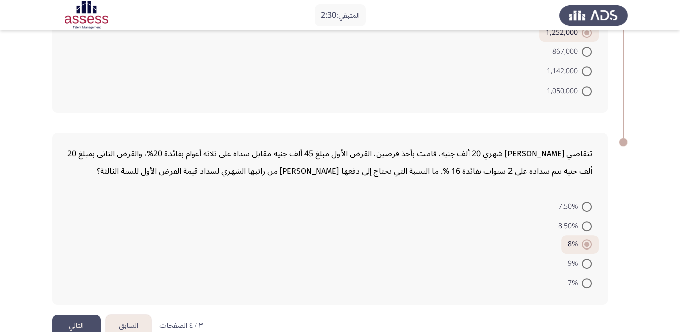
click at [84, 315] on button "التالي" at bounding box center [76, 326] width 48 height 23
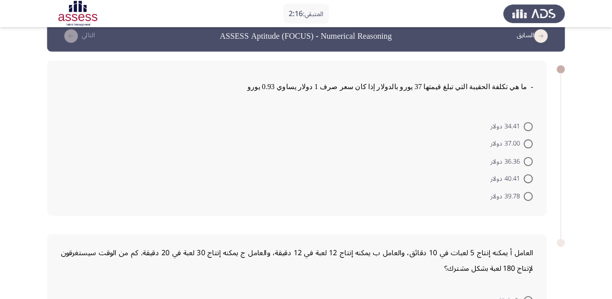
scroll to position [0, 0]
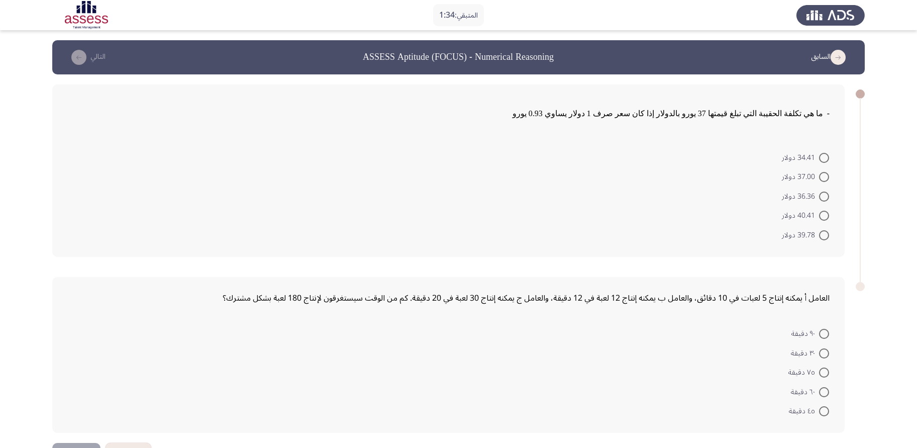
click at [66, 147] on div "- ما هي تكلفة الحقيبة التي تبلغ قيمتها 37 يورو بالدولار إذا كان سعر صرف 1 دولار…" at bounding box center [448, 170] width 793 height 172
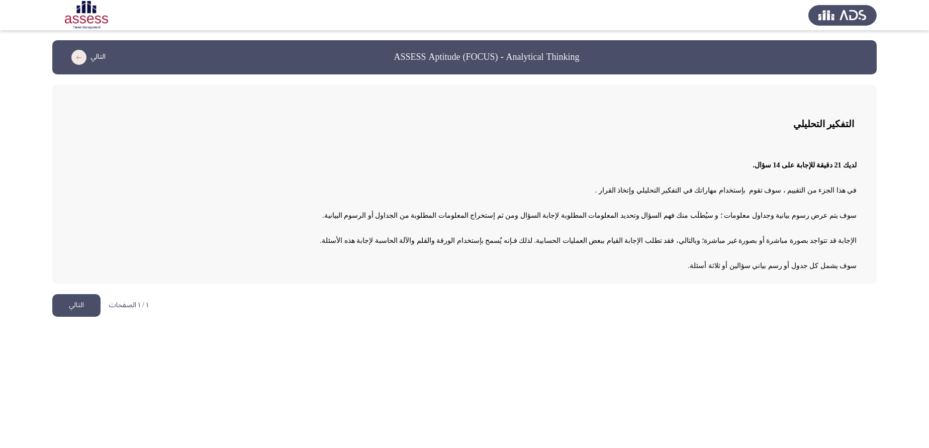
click at [75, 305] on button "التالي" at bounding box center [76, 305] width 48 height 23
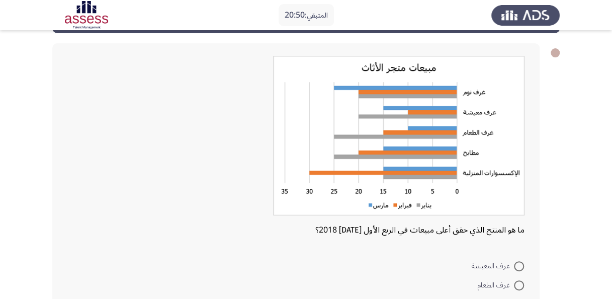
scroll to position [56, 0]
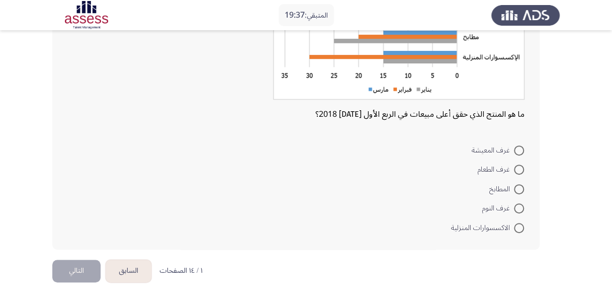
click at [521, 204] on span at bounding box center [519, 208] width 10 height 10
click at [521, 204] on input "غرف النوم" at bounding box center [519, 208] width 10 height 10
radio input "true"
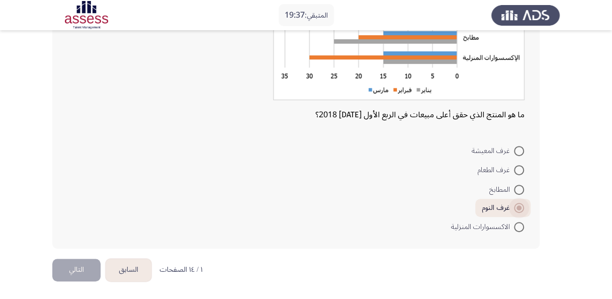
scroll to position [156, 0]
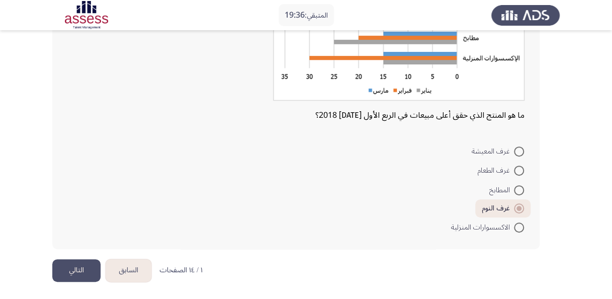
click at [73, 269] on button "التالي" at bounding box center [76, 270] width 48 height 23
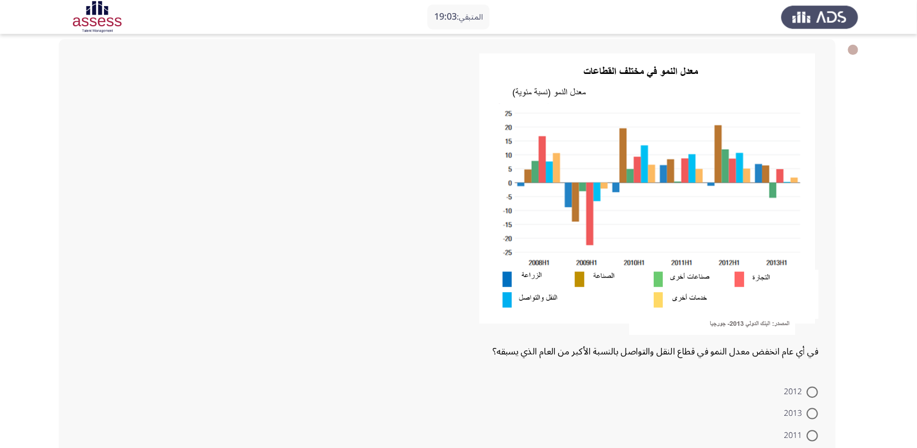
scroll to position [50, 0]
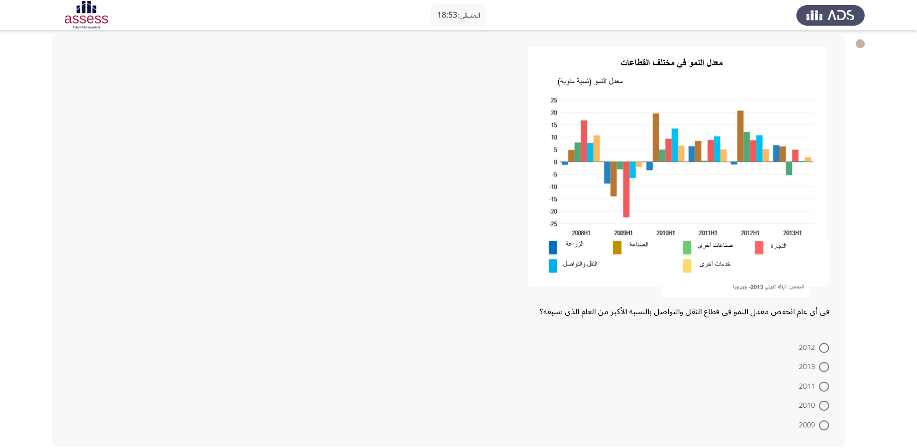
click at [46, 120] on app-assessment-container "المتبقي: 18:53 السابق ASSESS Aptitude (FOCUS) - Analytical Thinking التالي في أ…" at bounding box center [458, 223] width 917 height 467
click at [688, 331] on span at bounding box center [824, 425] width 10 height 10
click at [688, 331] on input "2009" at bounding box center [824, 425] width 10 height 10
radio input "true"
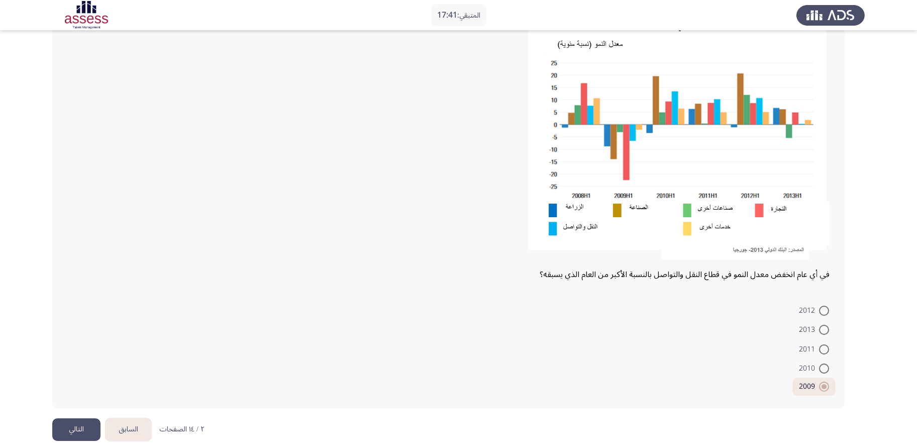
scroll to position [98, 0]
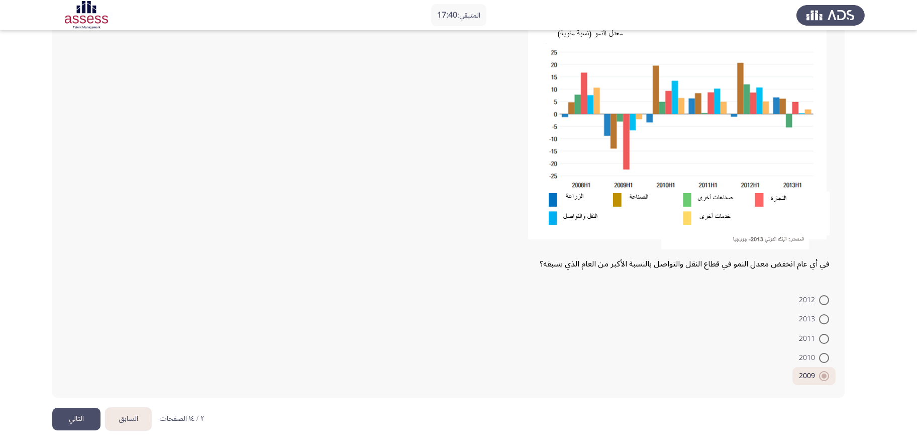
click at [82, 331] on button "التالي" at bounding box center [76, 419] width 48 height 23
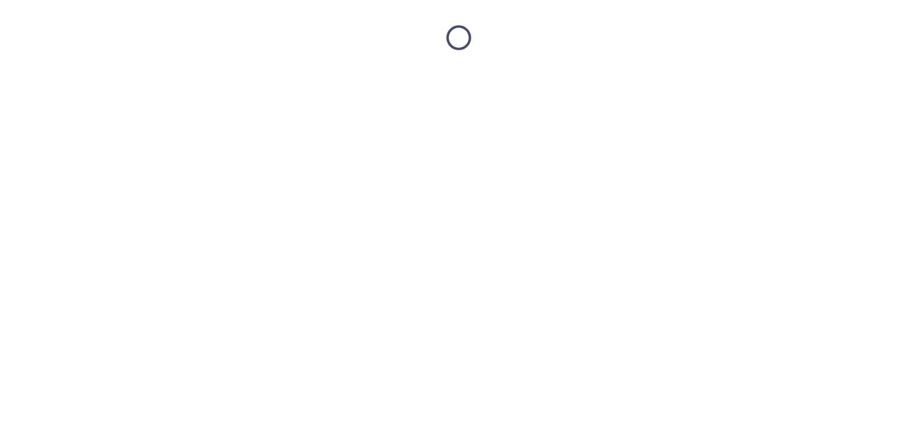
scroll to position [0, 0]
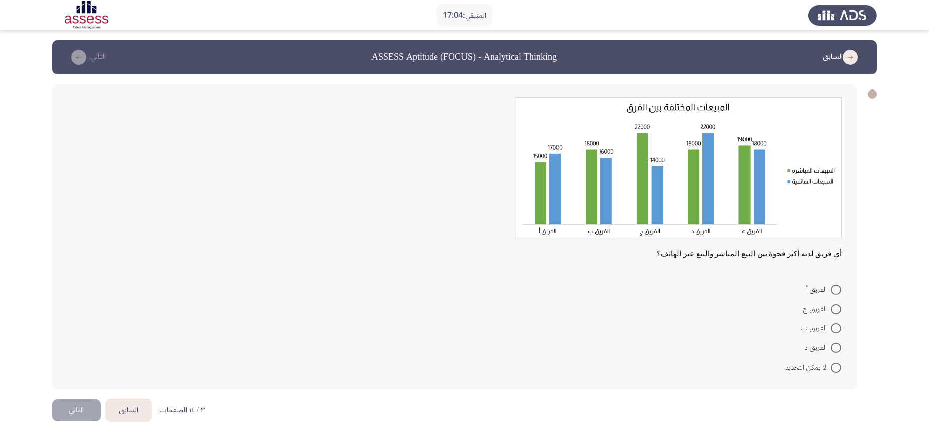
click at [688, 310] on span at bounding box center [836, 309] width 10 height 10
click at [688, 310] on input "الفريق ج" at bounding box center [836, 309] width 10 height 10
radio input "true"
click at [85, 331] on button "التالي" at bounding box center [76, 409] width 48 height 23
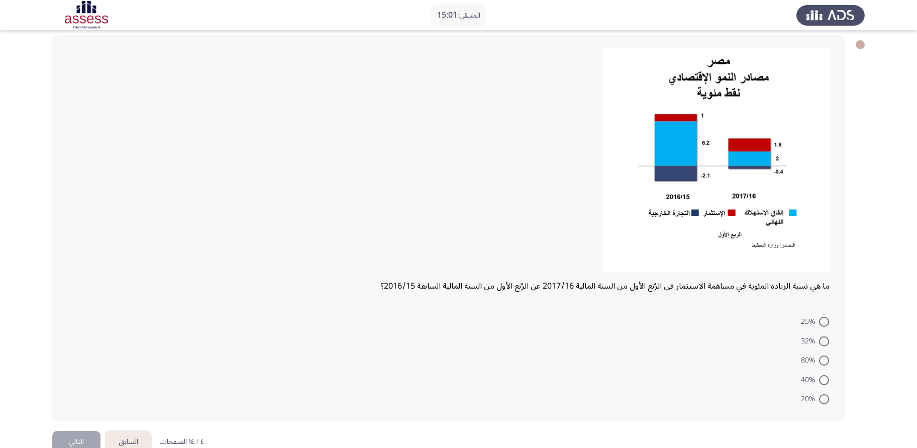
scroll to position [72, 0]
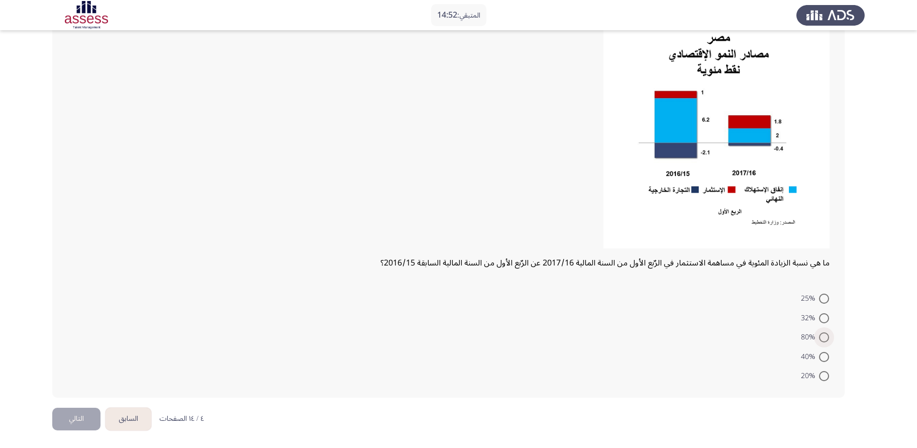
click at [688, 331] on span at bounding box center [824, 337] width 10 height 10
click at [688, 331] on input "80%" at bounding box center [824, 337] width 10 height 10
radio input "true"
click at [80, 331] on button "التالي" at bounding box center [76, 419] width 48 height 23
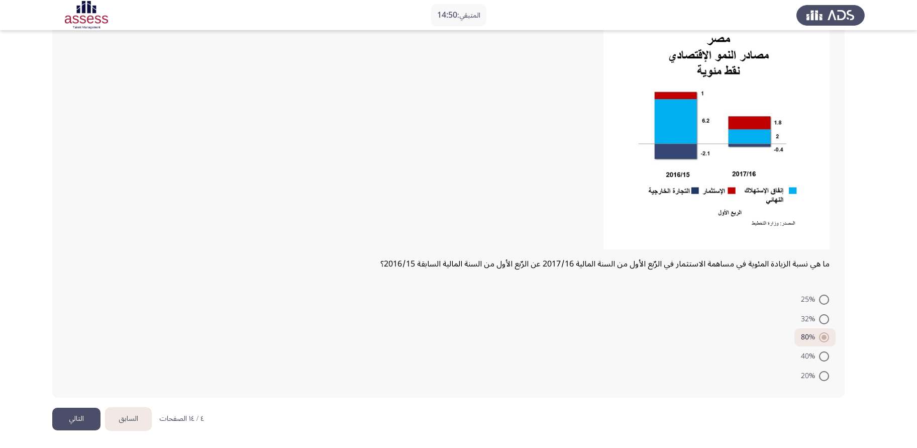
scroll to position [0, 0]
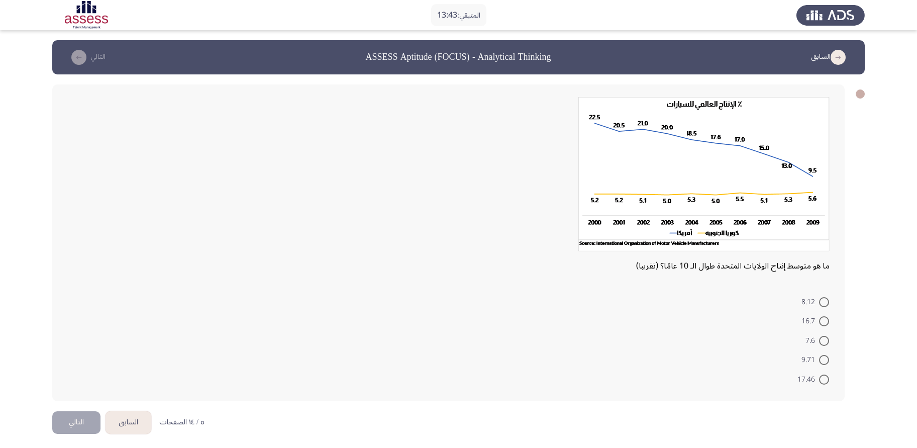
click at [688, 331] on span "17.46" at bounding box center [809, 380] width 22 height 12
click at [688, 331] on input "17.46" at bounding box center [824, 380] width 10 height 10
radio input "true"
click at [81, 331] on button "التالي" at bounding box center [76, 421] width 48 height 23
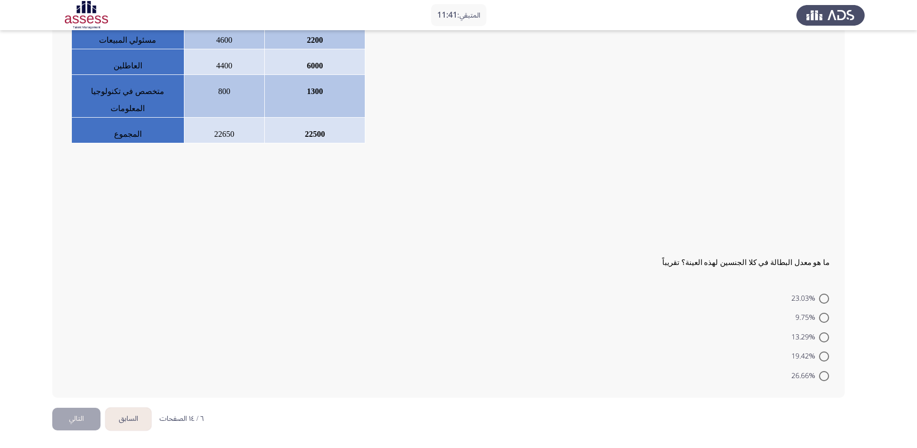
click at [688, 331] on span at bounding box center [824, 376] width 10 height 10
click at [688, 331] on input "26.66%" at bounding box center [824, 376] width 10 height 10
radio input "true"
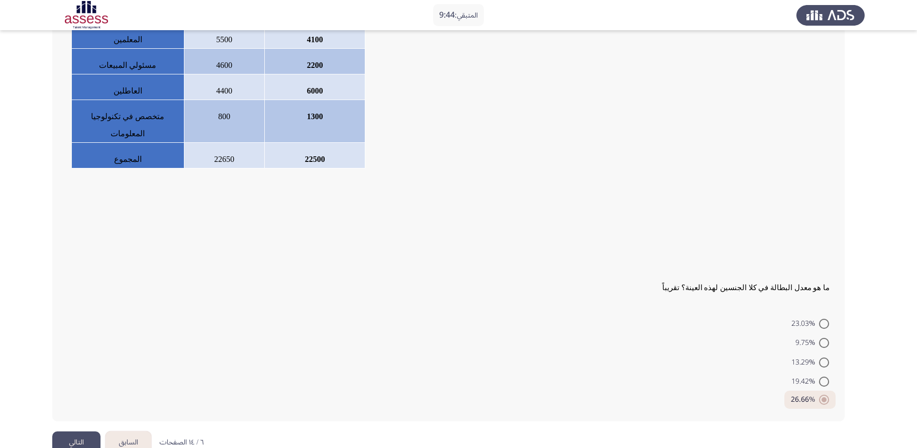
scroll to position [201, 0]
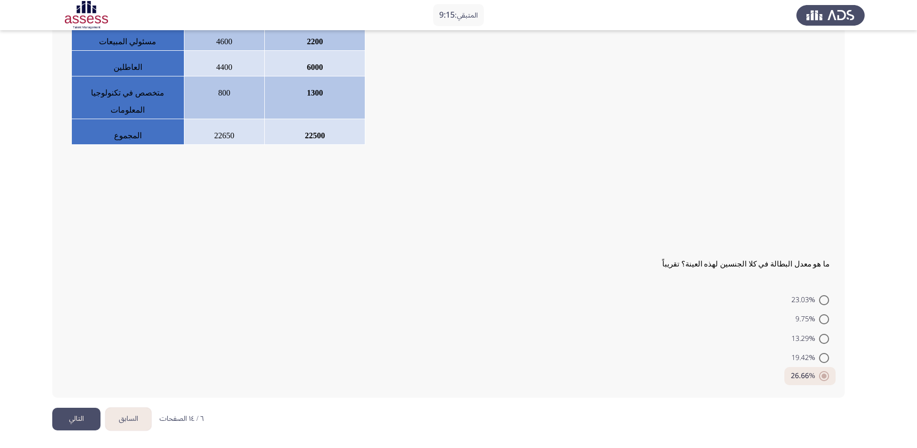
click at [688, 321] on span at bounding box center [824, 319] width 10 height 10
click at [688, 321] on input "9.75%" at bounding box center [824, 319] width 10 height 10
radio input "true"
click at [82, 331] on button "التالي" at bounding box center [76, 419] width 48 height 23
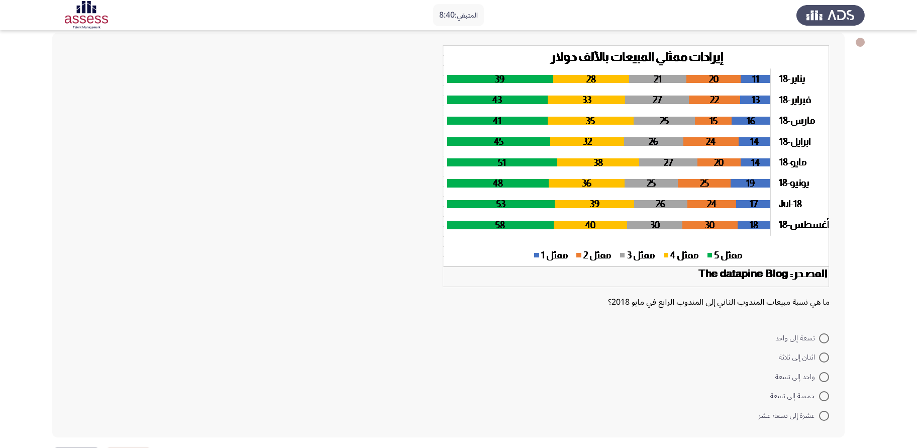
scroll to position [75, 0]
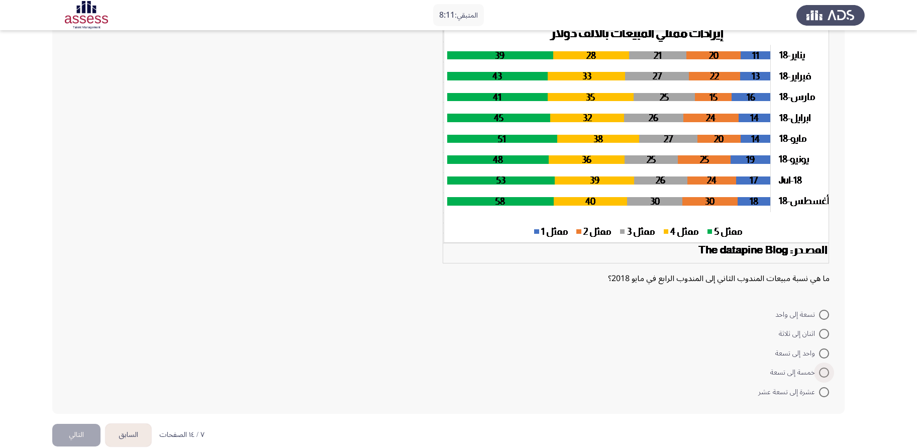
click at [688, 331] on span at bounding box center [824, 372] width 10 height 10
click at [688, 331] on input "خمسة إلى تسعة" at bounding box center [824, 372] width 10 height 10
radio input "true"
click at [66, 331] on button "التالي" at bounding box center [76, 433] width 48 height 23
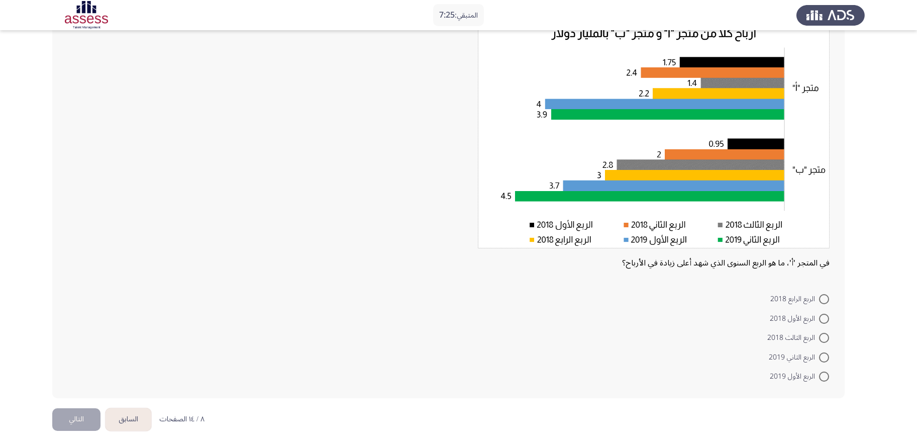
click at [688, 331] on span at bounding box center [824, 376] width 10 height 10
click at [688, 331] on input "الربع الأول 2019" at bounding box center [824, 376] width 10 height 10
radio input "true"
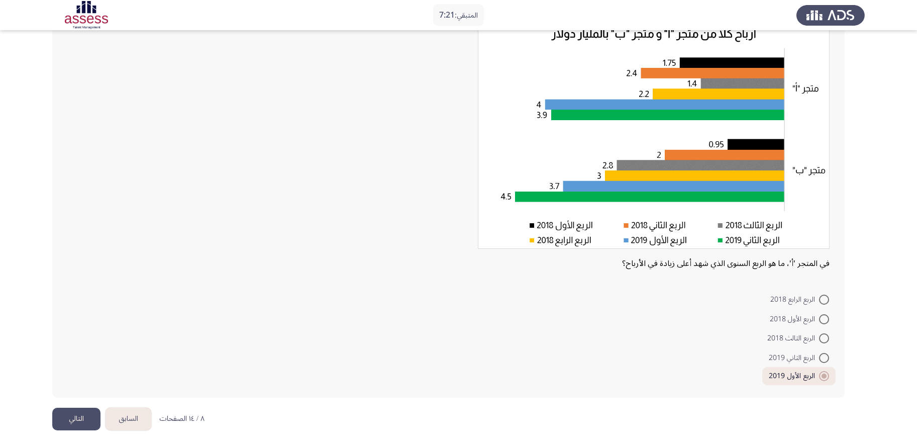
click at [78, 331] on button "التالي" at bounding box center [76, 419] width 48 height 23
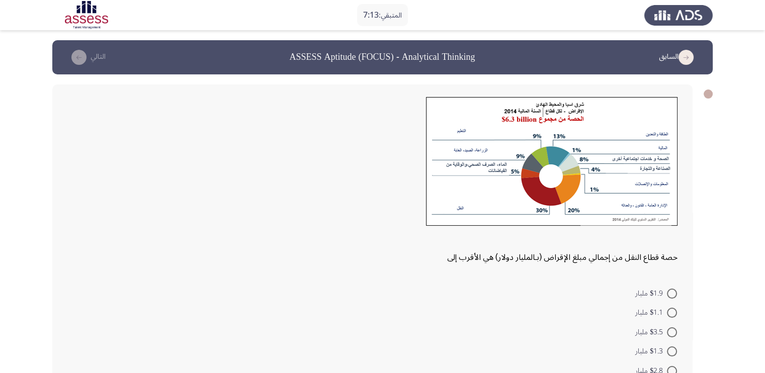
scroll to position [62, 0]
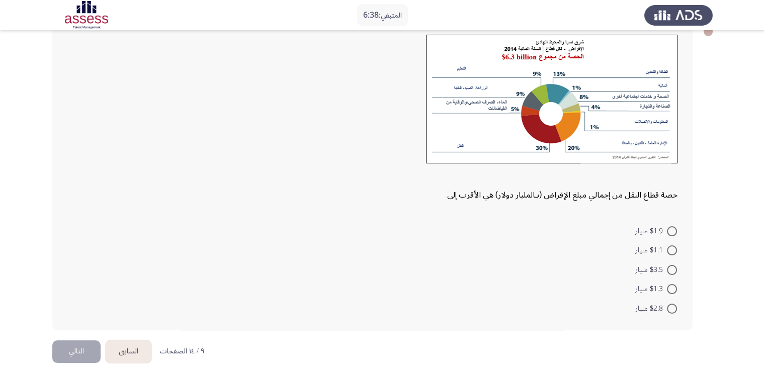
click at [670, 226] on span at bounding box center [672, 231] width 10 height 10
click at [670, 226] on input "$1.9 مليار" at bounding box center [672, 231] width 10 height 10
radio input "true"
click at [77, 331] on button "التالي" at bounding box center [76, 350] width 48 height 23
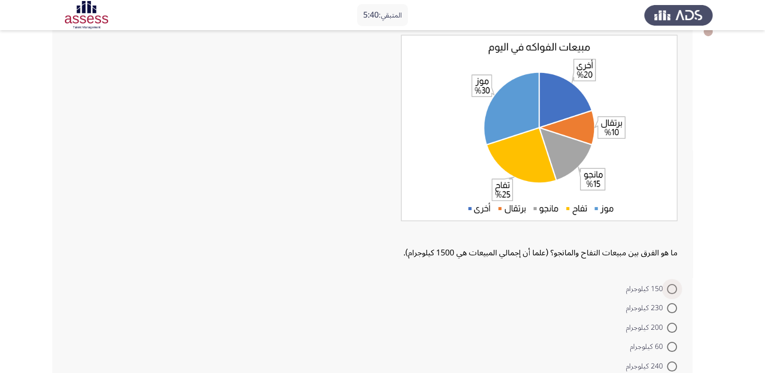
click at [670, 284] on span at bounding box center [672, 289] width 10 height 10
click at [670, 284] on input "150 كيلوجرام" at bounding box center [672, 289] width 10 height 10
radio input "true"
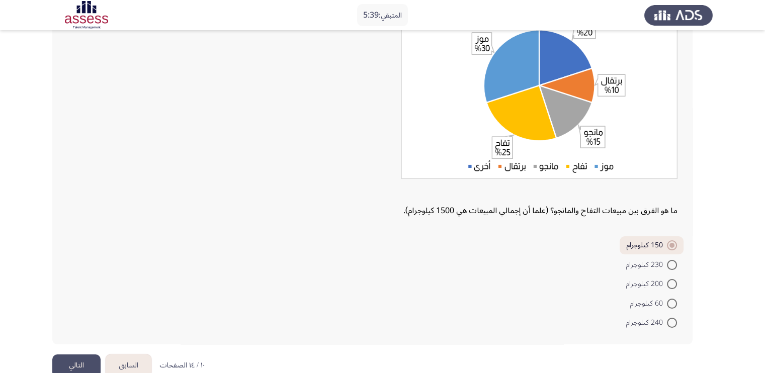
scroll to position [124, 0]
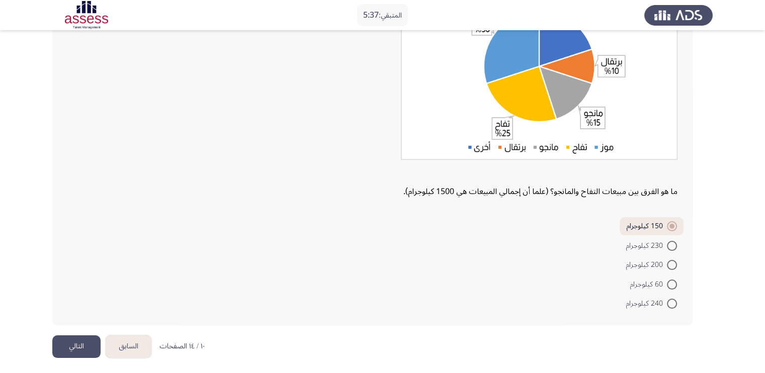
click at [74, 331] on button "التالي" at bounding box center [76, 346] width 48 height 23
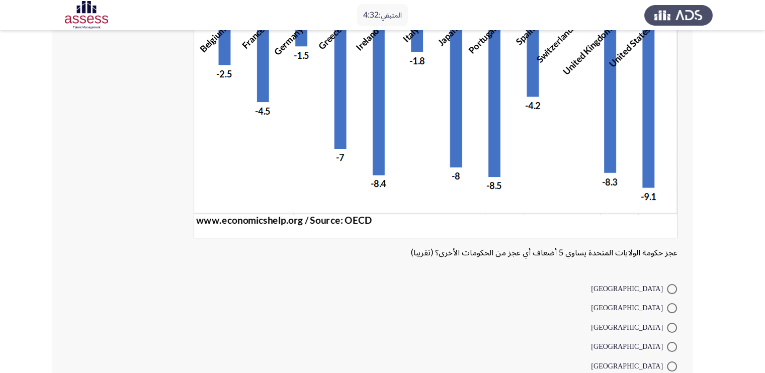
scroll to position [210, 0]
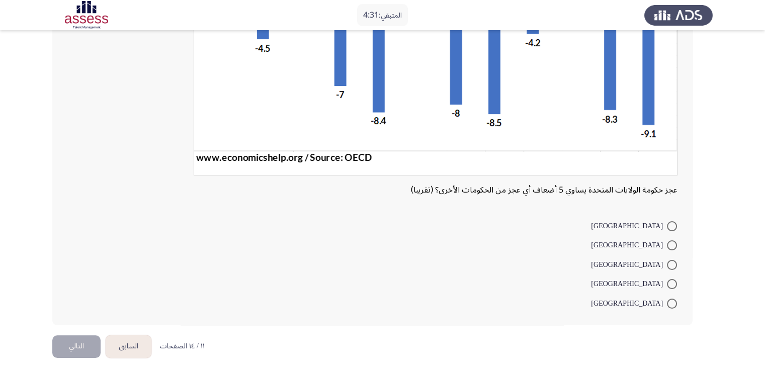
click at [671, 300] on span at bounding box center [672, 304] width 10 height 10
click at [671, 300] on input "[GEOGRAPHIC_DATA]" at bounding box center [672, 304] width 10 height 10
radio input "true"
click at [81, 331] on button "التالي" at bounding box center [76, 346] width 48 height 23
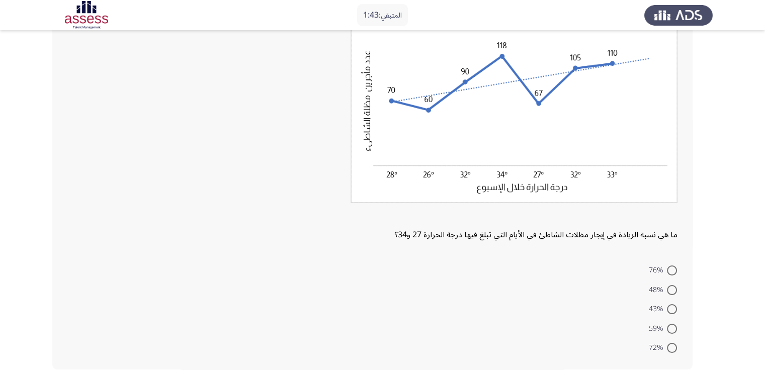
scroll to position [138, 0]
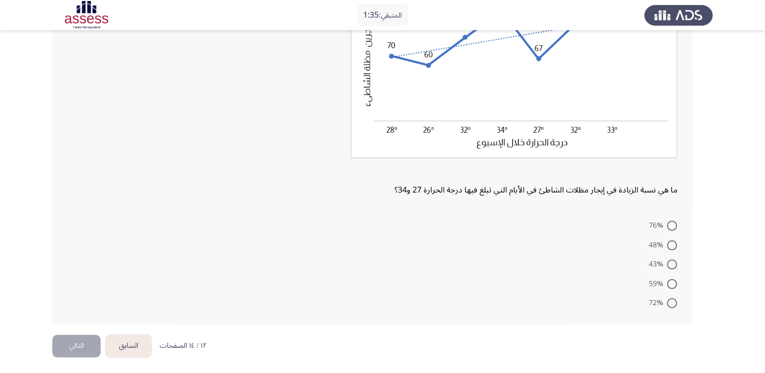
click at [669, 249] on label "48%" at bounding box center [662, 245] width 28 height 12
click at [669, 249] on input "48%" at bounding box center [672, 245] width 10 height 10
radio input "true"
click at [90, 331] on button "التالي" at bounding box center [76, 346] width 48 height 23
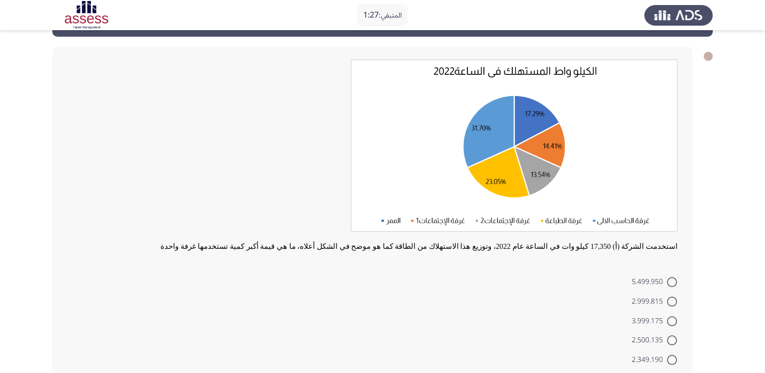
scroll to position [62, 0]
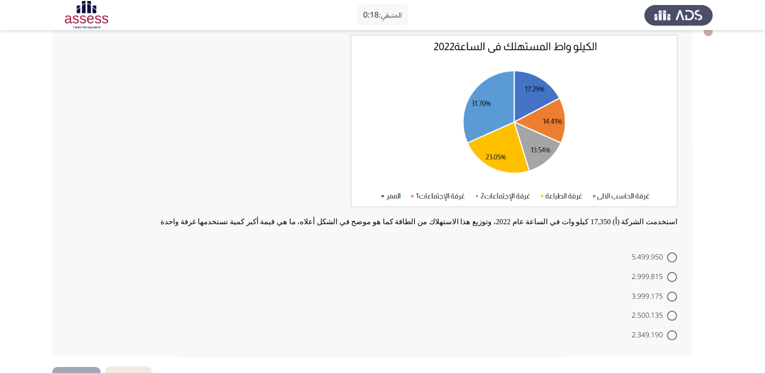
click at [666, 298] on label "3.999.175" at bounding box center [653, 297] width 45 height 12
click at [667, 298] on input "3.999.175" at bounding box center [672, 297] width 10 height 10
radio input "true"
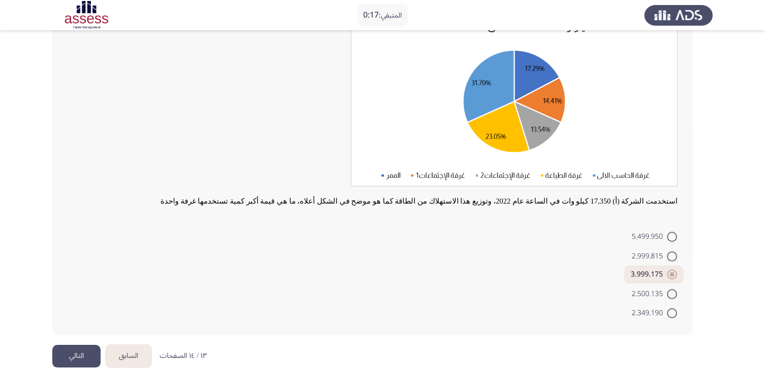
scroll to position [93, 0]
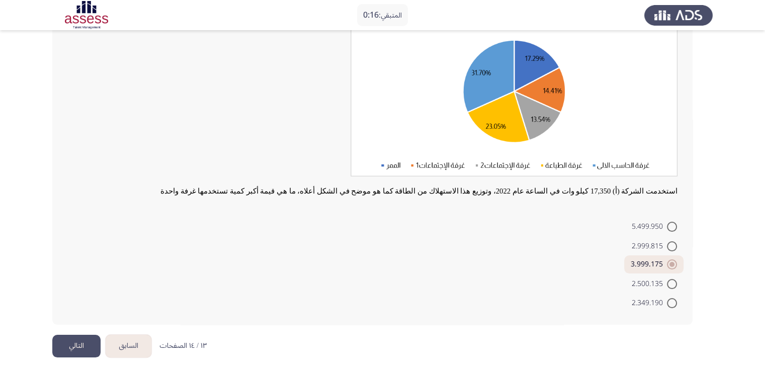
click at [73, 331] on button "التالي" at bounding box center [76, 346] width 48 height 23
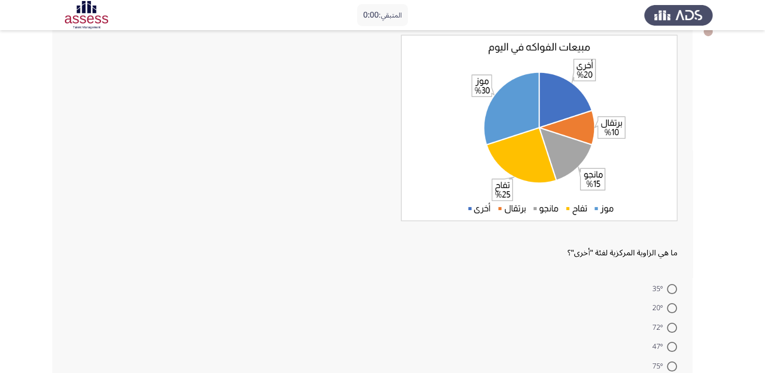
scroll to position [0, 0]
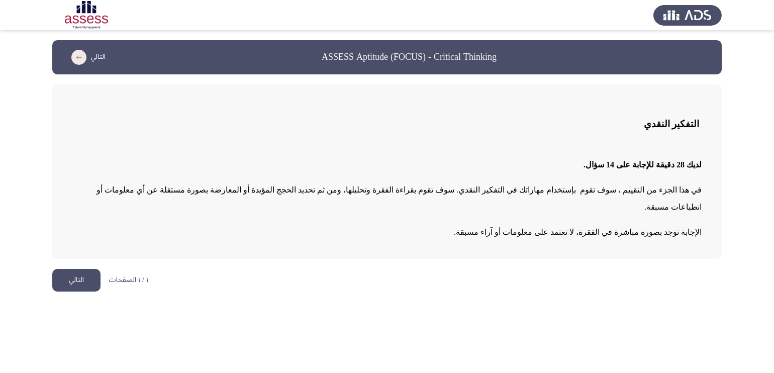
click at [84, 269] on button "التالي" at bounding box center [76, 280] width 48 height 23
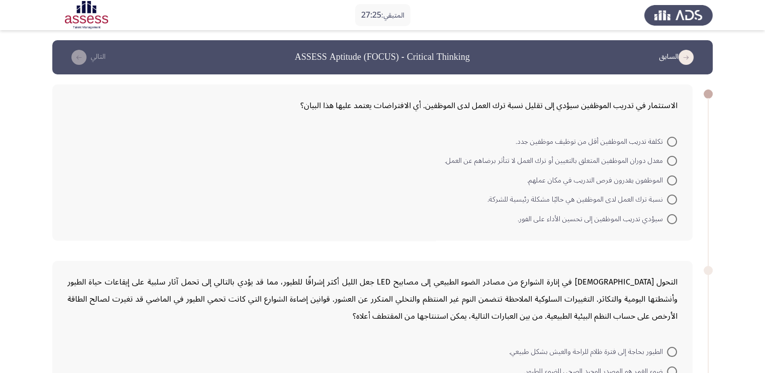
click at [674, 141] on span at bounding box center [672, 142] width 10 height 10
click at [674, 141] on input "تكلفة تدريب الموظفين أقل من توظيف موظفين جدد." at bounding box center [672, 142] width 10 height 10
radio input "true"
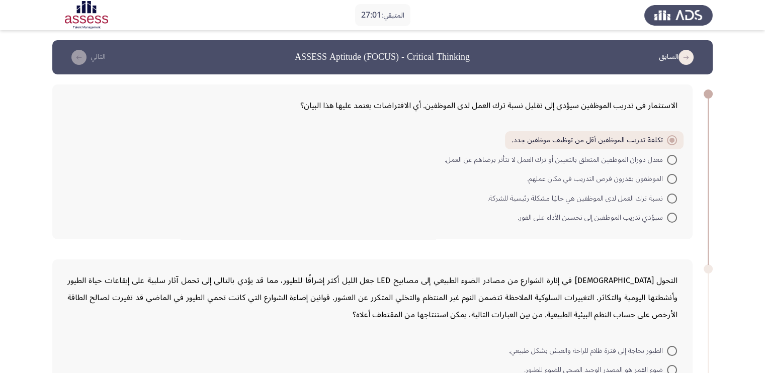
click at [674, 219] on span at bounding box center [672, 218] width 10 height 10
click at [674, 219] on input "سيؤدي تدريب الموظفين إلى تحسين الأداء على الفور." at bounding box center [672, 218] width 10 height 10
radio input "true"
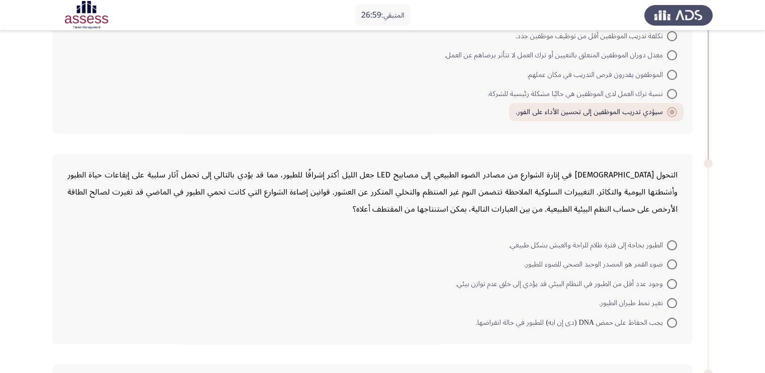
scroll to position [125, 0]
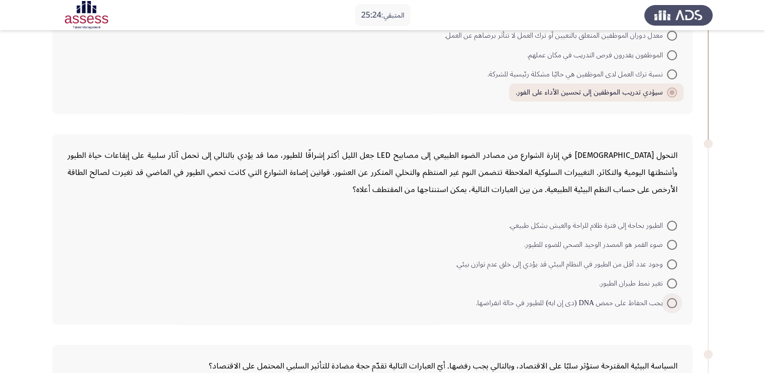
click at [667, 298] on span at bounding box center [672, 303] width 10 height 10
click at [667, 298] on input "يجب الحفاظ على حمض DNA (دى إن ايه) للطيور في حالة انقراضها." at bounding box center [672, 303] width 10 height 10
radio input "true"
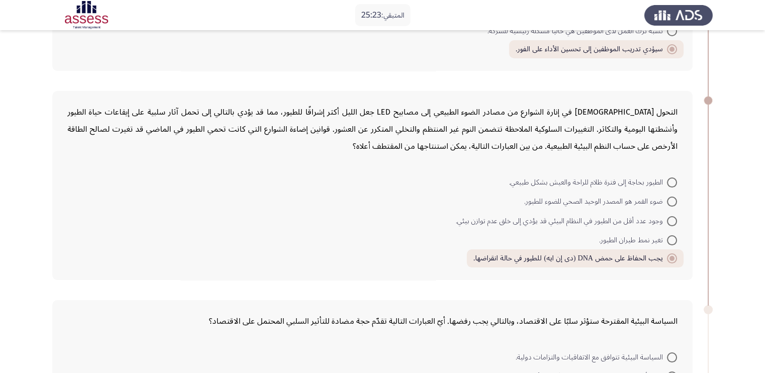
scroll to position [189, 0]
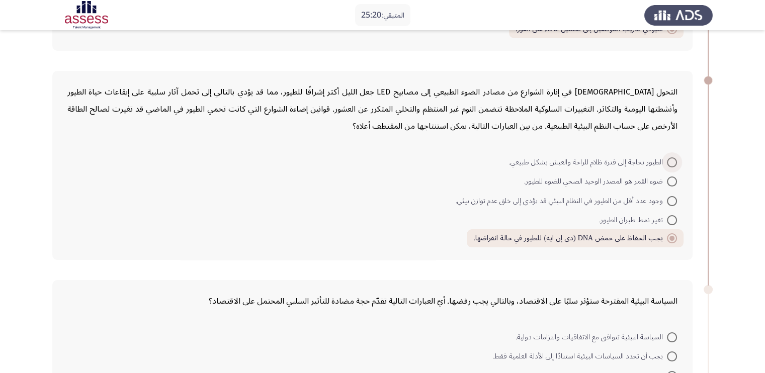
click at [672, 157] on span at bounding box center [672, 162] width 10 height 10
click at [672, 157] on input "الطيور بحاجة إلى فترة ظلام للراحة والعيش بشكل طبيعي." at bounding box center [672, 162] width 10 height 10
radio input "true"
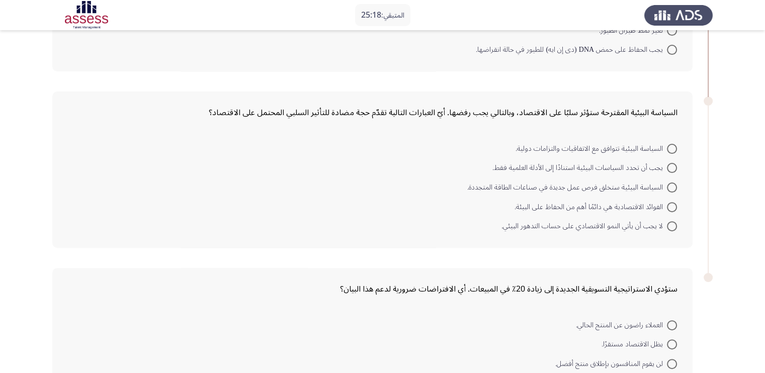
scroll to position [314, 0]
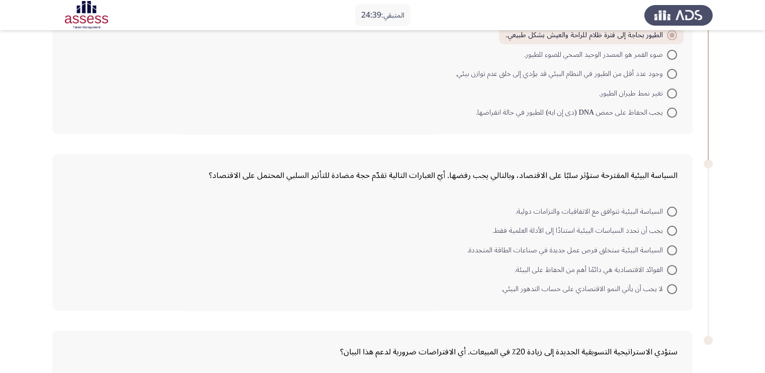
click at [676, 282] on mat-radio-button "لا يجب أن يأتي النمو الاقتصادي على حساب التدهور البيئي." at bounding box center [589, 289] width 189 height 20
click at [673, 284] on span at bounding box center [672, 289] width 10 height 10
click at [673, 284] on input "لا يجب أن يأتي النمو الاقتصادي على حساب التدهور البيئي." at bounding box center [672, 289] width 10 height 10
radio input "true"
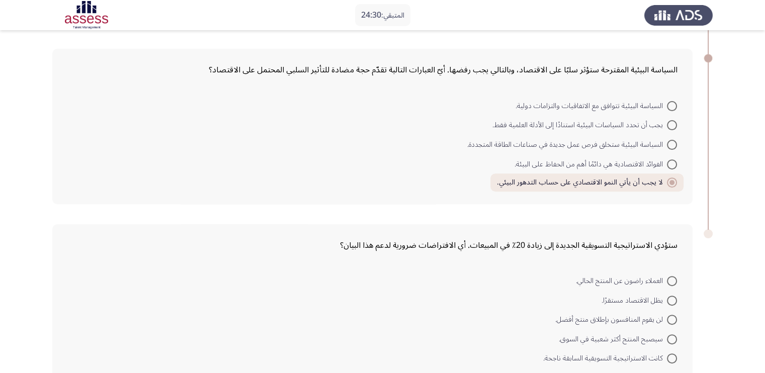
scroll to position [439, 0]
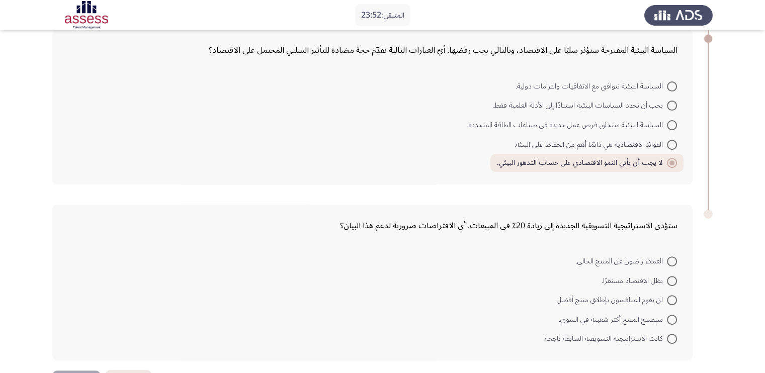
click at [676, 313] on mat-radio-button "سيصبح المنتج أكثر شعبية في السوق." at bounding box center [617, 319] width 131 height 20
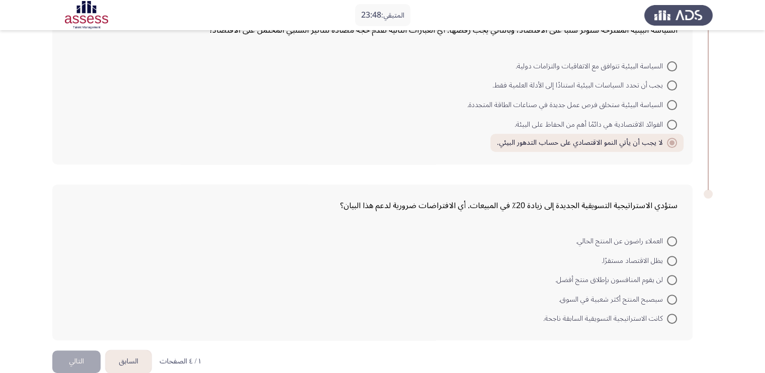
scroll to position [470, 0]
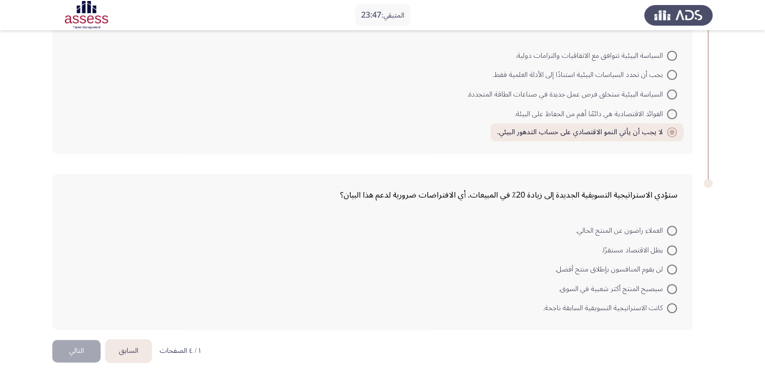
click at [674, 284] on span at bounding box center [672, 289] width 10 height 10
click at [674, 284] on input "سيصبح المنتج أكثر شعبية في السوق." at bounding box center [672, 289] width 10 height 10
radio input "true"
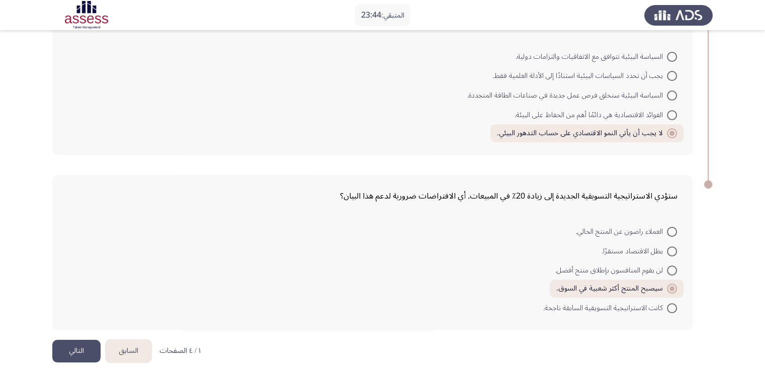
click at [67, 331] on button "التالي" at bounding box center [76, 351] width 48 height 23
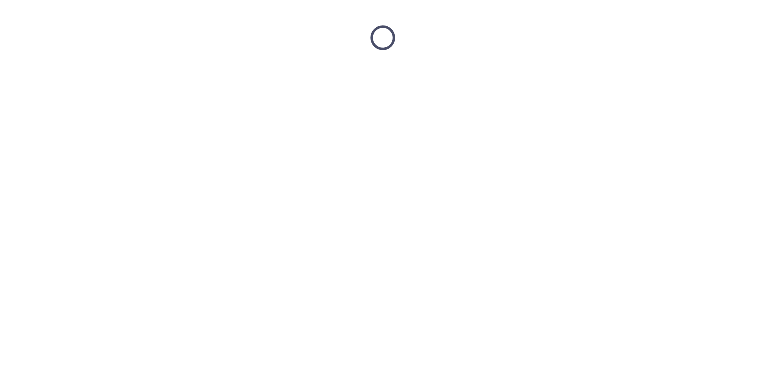
scroll to position [0, 0]
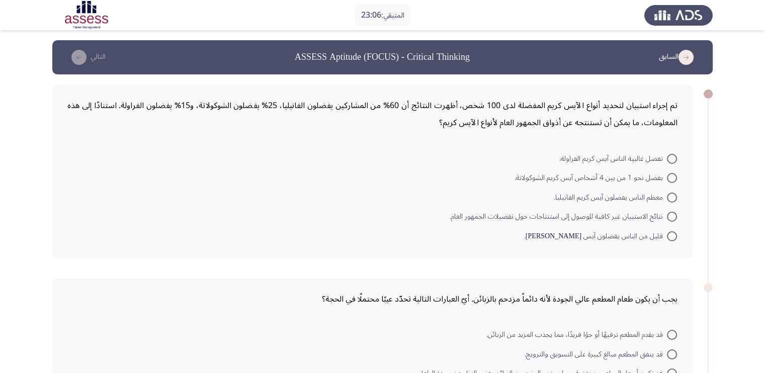
click at [671, 193] on span at bounding box center [672, 198] width 10 height 10
click at [671, 193] on input "معظم الناس يفضلون آيس كريم الفانيليا." at bounding box center [672, 198] width 10 height 10
radio input "true"
click at [670, 178] on span at bounding box center [672, 178] width 10 height 10
click at [670, 178] on input "يفضل نحو 1 من بين 4 أشخاص آيس كريم الشوكولاتة." at bounding box center [672, 178] width 10 height 10
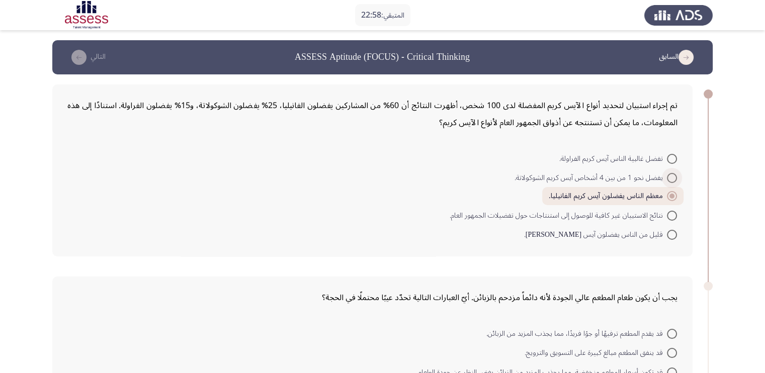
radio input "true"
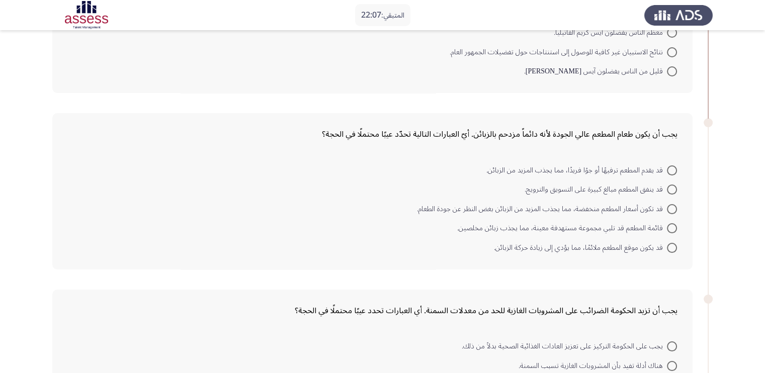
scroll to position [189, 0]
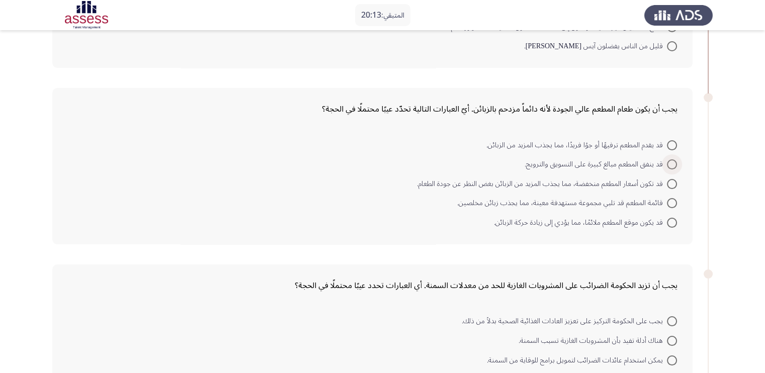
click at [671, 159] on span at bounding box center [672, 164] width 10 height 10
click at [671, 159] on input "قد ينفق المطعم مبالغ كبيرة على التسويق والترويج." at bounding box center [672, 164] width 10 height 10
radio input "true"
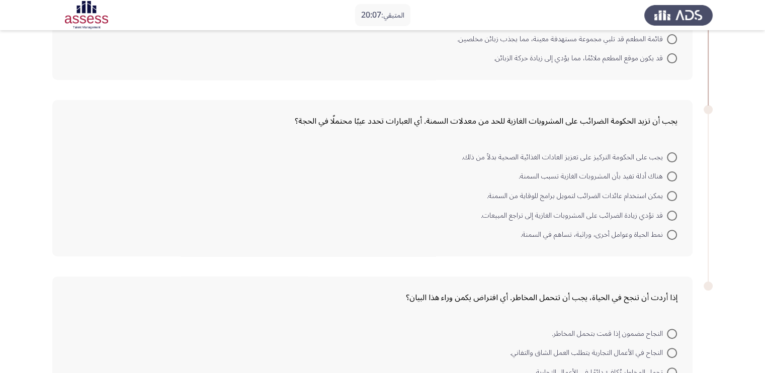
scroll to position [377, 0]
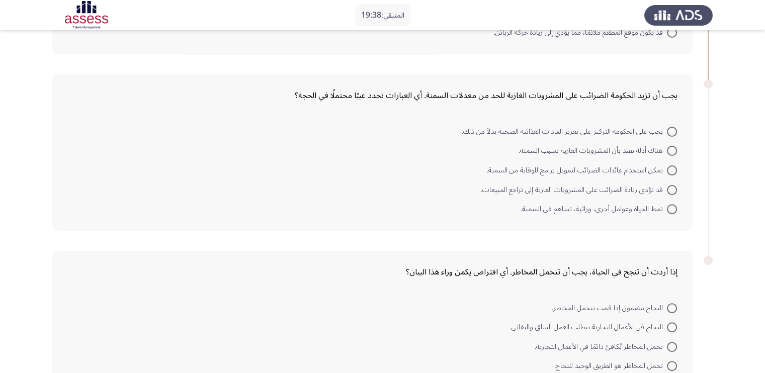
click at [672, 165] on span at bounding box center [672, 170] width 10 height 10
click at [672, 165] on input "يمكن استخدام عائدات الضرائب لتمويل برامج للوقاية من السمنة." at bounding box center [672, 170] width 10 height 10
radio input "true"
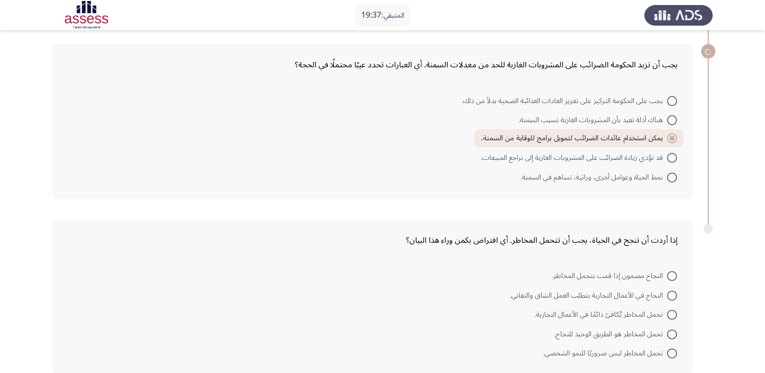
scroll to position [453, 0]
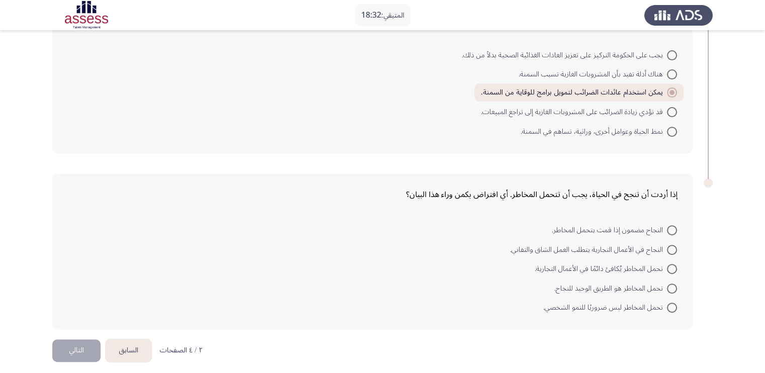
click at [669, 239] on mat-radio-button "النجاح في الأعمال التجارية يتطلب العمل الشاق والتفاني." at bounding box center [593, 249] width 180 height 20
drag, startPoint x: 673, startPoint y: 244, endPoint x: 647, endPoint y: 257, distance: 29.0
click at [674, 245] on span at bounding box center [672, 250] width 10 height 10
click at [674, 245] on input "النجاح في الأعمال التجارية يتطلب العمل الشاق والتفاني." at bounding box center [672, 250] width 10 height 10
radio input "true"
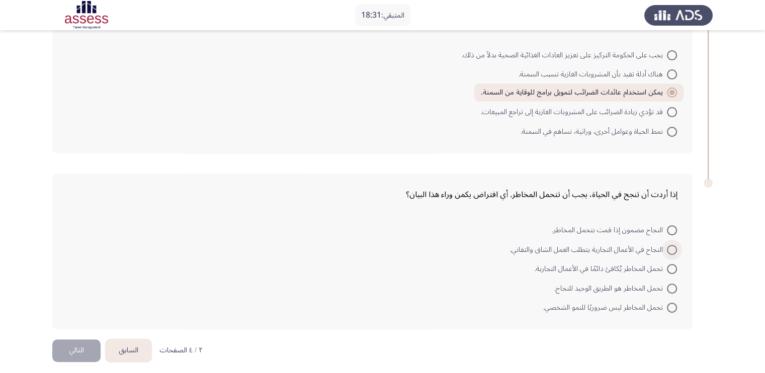
scroll to position [452, 0]
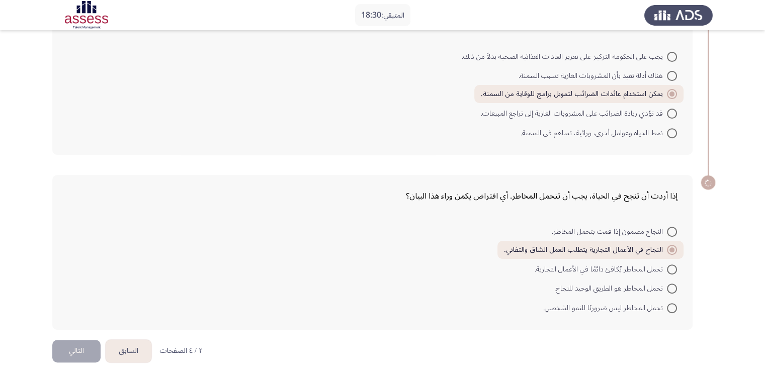
click at [79, 331] on button "التالي" at bounding box center [76, 351] width 48 height 23
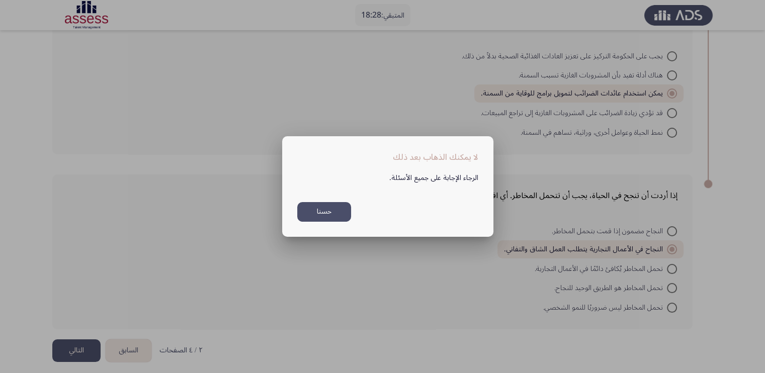
click at [326, 211] on button "حسنا" at bounding box center [324, 212] width 54 height 20
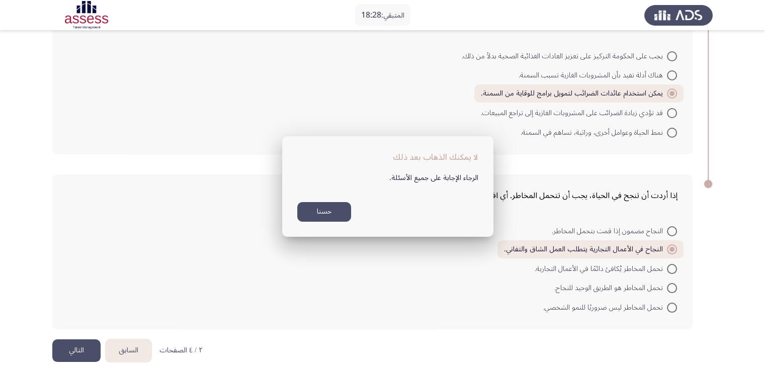
scroll to position [452, 0]
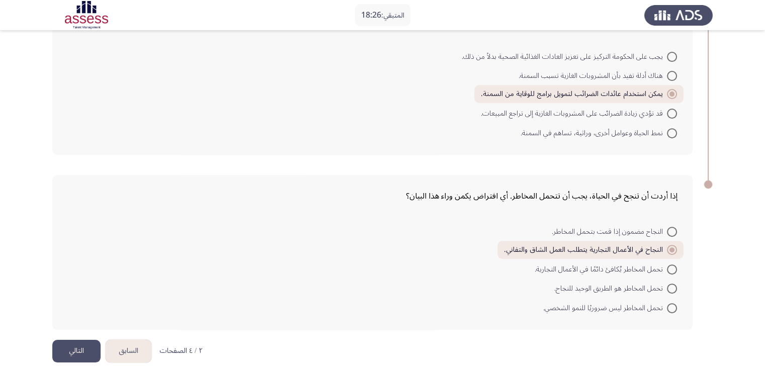
click at [76, 331] on button "التالي" at bounding box center [76, 351] width 48 height 23
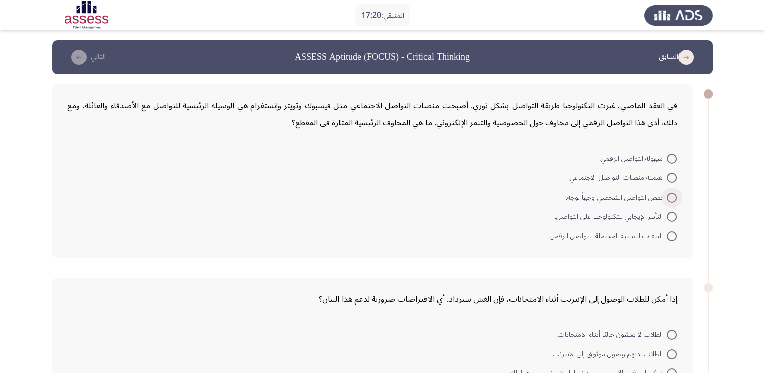
click at [667, 194] on span at bounding box center [672, 198] width 10 height 10
click at [667, 194] on input "نقص التواصل الشخصي وجهاً لوجه." at bounding box center [672, 198] width 10 height 10
radio input "true"
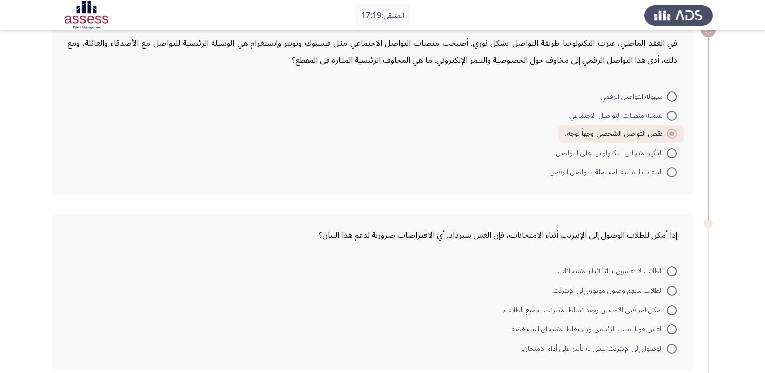
scroll to position [125, 0]
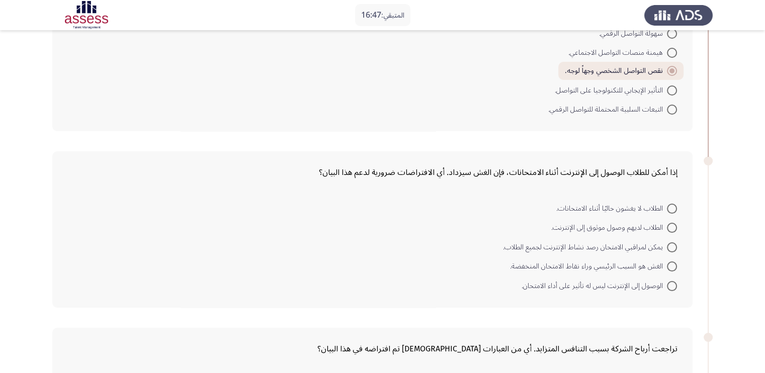
click at [673, 261] on span at bounding box center [672, 266] width 10 height 10
click at [673, 261] on input "الغش هو السبب الرئيسي وراء نقاط الامتحان المنخفضة." at bounding box center [672, 266] width 10 height 10
radio input "true"
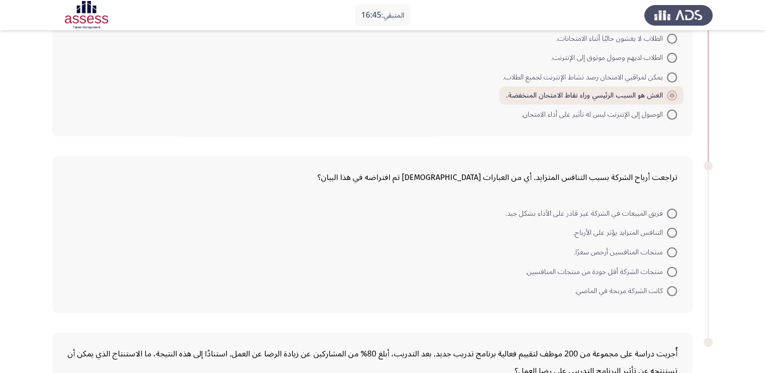
scroll to position [314, 0]
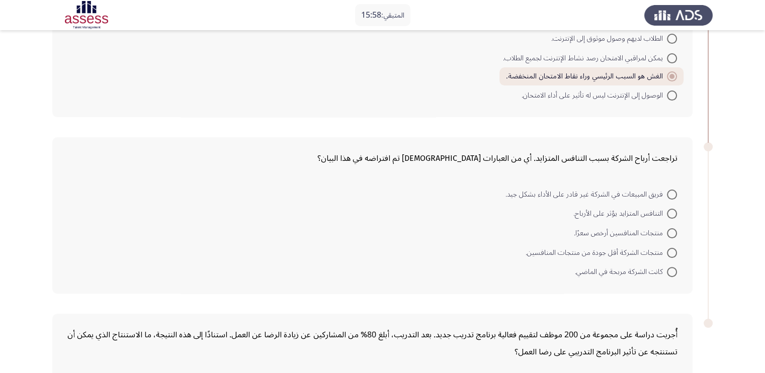
click at [670, 190] on span at bounding box center [672, 195] width 10 height 10
click at [670, 190] on input "فريق المبيعات في الشركة غير قادر على الأداء بشكل جيد." at bounding box center [672, 195] width 10 height 10
radio input "true"
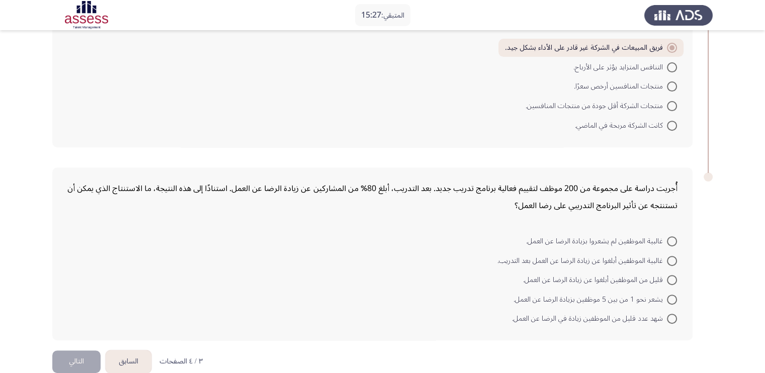
scroll to position [470, 0]
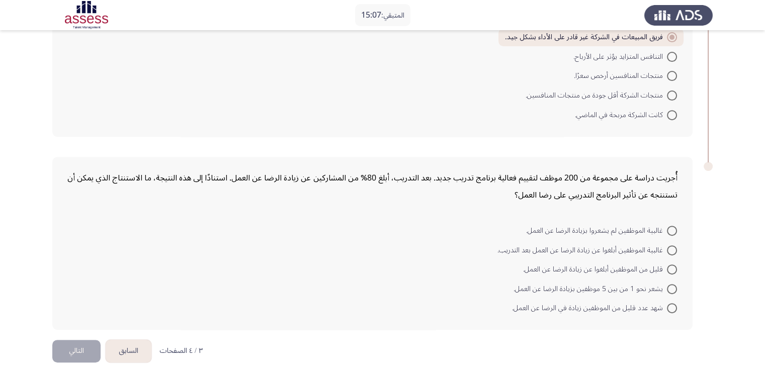
click at [674, 245] on span at bounding box center [672, 250] width 10 height 10
click at [674, 245] on input "غالبية الموظفين أبلغوا عن زيادة الرضا عن العمل بعد التدريب." at bounding box center [672, 250] width 10 height 10
radio input "true"
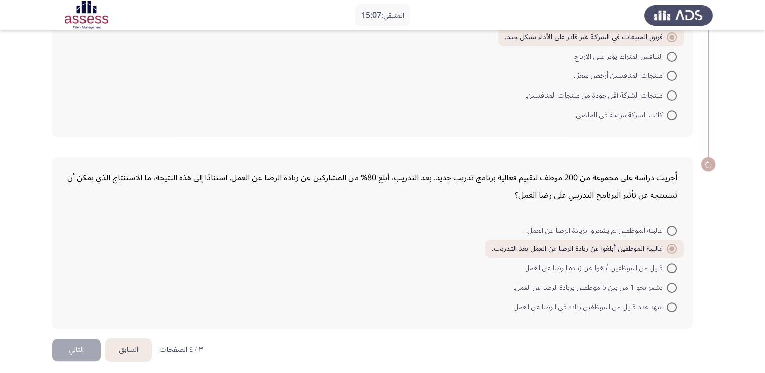
scroll to position [469, 0]
click at [78, 331] on button "التالي" at bounding box center [76, 351] width 48 height 23
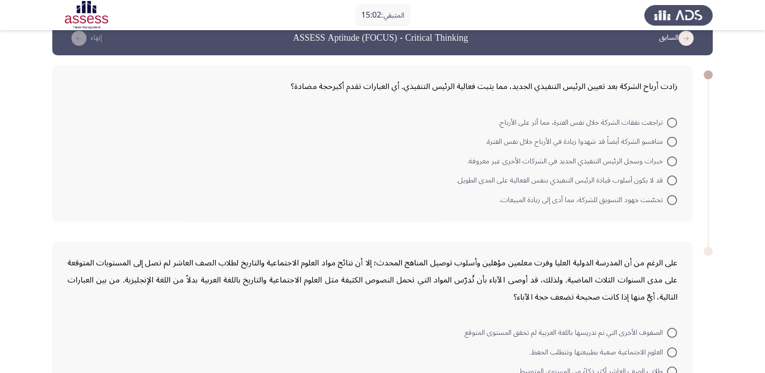
scroll to position [0, 0]
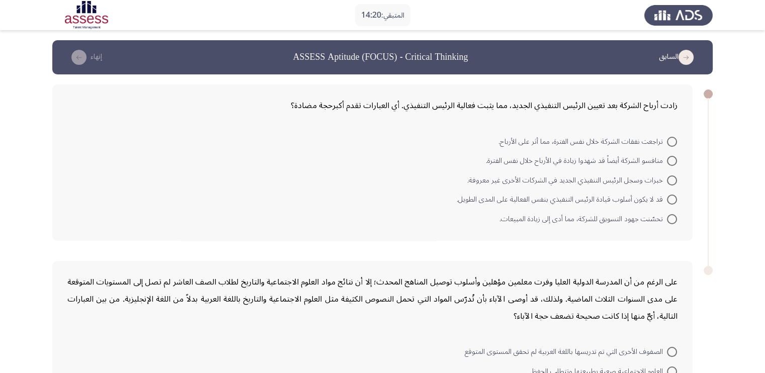
click at [670, 216] on span at bounding box center [672, 219] width 10 height 10
click at [670, 216] on input "تحسّنت جهود التسويق للشركة، مما أدى إلى زيادة المبيعات." at bounding box center [672, 219] width 10 height 10
radio input "true"
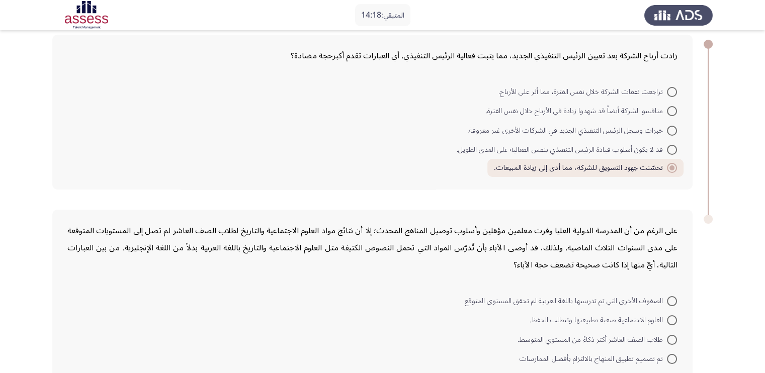
scroll to position [123, 0]
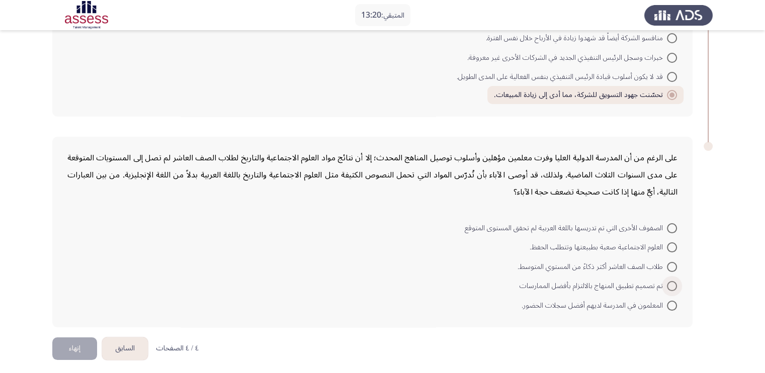
click at [671, 284] on span at bounding box center [672, 286] width 10 height 10
click at [671, 284] on input "تم تصميم تطبيق المنهاج بالالتزام بأفضل الممارسات" at bounding box center [672, 286] width 10 height 10
radio input "true"
click at [82, 331] on button "إنهاء" at bounding box center [74, 347] width 45 height 23
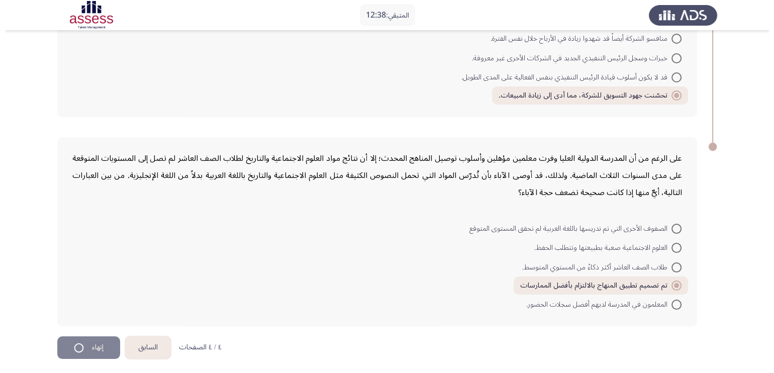
scroll to position [0, 0]
